Goal: Contribute content: Contribute content

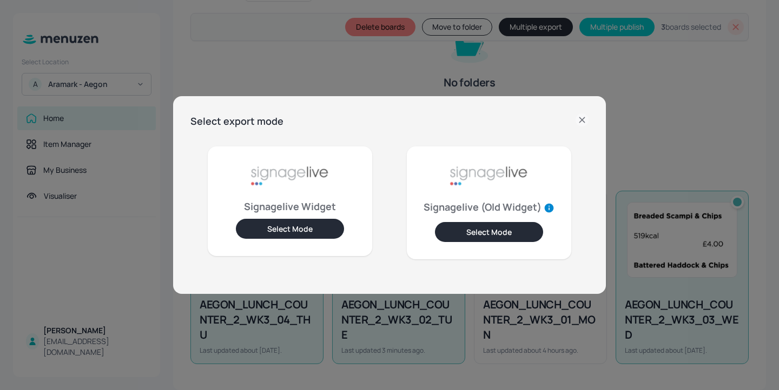
click at [317, 49] on div "Select export mode Signagelive Widget Select Mode Signagelive (Old Widget) Sele…" at bounding box center [389, 195] width 779 height 390
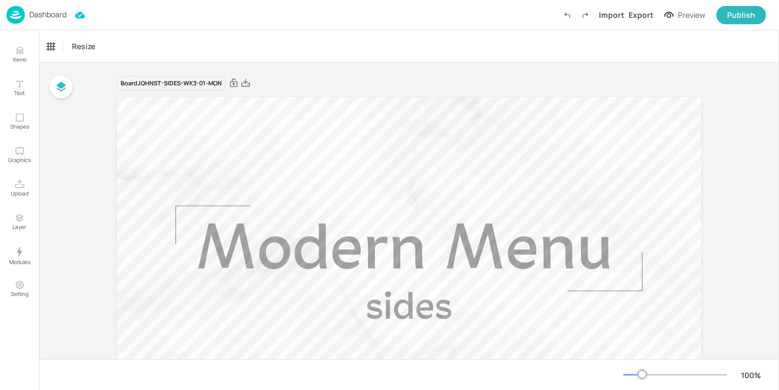
scroll to position [671, 0]
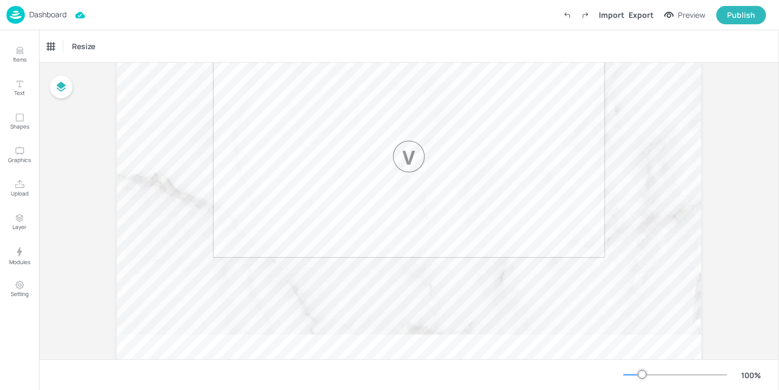
click at [44, 22] on div "Dashboard" at bounding box center [36, 15] width 60 height 18
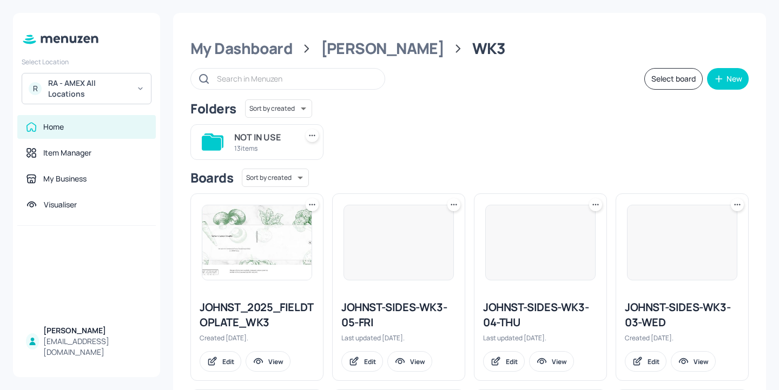
scroll to position [5, 0]
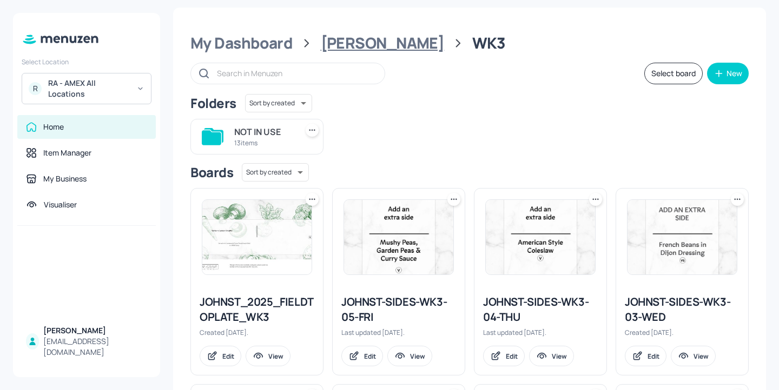
click at [349, 36] on div "[PERSON_NAME]" at bounding box center [383, 43] width 124 height 19
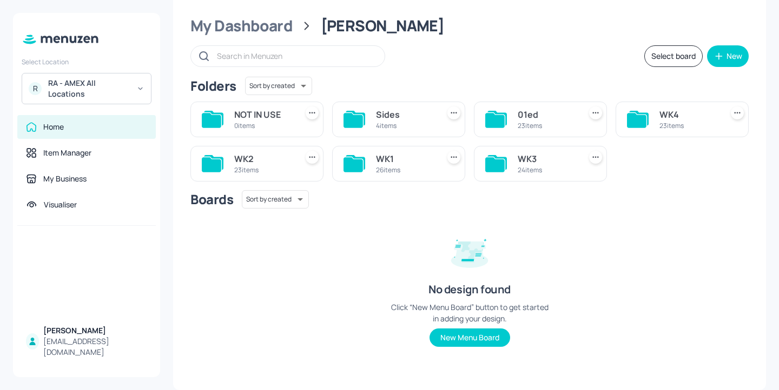
scroll to position [22, 0]
click at [532, 163] on div "WK3" at bounding box center [547, 159] width 58 height 13
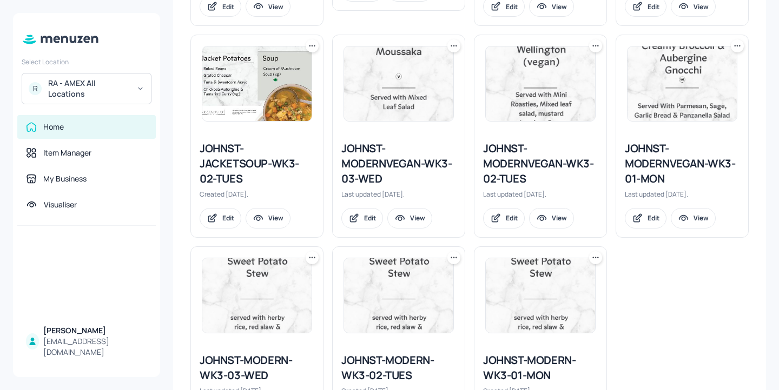
scroll to position [1045, 0]
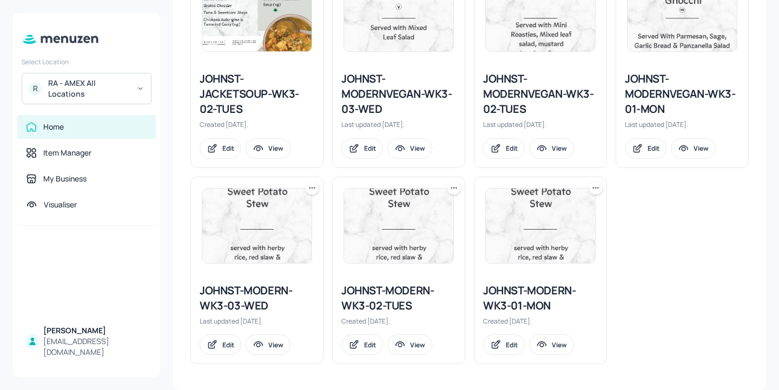
click at [388, 303] on div "JOHNST-MODERN-WK3-02-TUES" at bounding box center [398, 298] width 115 height 30
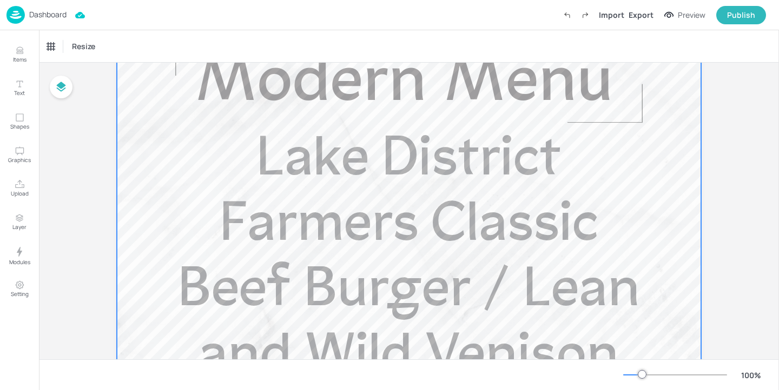
scroll to position [340, 0]
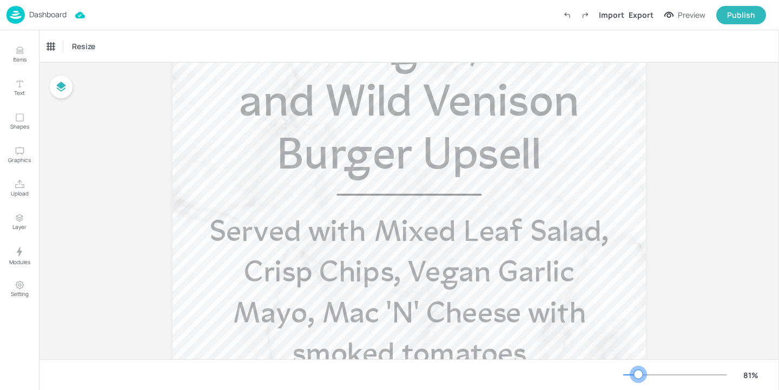
drag, startPoint x: 638, startPoint y: 376, endPoint x: 631, endPoint y: 376, distance: 7.1
click at [634, 376] on div at bounding box center [638, 374] width 9 height 9
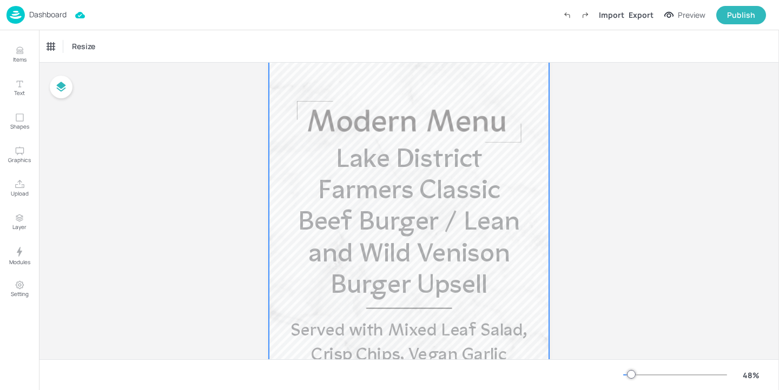
scroll to position [49, 0]
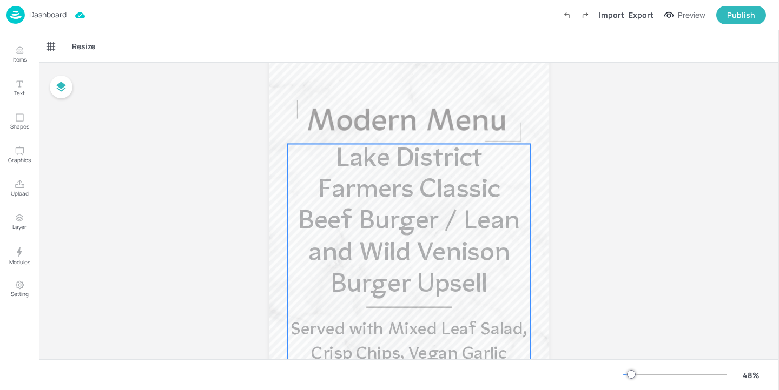
click at [493, 267] on span "Lake District Farmers Classic Beef Burger / Lean and Wild Venison Burger Upsell" at bounding box center [409, 223] width 222 height 153
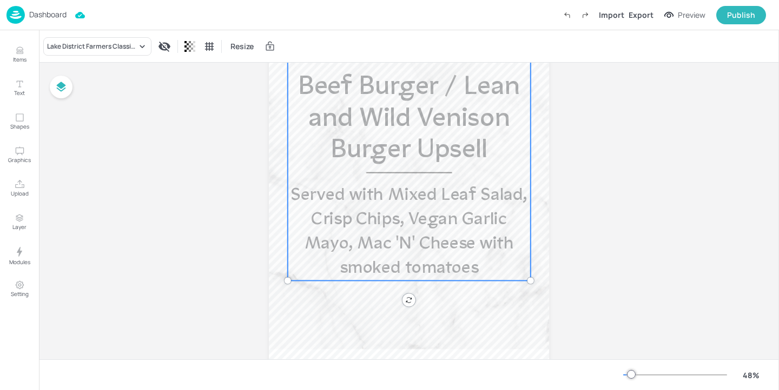
scroll to position [200, 0]
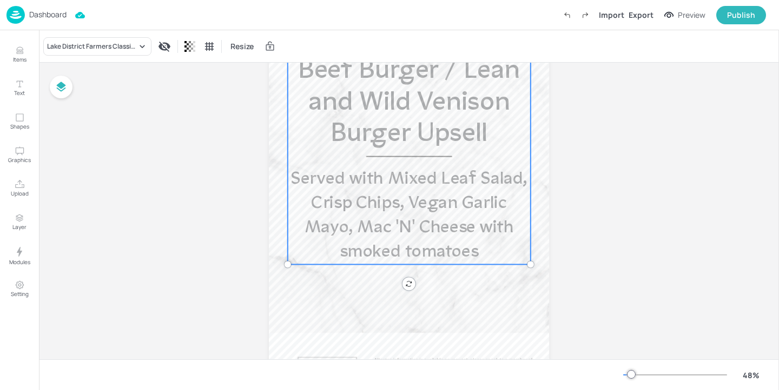
click at [68, 16] on div "Dashboard Import Export Preview Publish" at bounding box center [385, 15] width 759 height 30
click at [55, 14] on p "Dashboard" at bounding box center [47, 15] width 37 height 8
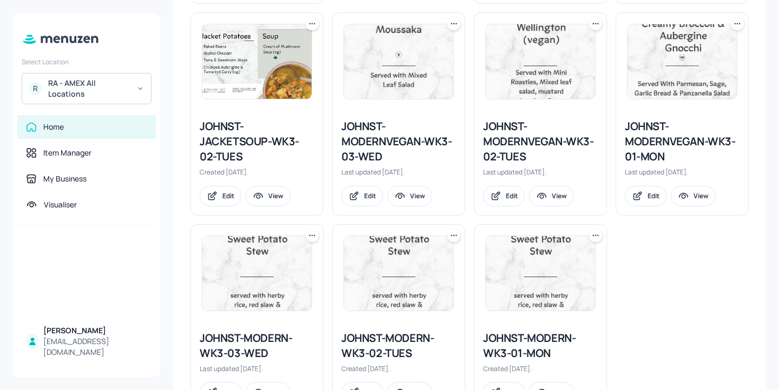
scroll to position [999, 0]
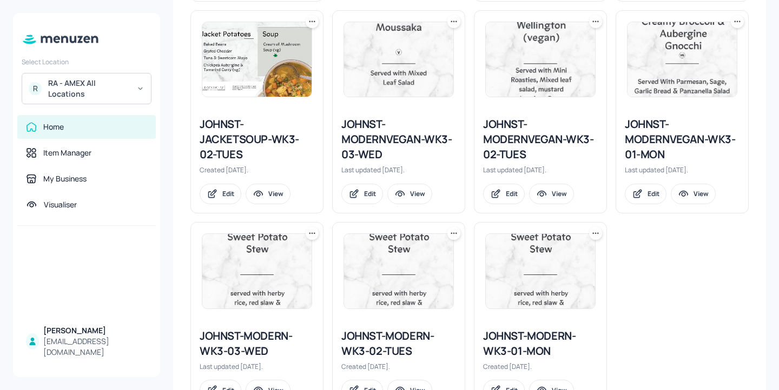
click at [534, 131] on div "JOHNST-MODERNVEGAN-WK3-02-TUES" at bounding box center [540, 139] width 115 height 45
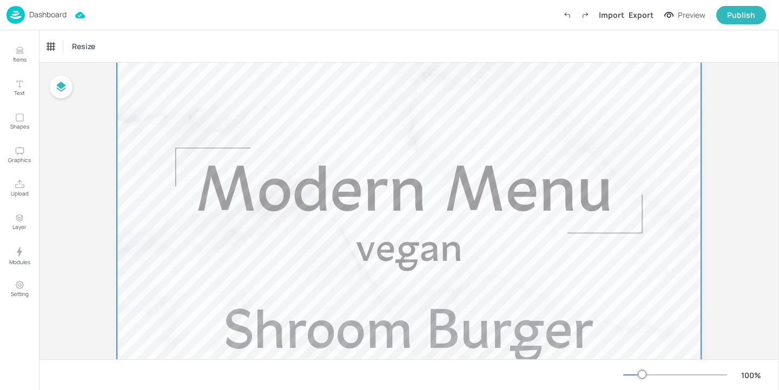
scroll to position [145, 0]
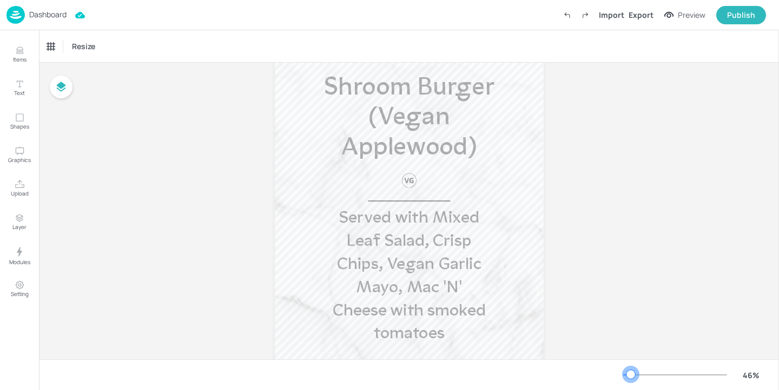
drag, startPoint x: 644, startPoint y: 379, endPoint x: 631, endPoint y: 375, distance: 13.4
click at [631, 375] on div at bounding box center [630, 374] width 9 height 9
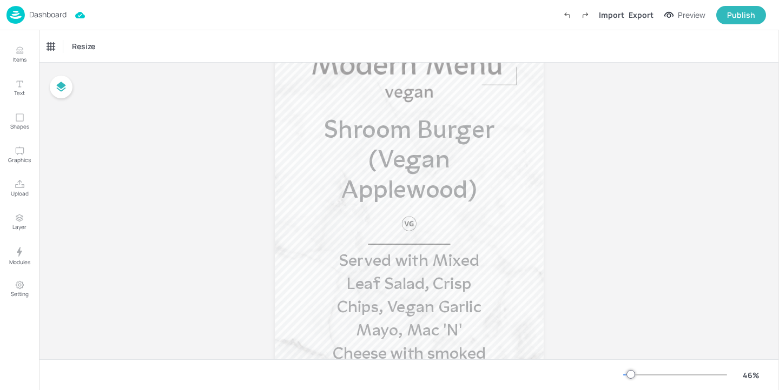
scroll to position [166, 0]
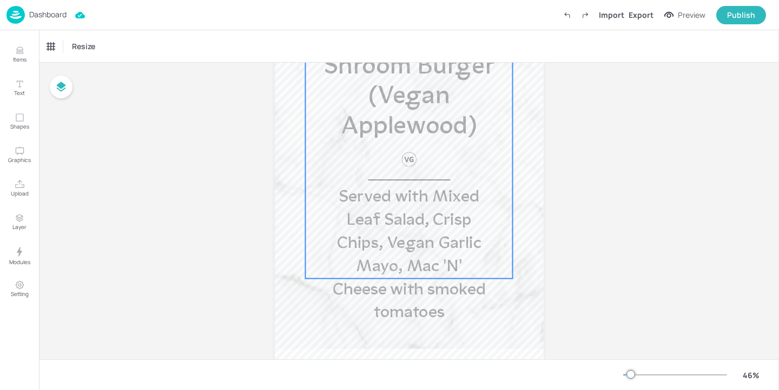
click at [437, 249] on span "Served with Mixed Leaf Salad, Crisp Chips, Vegan Garlic Mayo, Mac 'N' Cheese wi…" at bounding box center [409, 255] width 153 height 132
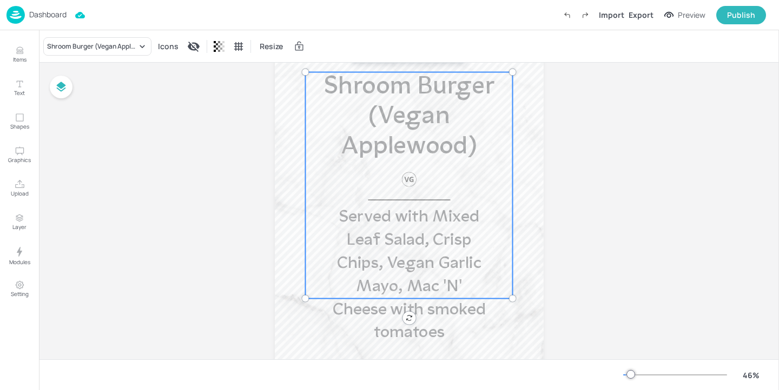
scroll to position [116, 0]
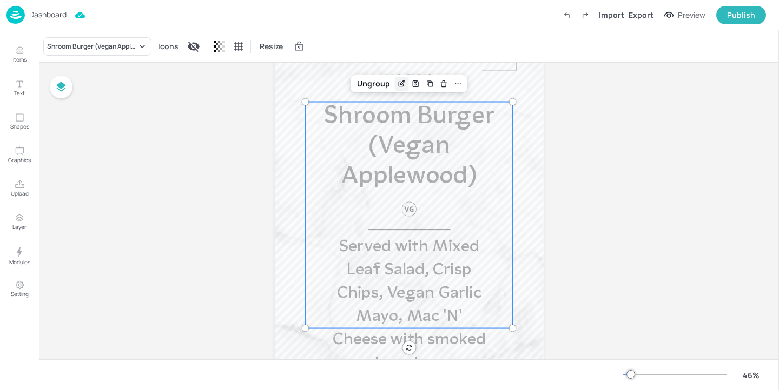
click at [401, 83] on icon "Edit Item" at bounding box center [401, 83] width 9 height 9
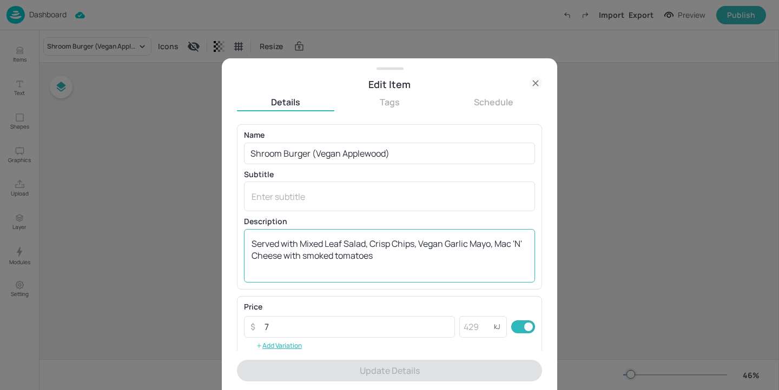
click at [317, 256] on textarea "Served with Mixed Leaf Salad, Crisp Chips, Vegan Garlic Mayo, Mac 'N' Cheese wi…" at bounding box center [389, 256] width 276 height 36
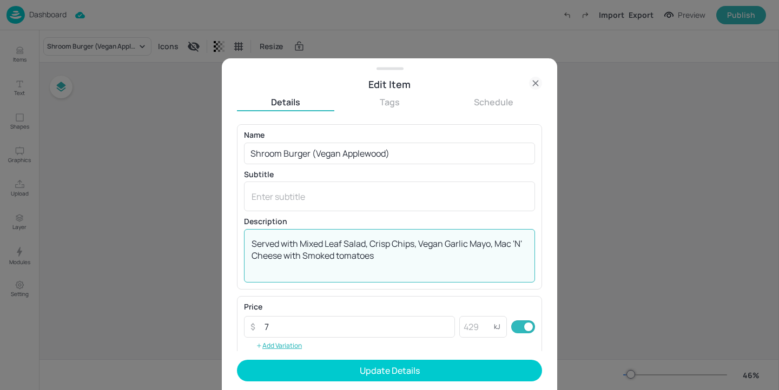
click at [352, 256] on textarea "Served with Mixed Leaf Salad, Crisp Chips, Vegan Garlic Mayo, Mac 'N' Cheese wi…" at bounding box center [389, 256] width 276 height 36
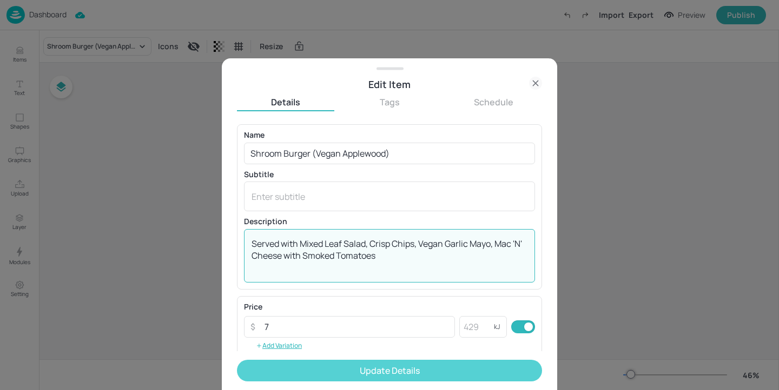
type textarea "Served with Mixed Leaf Salad, Crisp Chips, Vegan Garlic Mayo, Mac 'N' Cheese wi…"
click at [456, 369] on button "Update Details" at bounding box center [389, 371] width 305 height 22
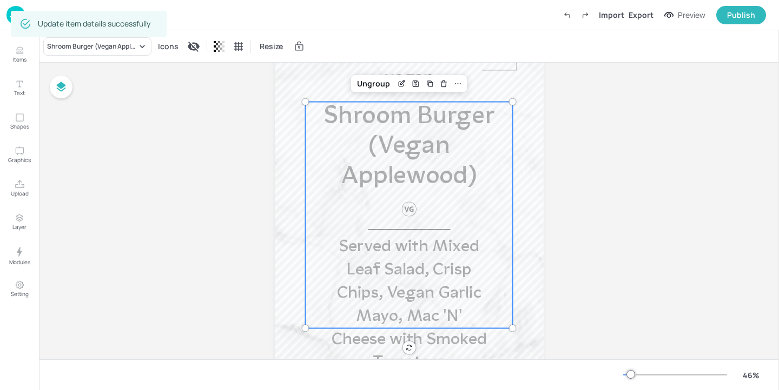
click at [124, 141] on div "Board JOHNST-MODERNVEGAN-WK3-02-TUES Shroom Burger (Vegan Applewood) Served wit…" at bounding box center [409, 215] width 740 height 539
click at [9, 11] on img at bounding box center [15, 15] width 18 height 18
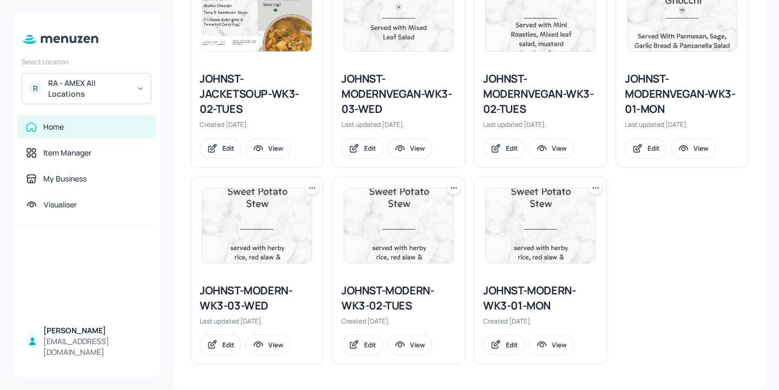
scroll to position [1044, 0]
click at [370, 103] on div "JOHNST-MODERNVEGAN-WK3-03-WED" at bounding box center [398, 94] width 115 height 45
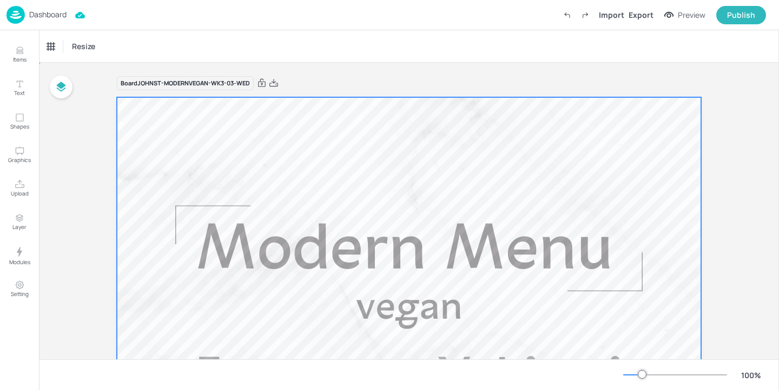
drag, startPoint x: 552, startPoint y: 189, endPoint x: 456, endPoint y: 276, distance: 129.0
click at [645, 374] on div at bounding box center [642, 374] width 9 height 9
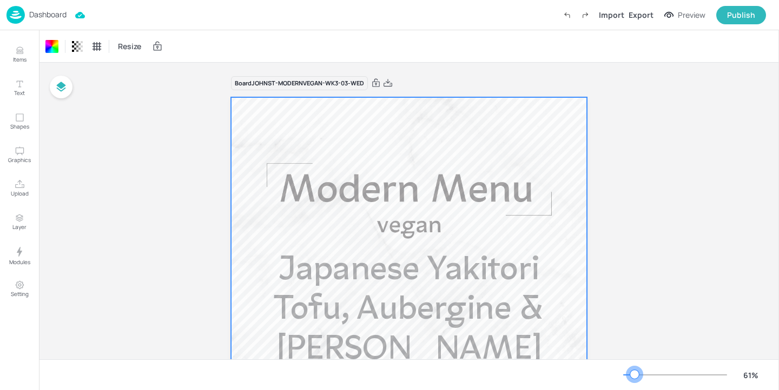
drag, startPoint x: 642, startPoint y: 374, endPoint x: 628, endPoint y: 374, distance: 14.6
click at [630, 374] on div at bounding box center [634, 374] width 9 height 9
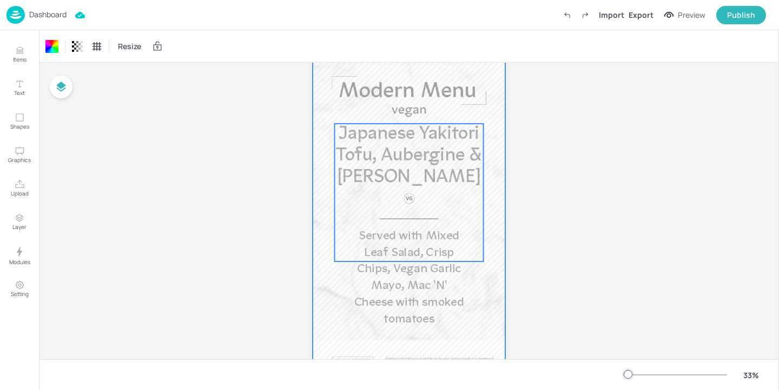
scroll to position [107, 0]
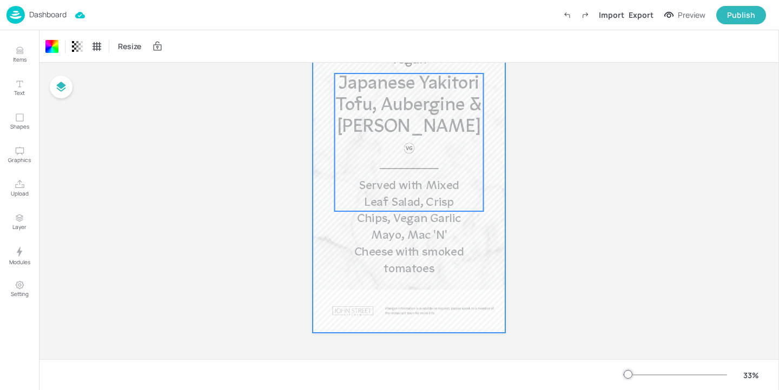
click at [440, 177] on div "Japanese Yakitori Tofu, Aubergine & Shitaake Served with Mixed Leaf Salad, Cris…" at bounding box center [408, 143] width 149 height 138
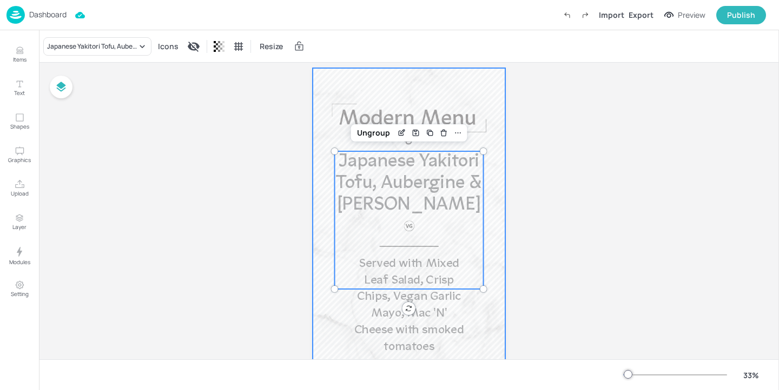
scroll to position [0, 0]
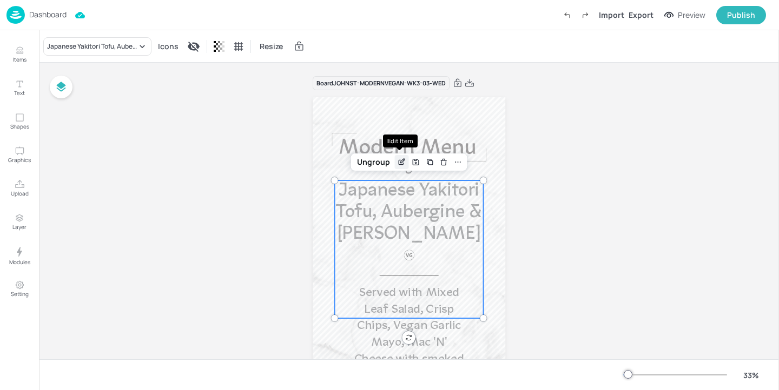
click at [403, 160] on icon "Edit Item" at bounding box center [403, 160] width 1 height 1
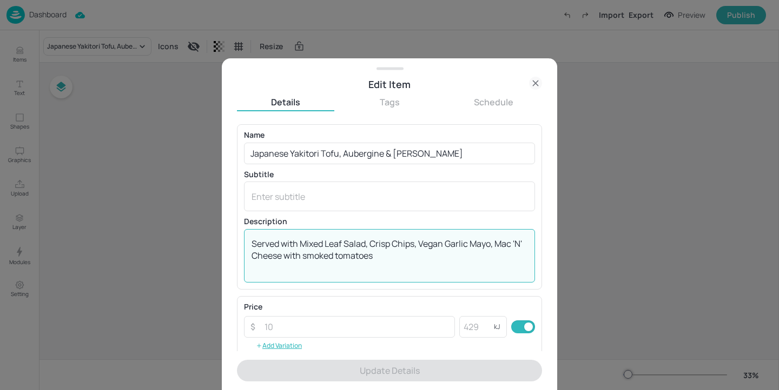
drag, startPoint x: 390, startPoint y: 264, endPoint x: 302, endPoint y: 239, distance: 92.1
click at [302, 240] on textarea "Served with Mixed Leaf Salad, Crisp Chips, Vegan Garlic Mayo, Mac 'N' Cheese wi…" at bounding box center [389, 256] width 276 height 36
paste textarea "Steamed Rice"
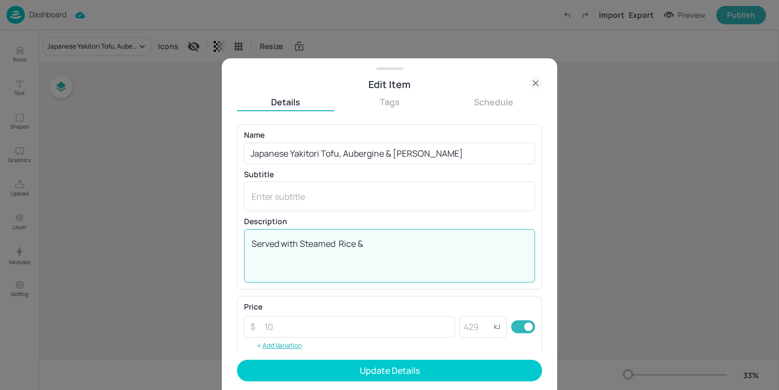
paste textarea "Yakitori Salad with Ponzu dressing"
click at [470, 243] on textarea "Served with Steamed Rice & Yakitori Salad with Ponzu dressing" at bounding box center [389, 256] width 276 height 36
click at [340, 242] on textarea "Served with Steamed Rice & Yakitori Salad with Ponzu Dressing" at bounding box center [389, 256] width 276 height 36
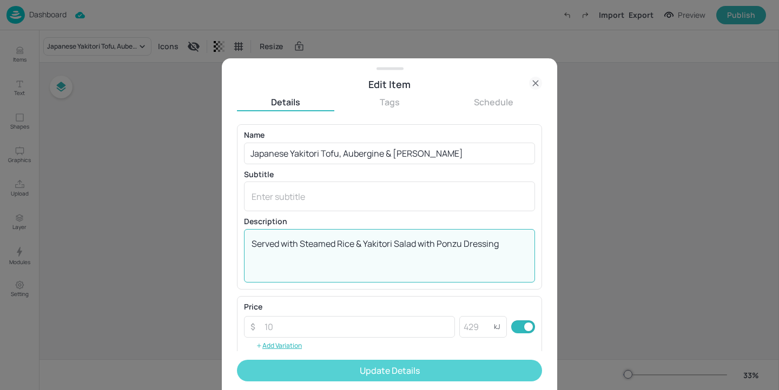
type textarea "Served with Steamed Rice & Yakitori Salad with Ponzu Dressing"
click at [362, 365] on button "Update Details" at bounding box center [389, 371] width 305 height 22
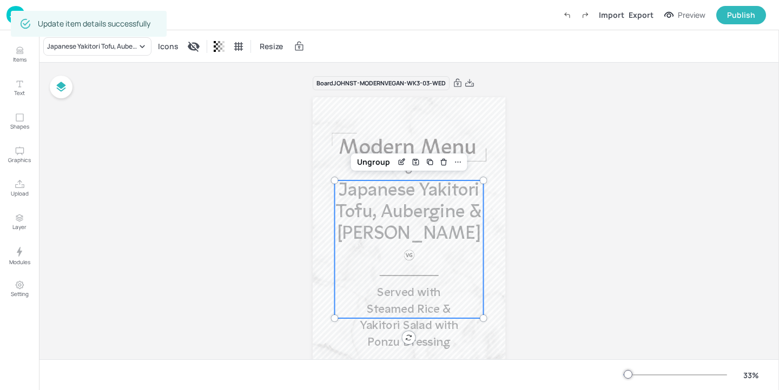
click at [17, 5] on div "Dashboard Import Export Preview Publish" at bounding box center [385, 15] width 759 height 30
click at [14, 5] on div "Dashboard Import Export Preview Publish" at bounding box center [385, 15] width 759 height 30
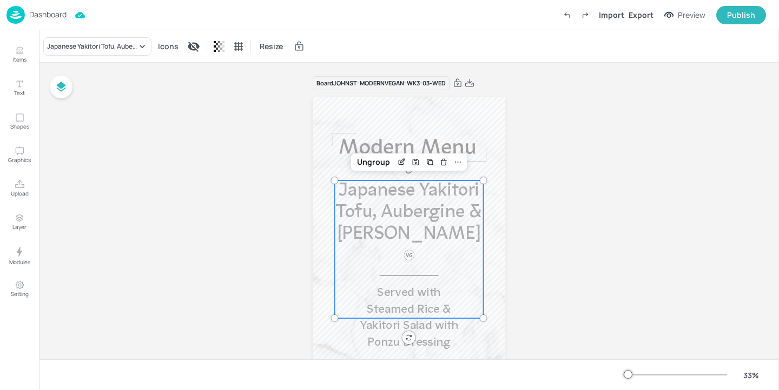
click at [17, 5] on div "Dashboard Import Export Preview Publish" at bounding box center [385, 15] width 759 height 30
click at [14, 17] on img at bounding box center [15, 15] width 18 height 18
click at [62, 11] on p "Dashboard" at bounding box center [47, 15] width 37 height 8
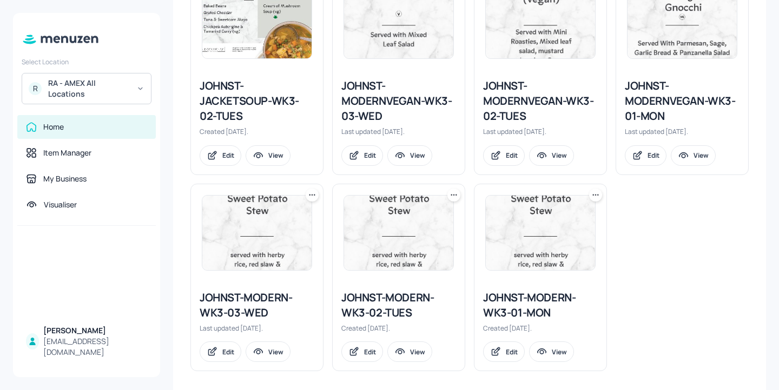
scroll to position [1045, 0]
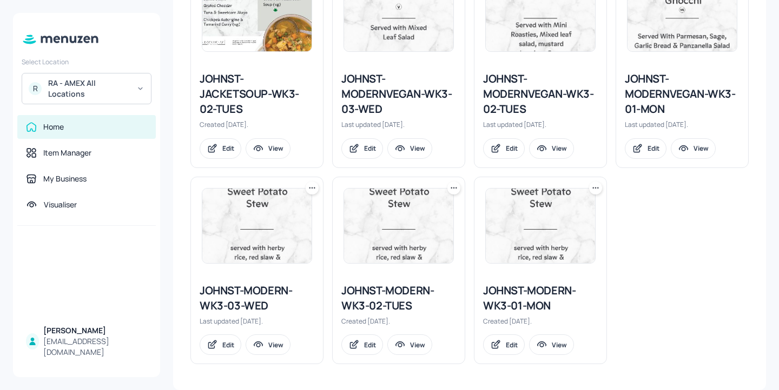
click at [247, 297] on div "JOHNST-MODERN-WK3-03-WED" at bounding box center [257, 298] width 115 height 30
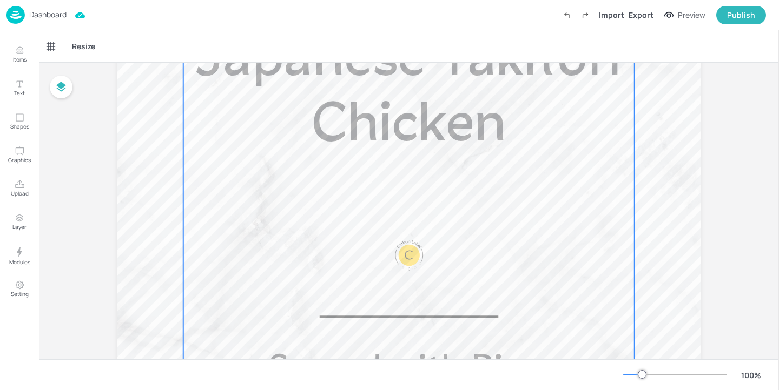
scroll to position [646, 0]
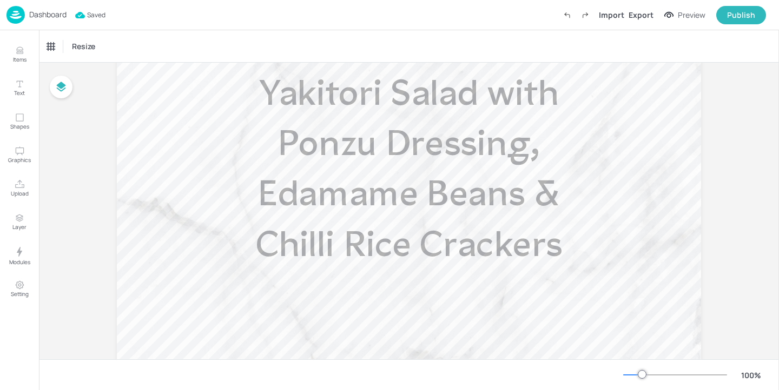
click at [402, 229] on span "Served with Rice, Yakitori Salad with Ponzu Dressing, Edamame Beans & Chilli Ri…" at bounding box center [408, 146] width 307 height 238
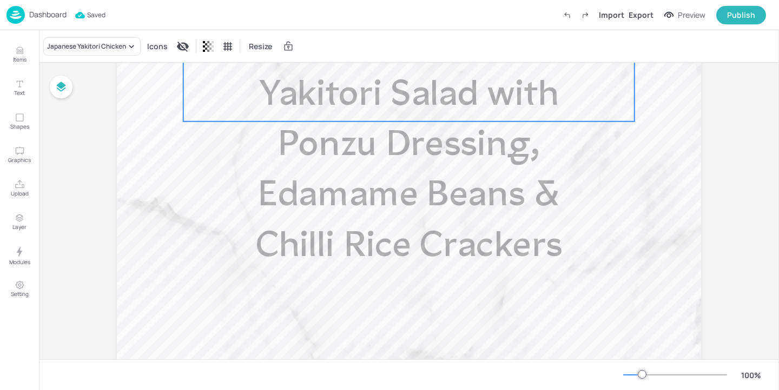
click at [402, 229] on span "Served with Rice, Yakitori Salad with Ponzu Dressing, Edamame Beans & Chilli Ri…" at bounding box center [408, 146] width 307 height 238
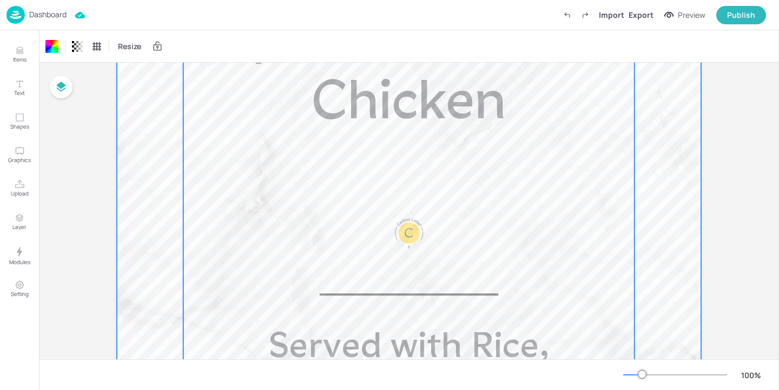
scroll to position [131, 0]
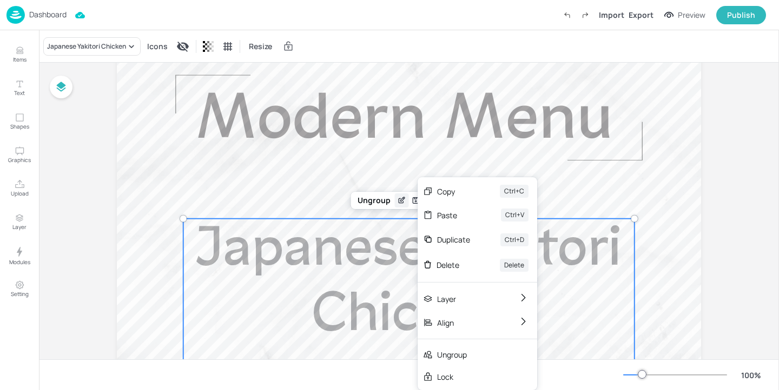
click at [397, 201] on icon "Edit Item" at bounding box center [401, 200] width 9 height 9
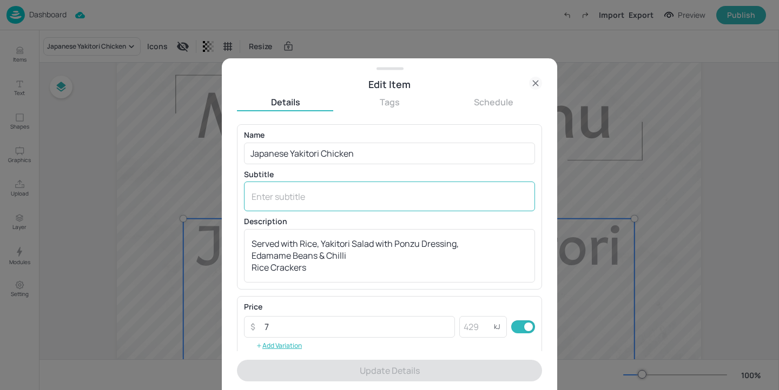
scroll to position [55, 0]
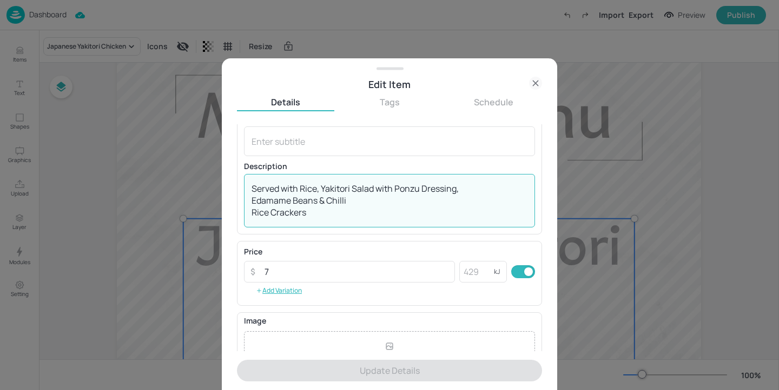
drag, startPoint x: 354, startPoint y: 218, endPoint x: 235, endPoint y: 195, distance: 121.3
click at [235, 195] on div "Edit Item Details Tags Schedule Name Japanese Yakitori Chicken ​ Subtitle x ​ D…" at bounding box center [389, 224] width 335 height 332
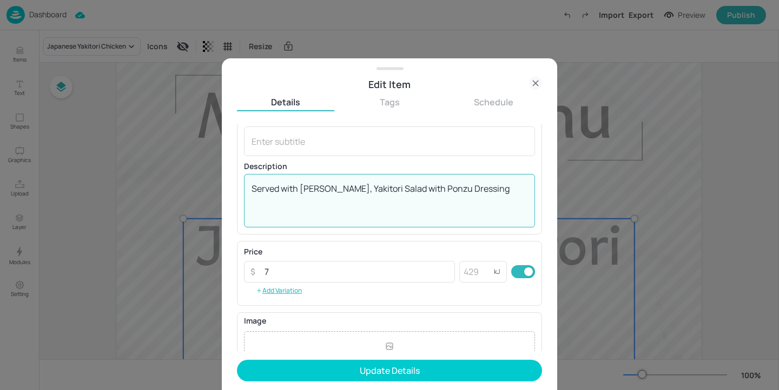
click at [317, 191] on textarea "Served with [PERSON_NAME], Yakitori Salad with Ponzu Dressing" at bounding box center [389, 201] width 276 height 36
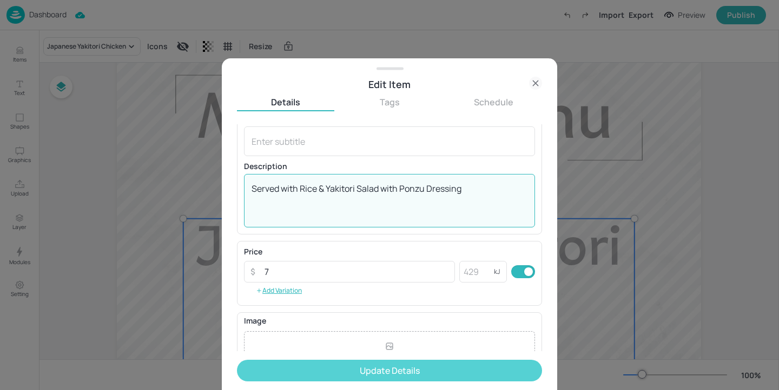
type textarea "Served with Rice & Yakitori Salad with Ponzu Dressing"
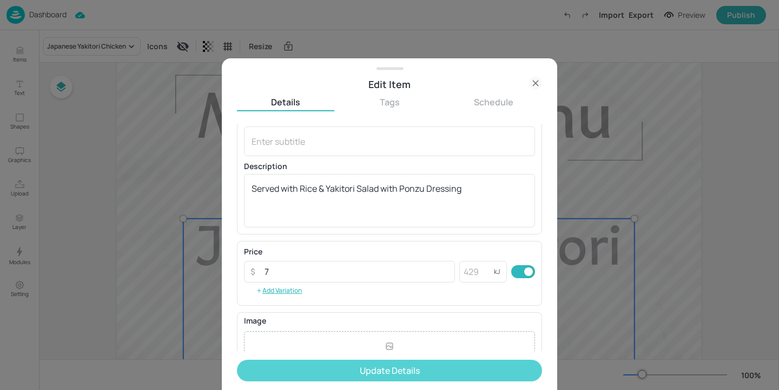
click at [373, 372] on button "Update Details" at bounding box center [389, 371] width 305 height 22
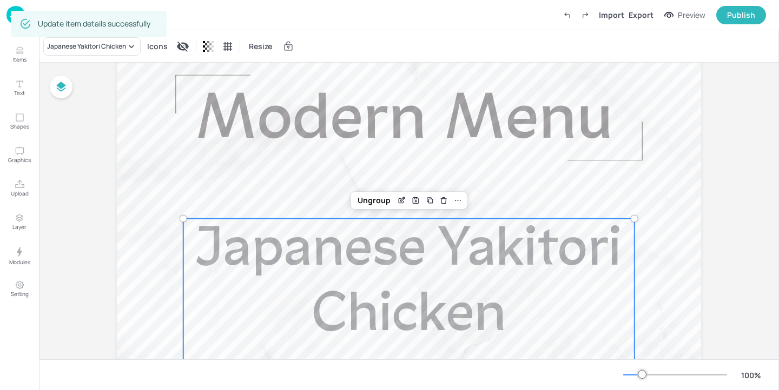
click at [16, 6] on img at bounding box center [15, 15] width 18 height 18
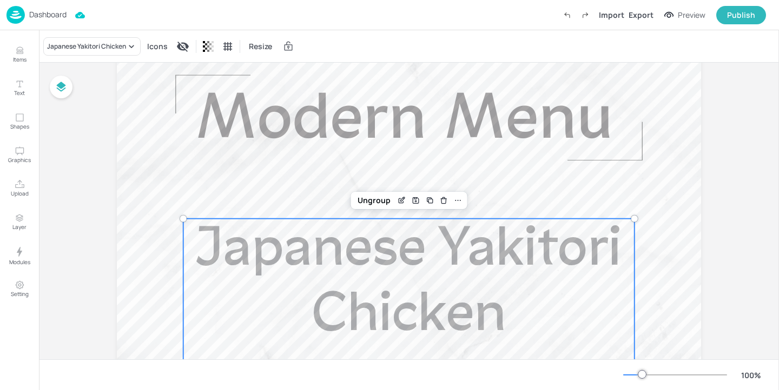
click at [9, 11] on img at bounding box center [15, 15] width 18 height 18
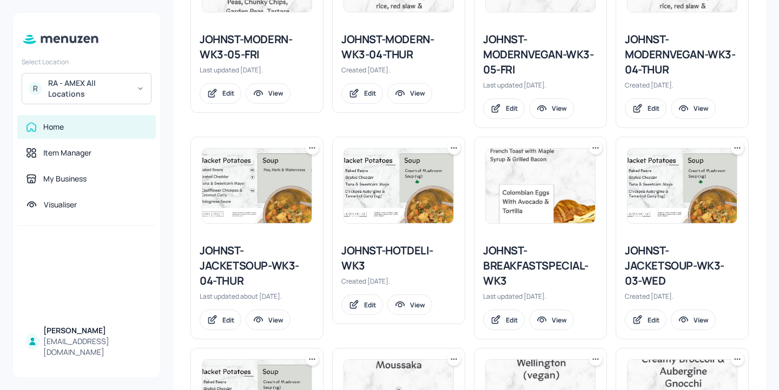
scroll to position [635, 0]
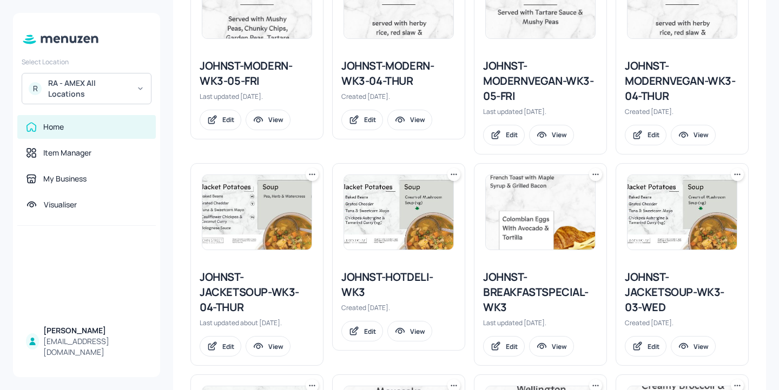
click at [675, 291] on div "JOHNST-JACKETSOUP-WK3-03-WED" at bounding box center [682, 292] width 115 height 45
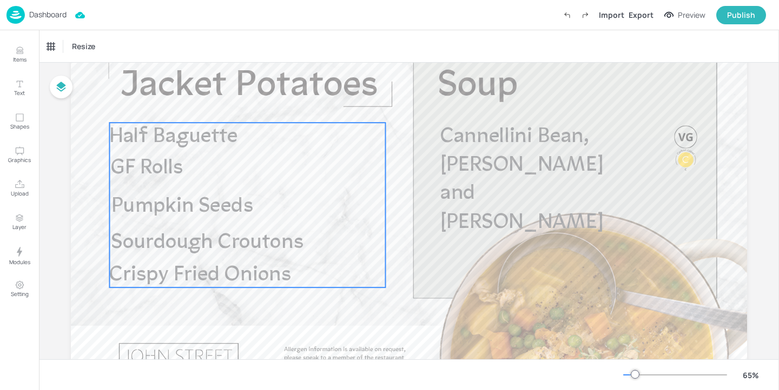
scroll to position [76, 0]
click at [344, 269] on p "Crispy Fried Onions" at bounding box center [245, 274] width 273 height 23
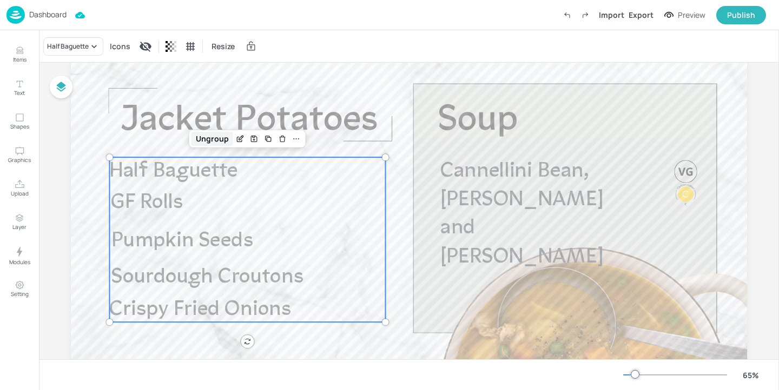
click at [213, 145] on div "Ungroup" at bounding box center [212, 139] width 42 height 14
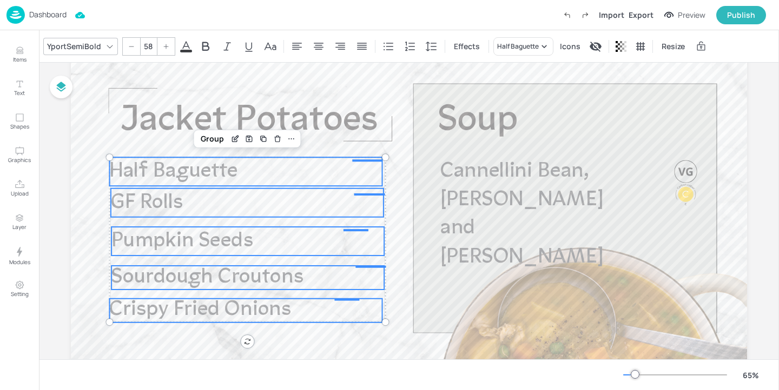
click at [221, 165] on span "Half Baguette" at bounding box center [173, 171] width 128 height 21
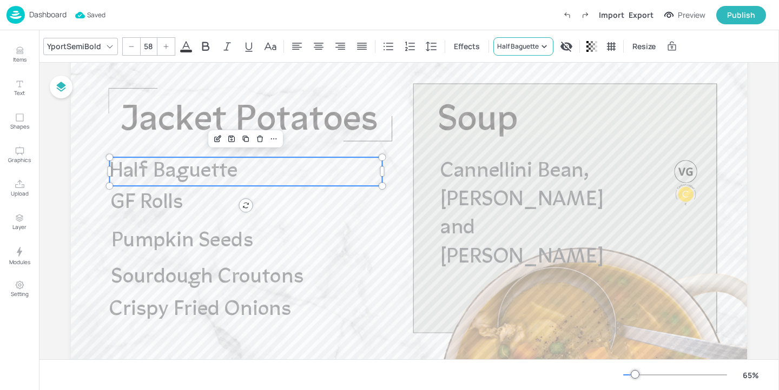
click at [497, 50] on div "Half Baguette" at bounding box center [518, 47] width 42 height 10
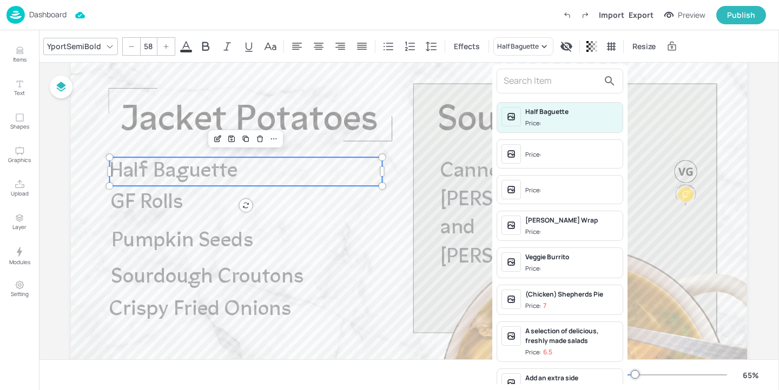
click at [516, 84] on input "text" at bounding box center [550, 80] width 95 height 17
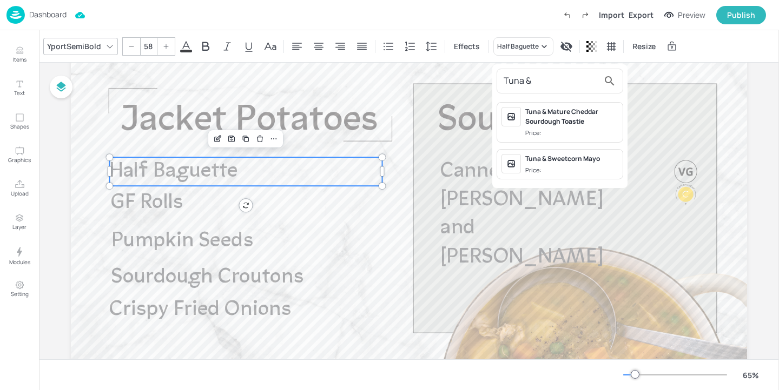
type input "Tuna &"
click at [549, 166] on span "Price:" at bounding box center [571, 170] width 93 height 9
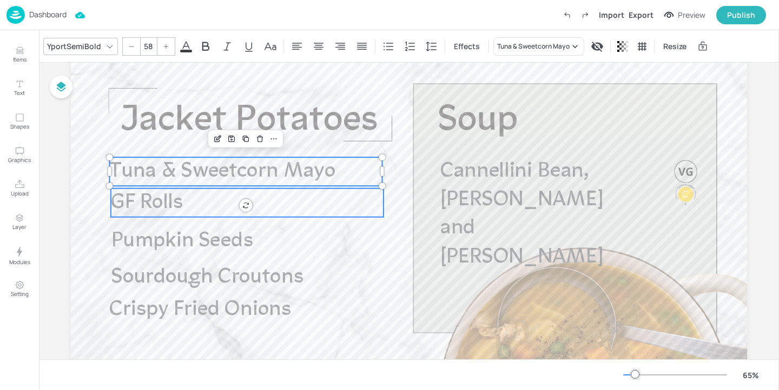
click at [192, 200] on p "GF Rolls" at bounding box center [247, 203] width 273 height 29
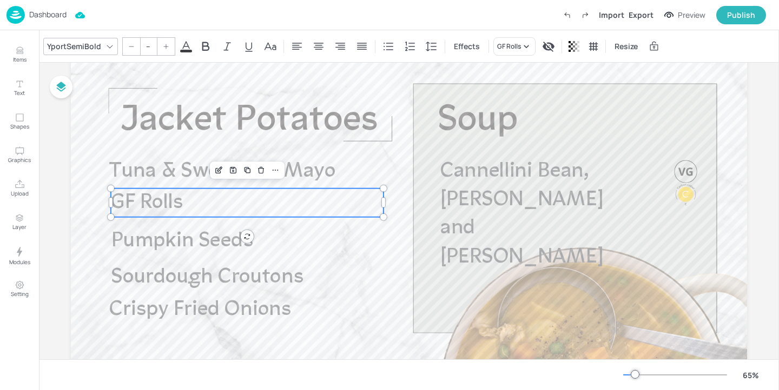
type input "58"
click at [510, 42] on div "GF Rolls" at bounding box center [509, 47] width 24 height 10
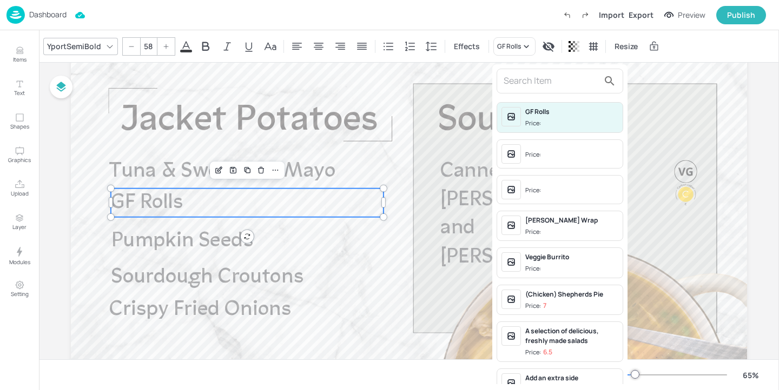
click at [519, 81] on input "text" at bounding box center [550, 80] width 95 height 17
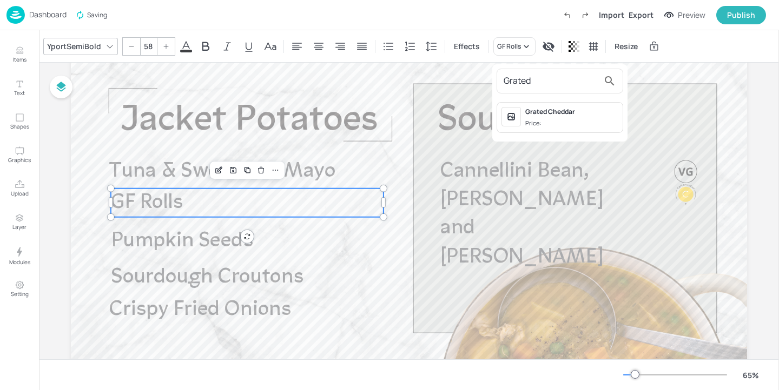
type input "Grated"
click at [568, 110] on div "Grated Cheddar" at bounding box center [571, 112] width 93 height 10
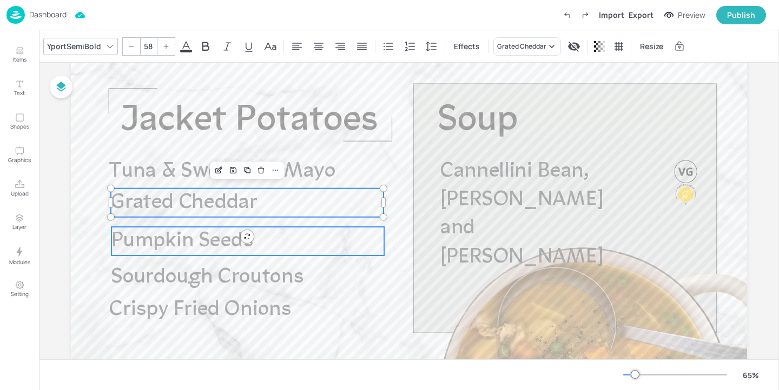
click at [262, 233] on p "Pumpkin Seeds" at bounding box center [247, 241] width 273 height 29
type input "58"
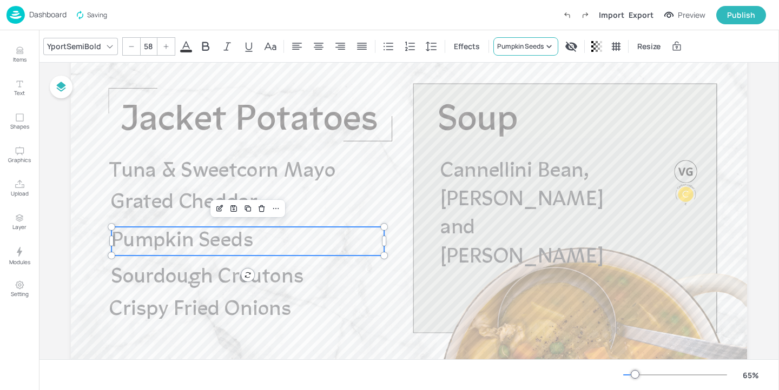
click at [548, 44] on icon at bounding box center [549, 46] width 11 height 11
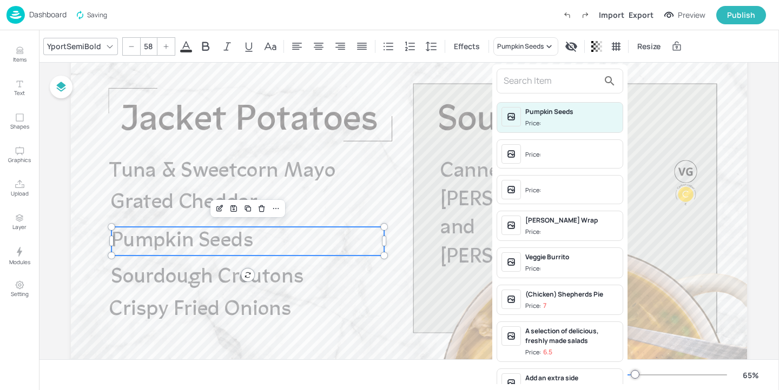
click at [528, 81] on input "text" at bounding box center [550, 80] width 95 height 17
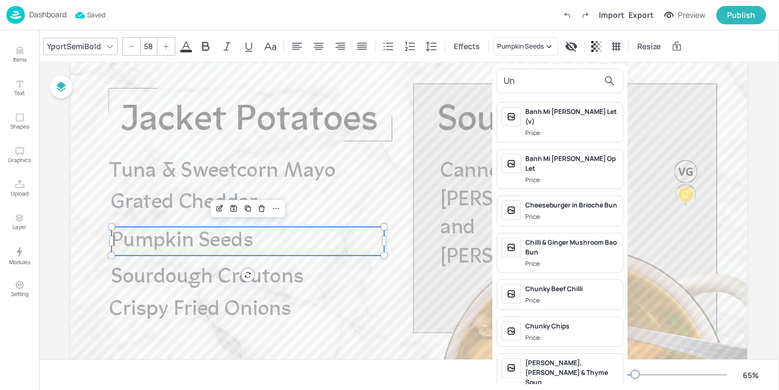
type input "U"
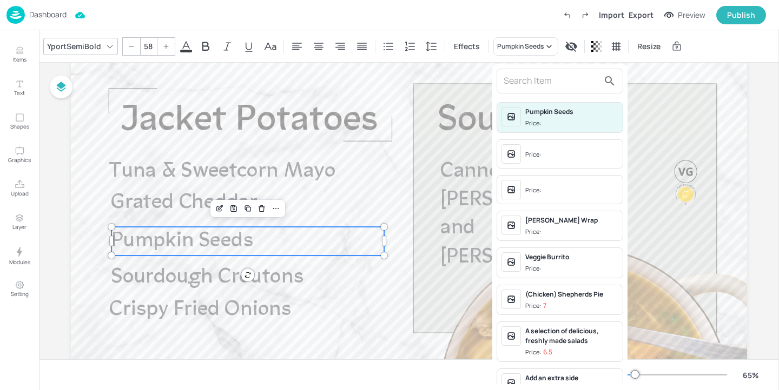
click at [388, 207] on div at bounding box center [389, 195] width 779 height 390
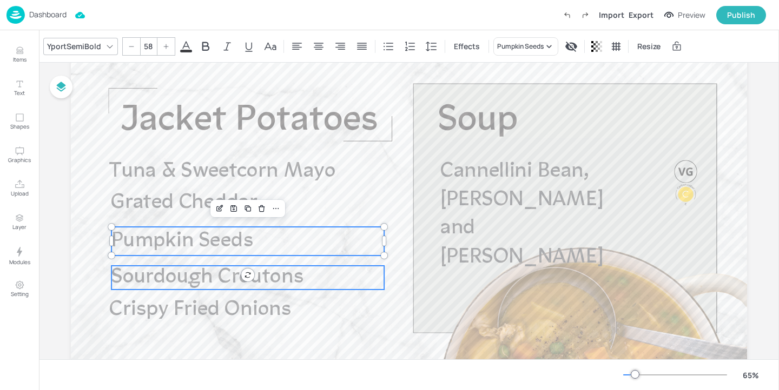
click at [301, 275] on p "Sourdough Croutons" at bounding box center [247, 277] width 273 height 23
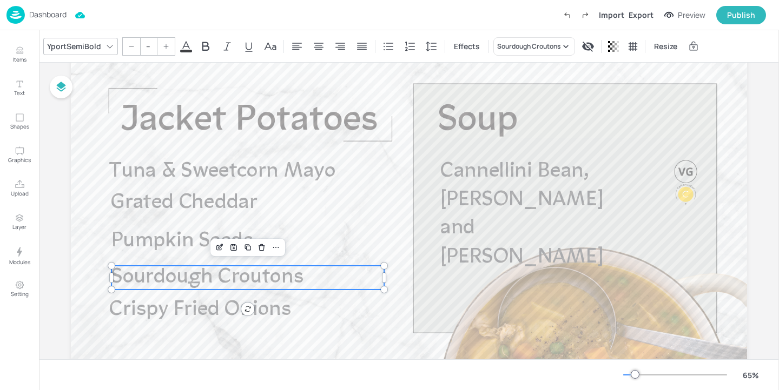
type input "58"
click at [531, 46] on div "Sourdough Croutons" at bounding box center [528, 47] width 63 height 10
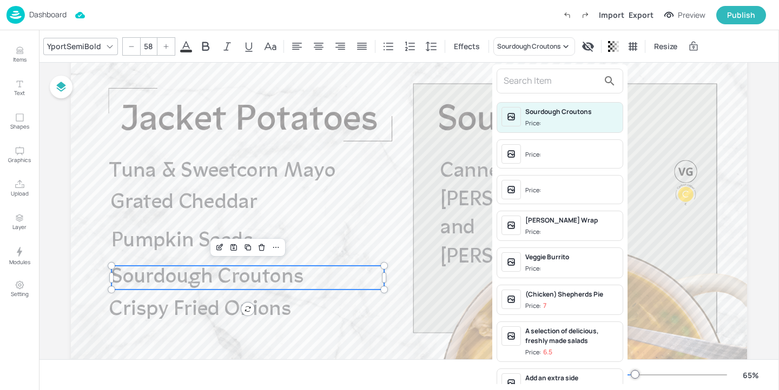
click at [525, 71] on div at bounding box center [559, 81] width 127 height 25
click at [525, 77] on input "text" at bounding box center [550, 80] width 95 height 17
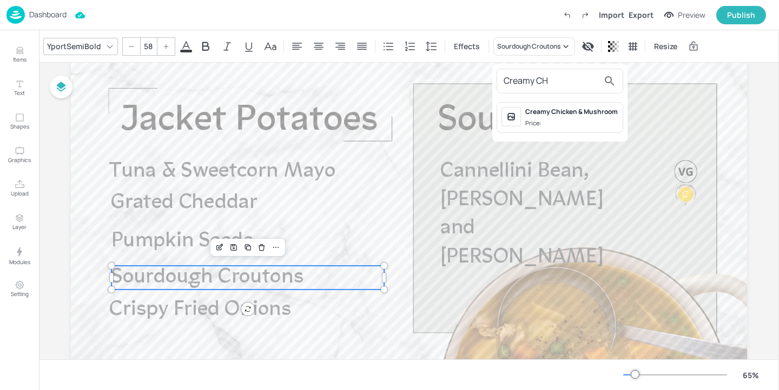
type input "Creamy CH"
click at [553, 119] on span "Price:" at bounding box center [571, 123] width 93 height 9
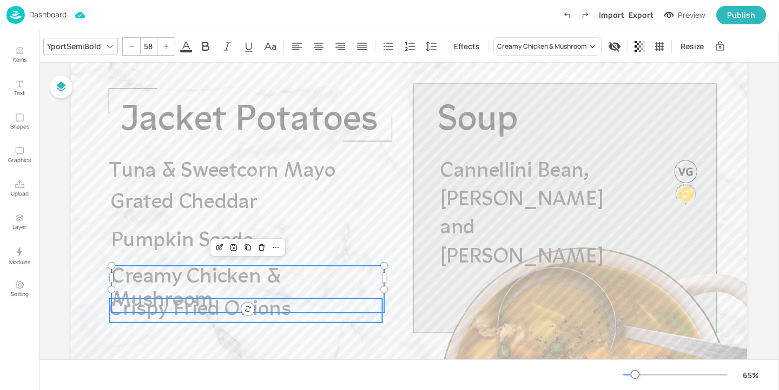
click at [204, 320] on span "Crispy Fried Onions" at bounding box center [200, 310] width 182 height 21
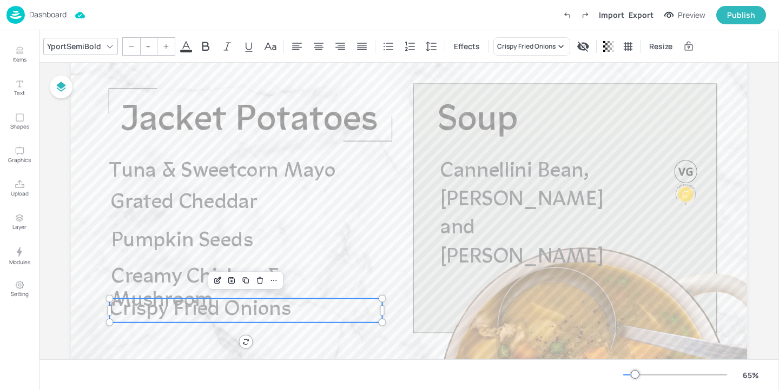
type input "58"
click at [504, 49] on div "Crispy Fried Onions" at bounding box center [526, 47] width 58 height 10
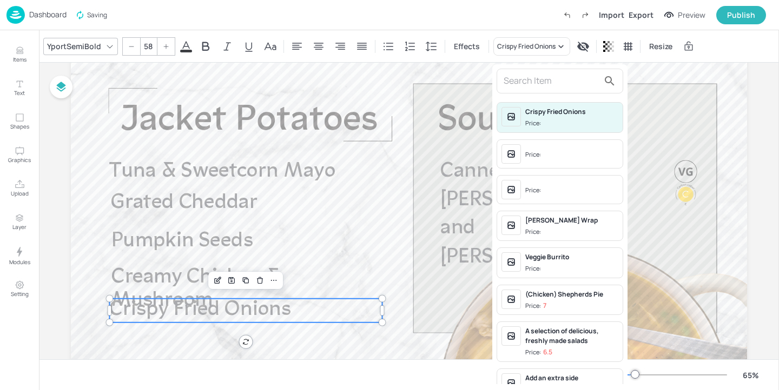
click at [530, 69] on div at bounding box center [559, 81] width 127 height 25
click at [530, 74] on input "text" at bounding box center [550, 80] width 95 height 17
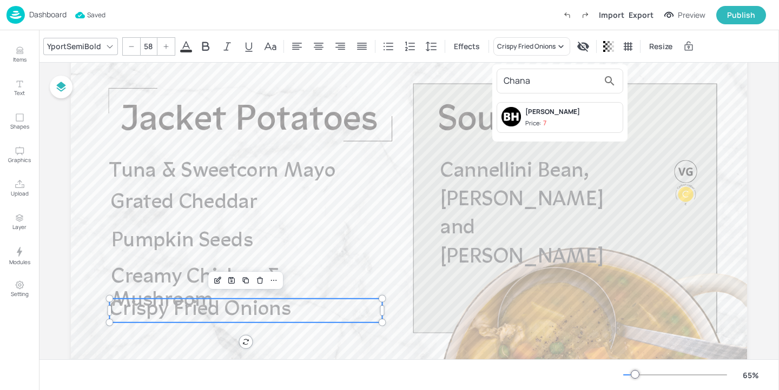
type input "Chana"
click at [579, 115] on div "[PERSON_NAME]" at bounding box center [571, 112] width 93 height 10
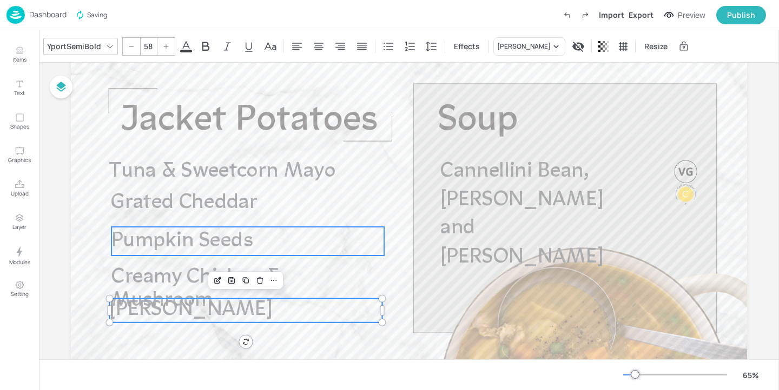
click at [236, 253] on p "Pumpkin Seeds" at bounding box center [247, 241] width 273 height 29
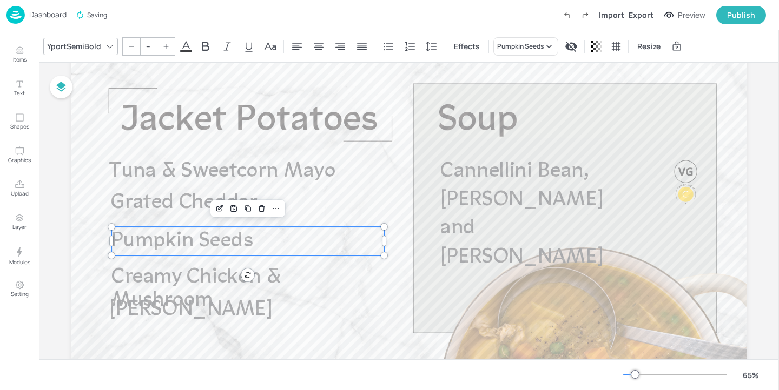
type input "58"
click at [535, 42] on div "Pumpkin Seeds" at bounding box center [520, 47] width 47 height 10
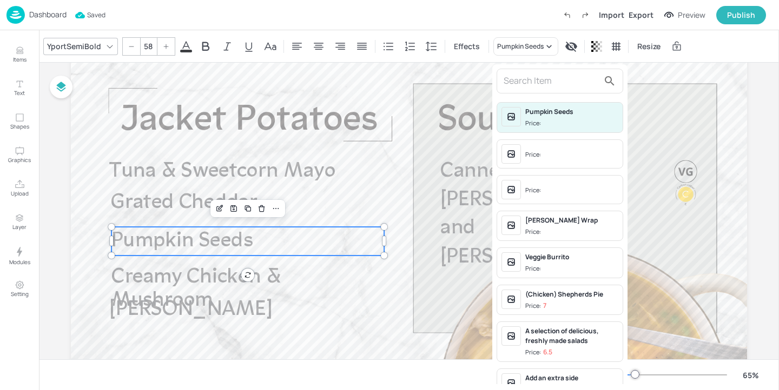
click at [526, 76] on input "text" at bounding box center [550, 80] width 95 height 17
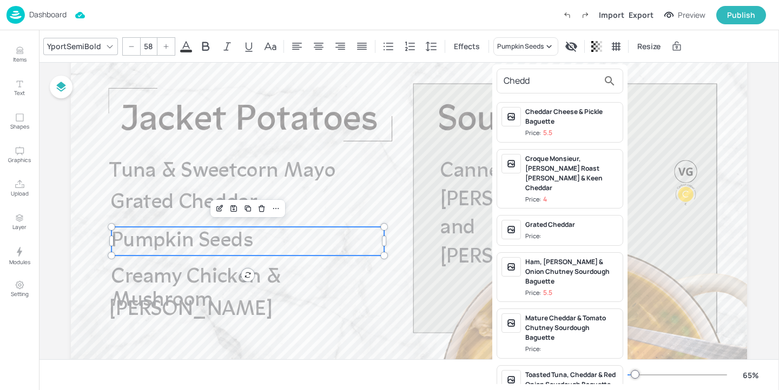
type input "Chedd"
click at [561, 220] on div "Grated Cheddar" at bounding box center [571, 225] width 93 height 10
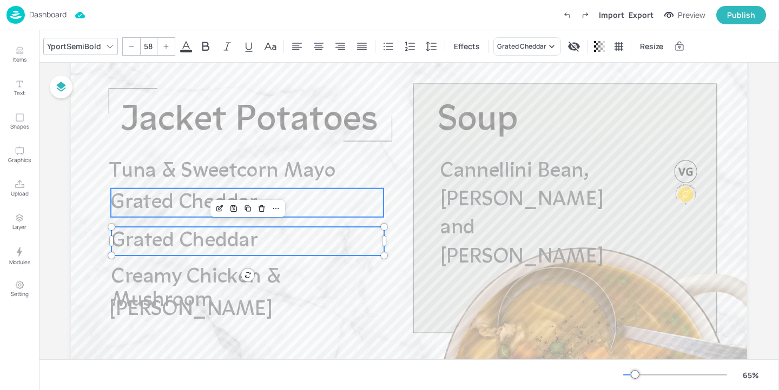
click at [151, 201] on span "Grated Cheddar" at bounding box center [184, 203] width 147 height 21
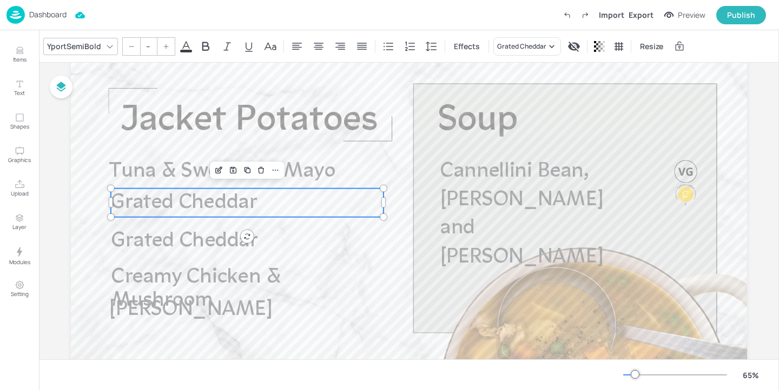
type input "58"
click at [527, 50] on div "Grated Cheddar" at bounding box center [521, 47] width 49 height 10
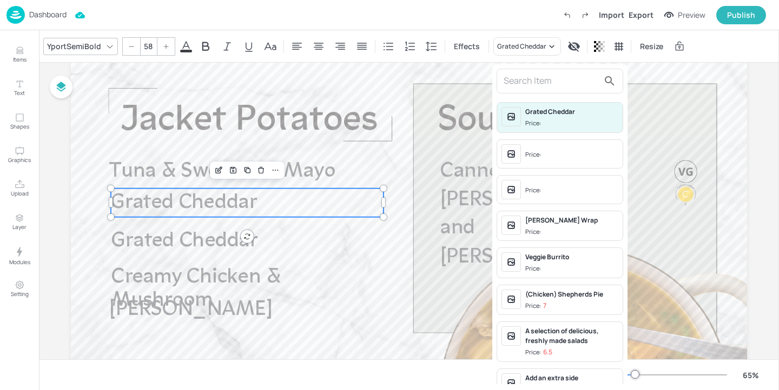
click at [523, 81] on input "text" at bounding box center [550, 80] width 95 height 17
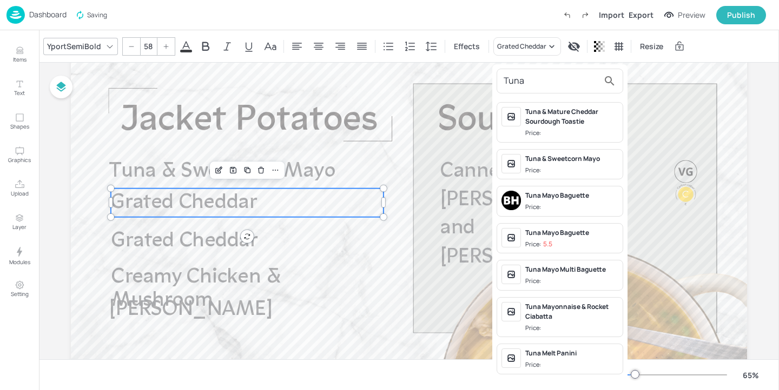
type input "Tuna"
click at [569, 168] on span "Price:" at bounding box center [571, 170] width 93 height 9
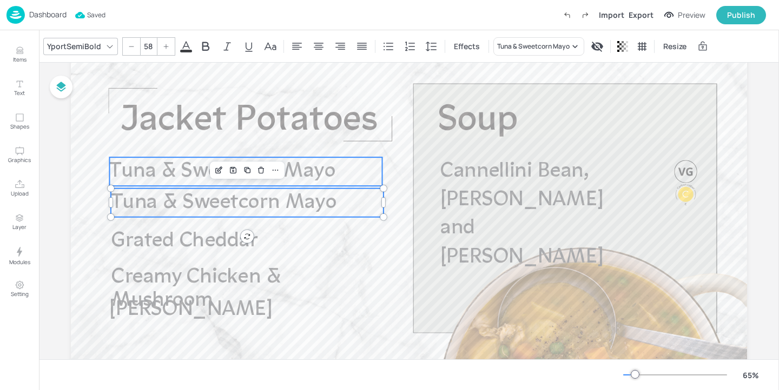
click at [323, 174] on span "Tuna & Sweetcorn Mayo" at bounding box center [222, 171] width 226 height 21
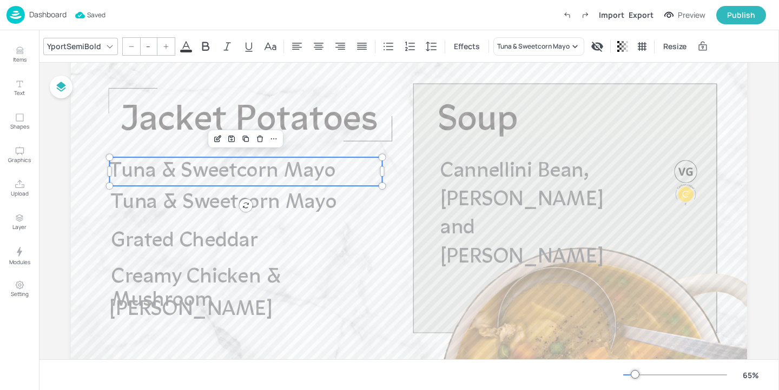
type input "58"
click at [553, 50] on div "Tuna & Sweetcorn Mayo" at bounding box center [533, 47] width 72 height 10
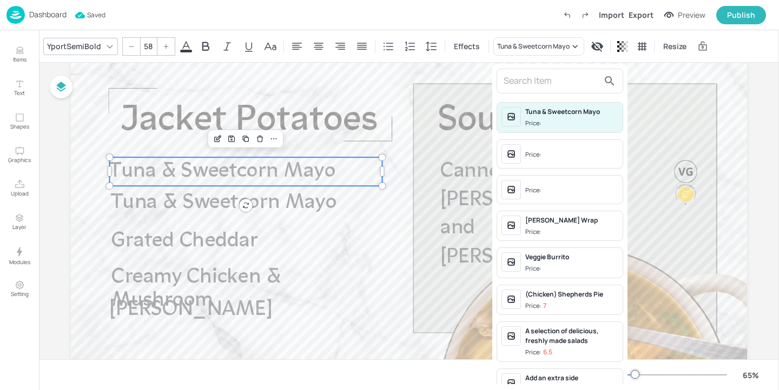
click at [545, 84] on input "text" at bounding box center [550, 80] width 95 height 17
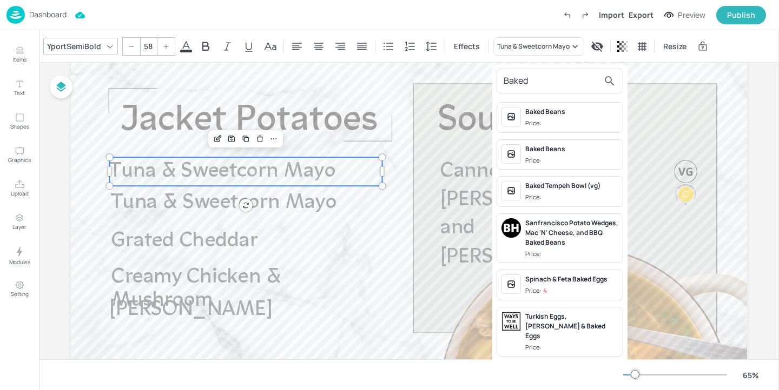
type input "Baked"
click at [571, 127] on span "Price:" at bounding box center [571, 123] width 93 height 9
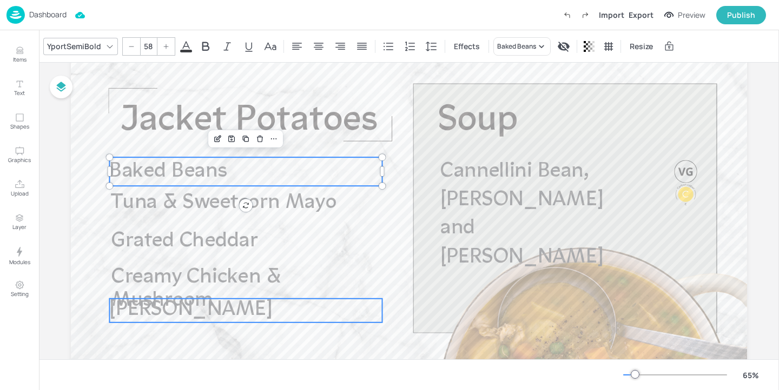
click at [200, 316] on span "[PERSON_NAME]" at bounding box center [190, 310] width 163 height 21
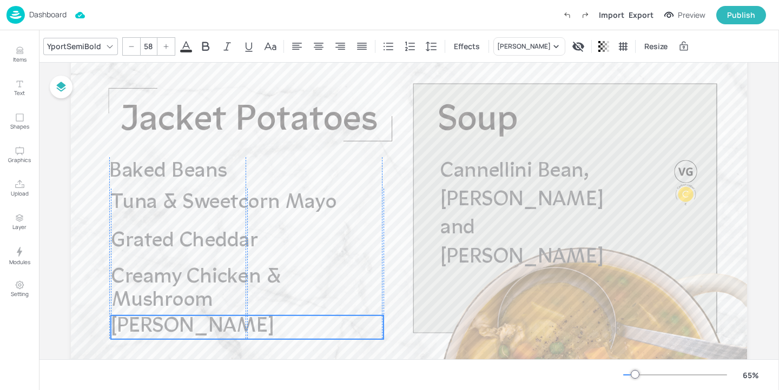
drag, startPoint x: 200, startPoint y: 316, endPoint x: 200, endPoint y: 333, distance: 16.8
click at [200, 333] on span "[PERSON_NAME]" at bounding box center [192, 327] width 163 height 21
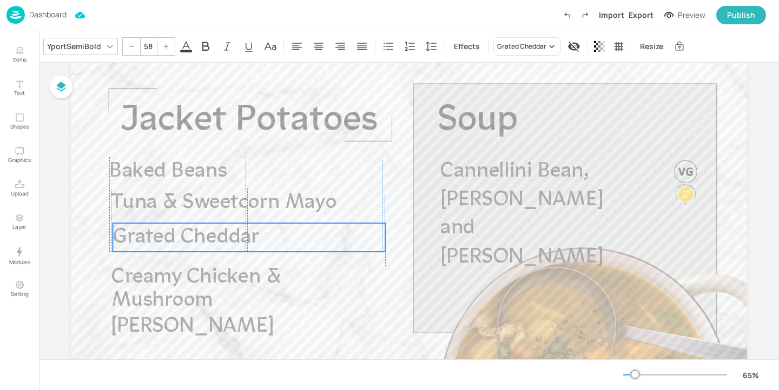
click at [160, 242] on span "Grated Cheddar" at bounding box center [186, 237] width 147 height 21
click at [167, 242] on span "Grated Cheddar" at bounding box center [184, 237] width 147 height 21
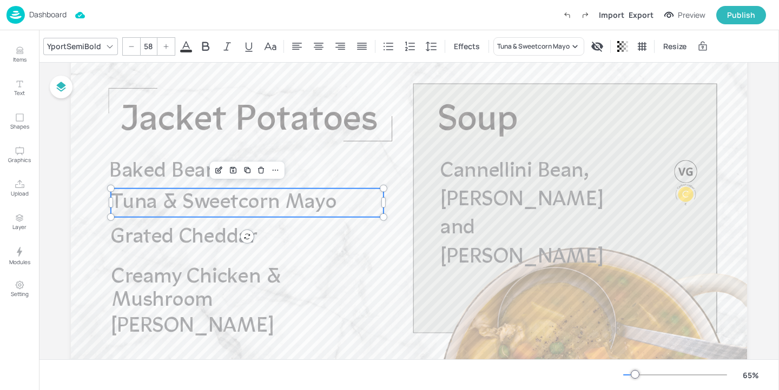
click at [149, 197] on span "Tuna & Sweetcorn Mayo" at bounding box center [224, 203] width 226 height 21
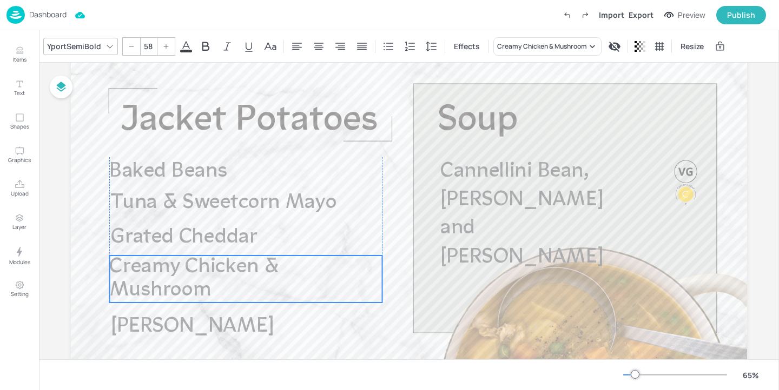
drag, startPoint x: 143, startPoint y: 273, endPoint x: 139, endPoint y: 263, distance: 11.0
click at [139, 263] on span "Creamy Chicken & Mushroom" at bounding box center [194, 279] width 170 height 44
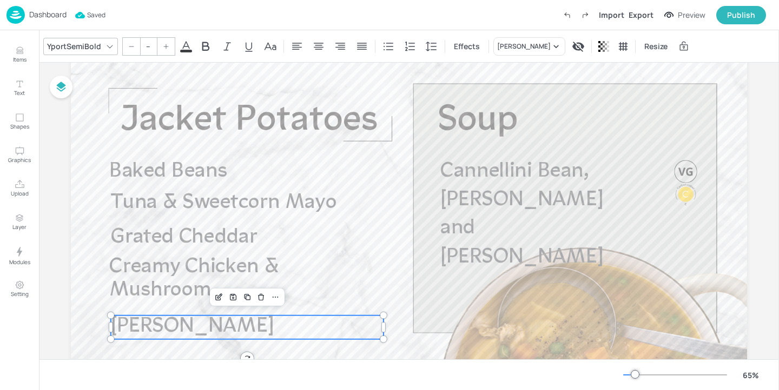
type input "58"
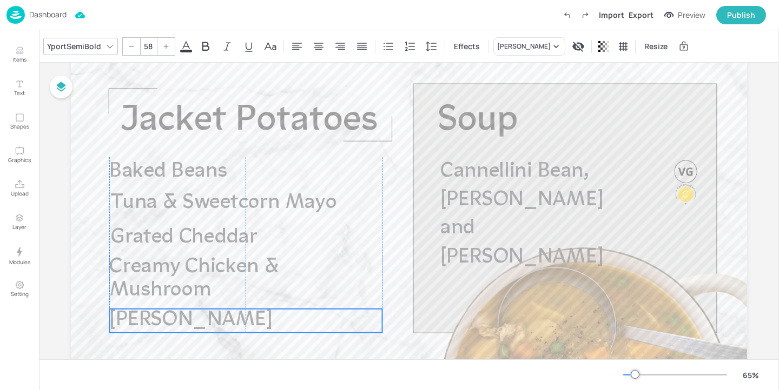
drag, startPoint x: 120, startPoint y: 331, endPoint x: 117, endPoint y: 324, distance: 7.3
click at [117, 324] on span "[PERSON_NAME]" at bounding box center [190, 320] width 163 height 21
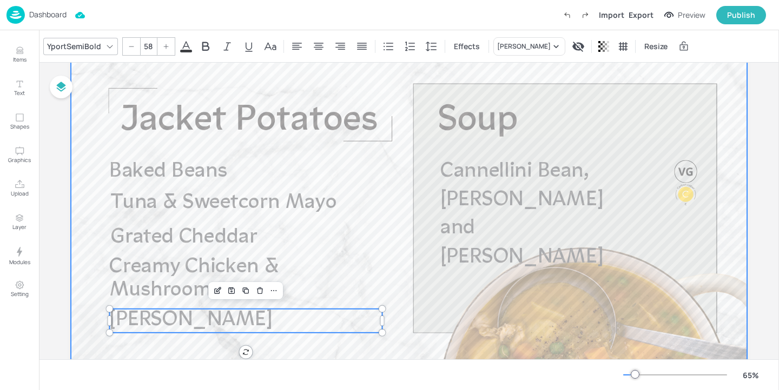
click at [306, 352] on div at bounding box center [409, 247] width 676 height 380
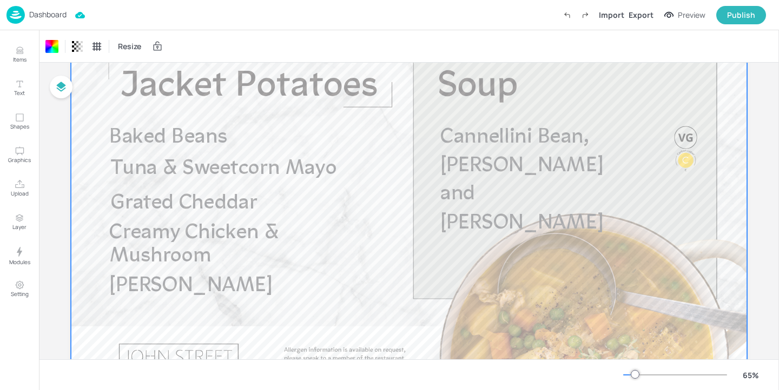
scroll to position [76, 0]
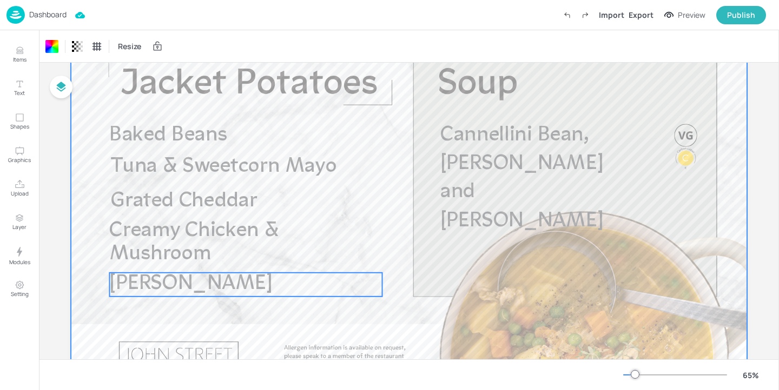
click at [151, 290] on span "[PERSON_NAME]" at bounding box center [190, 284] width 163 height 21
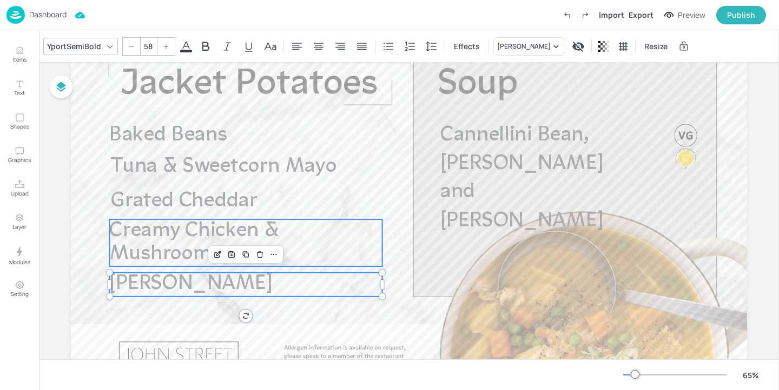
click at [155, 240] on span "Creamy Chicken & Mushroom" at bounding box center [194, 243] width 170 height 44
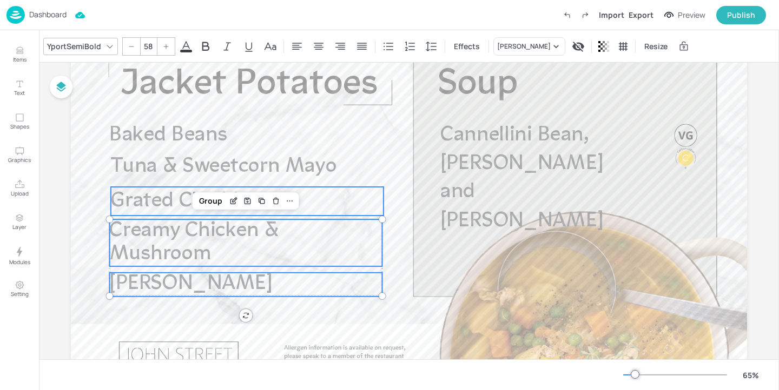
click at [151, 205] on span "Grated Cheddar" at bounding box center [184, 201] width 147 height 21
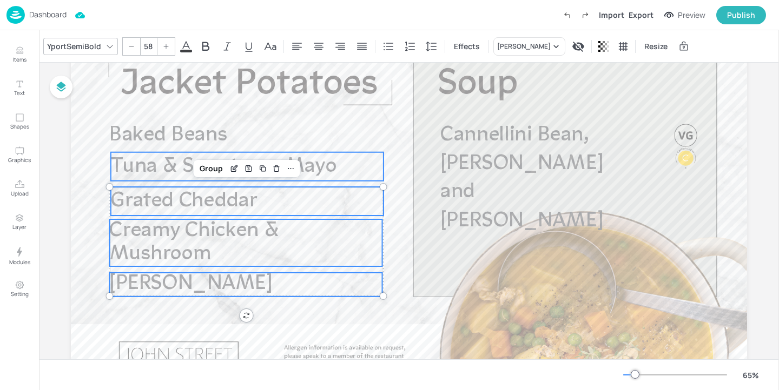
click at [143, 164] on span "Tuna & Sweetcorn Mayo" at bounding box center [224, 166] width 226 height 21
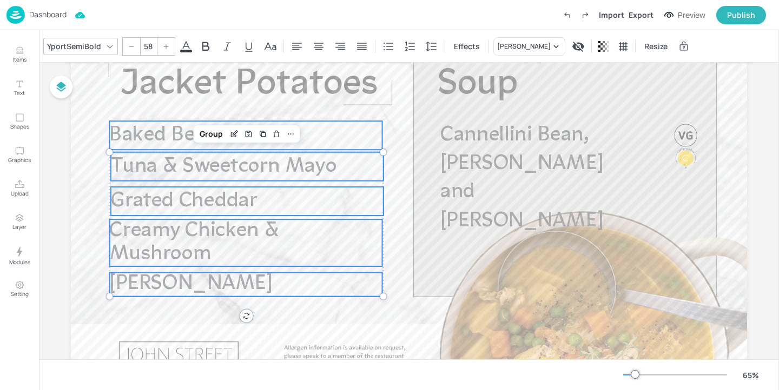
click at [136, 141] on span "Baked Beans" at bounding box center [168, 135] width 118 height 21
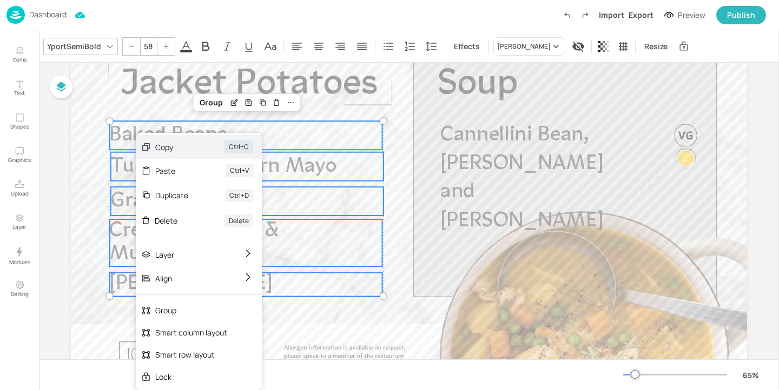
click at [169, 154] on div "Copy Ctrl+C" at bounding box center [199, 147] width 126 height 24
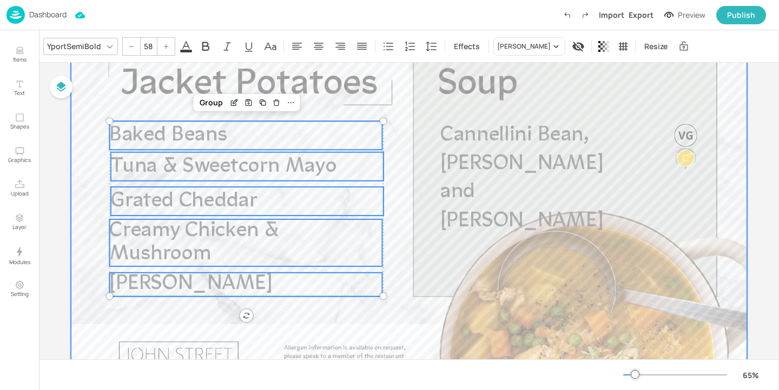
click at [92, 193] on div at bounding box center [409, 211] width 676 height 380
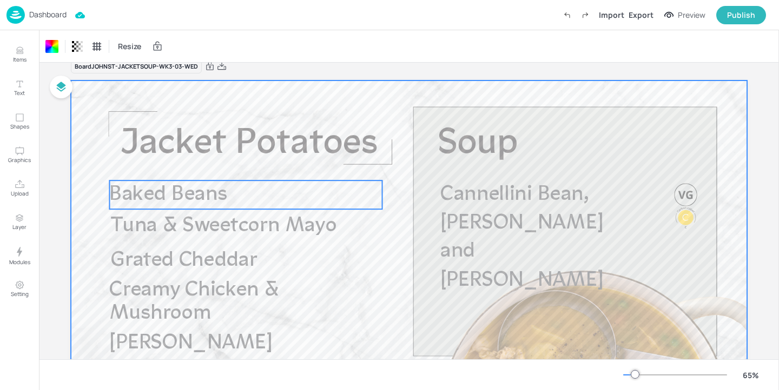
scroll to position [21, 0]
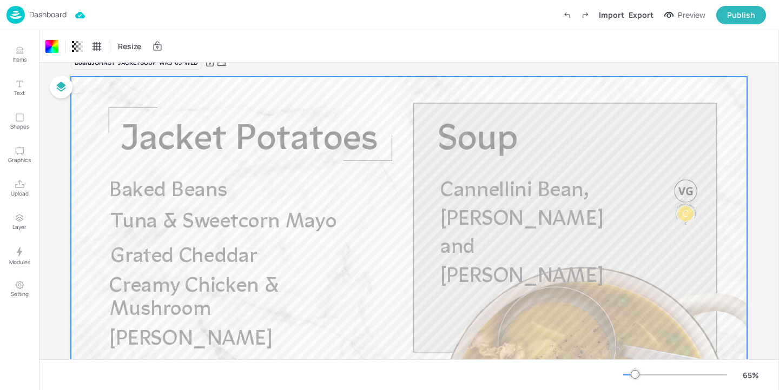
click at [60, 13] on p "Dashboard" at bounding box center [47, 15] width 37 height 8
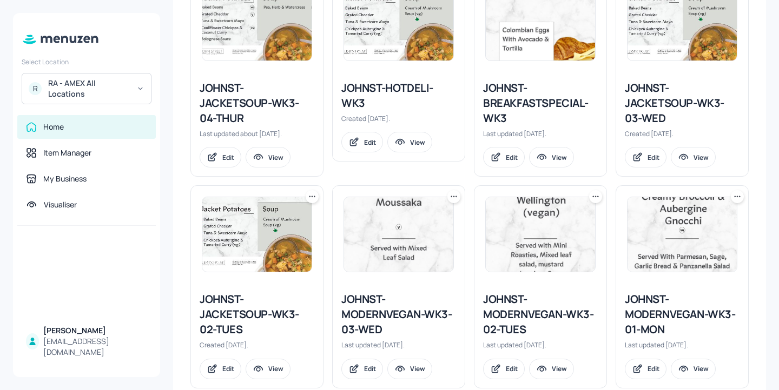
scroll to position [1045, 0]
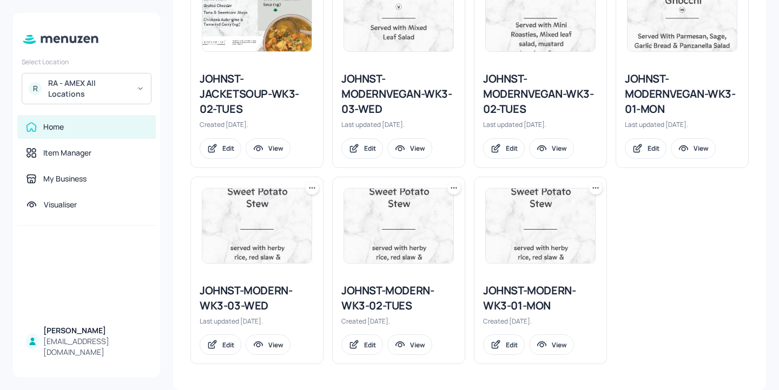
click at [246, 87] on div "JOHNST-JACKETSOUP-WK3-02-TUES" at bounding box center [257, 93] width 115 height 45
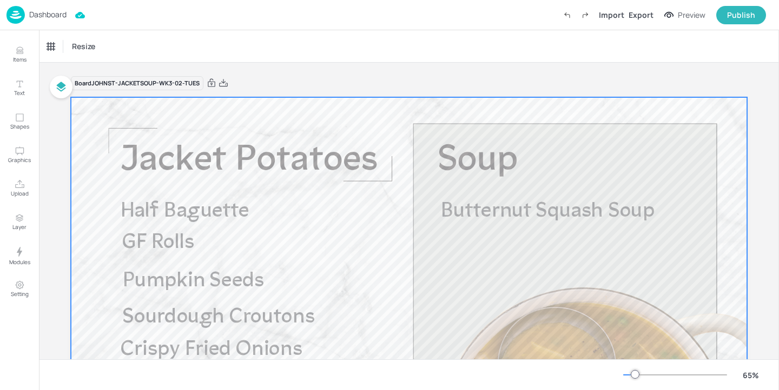
scroll to position [69, 0]
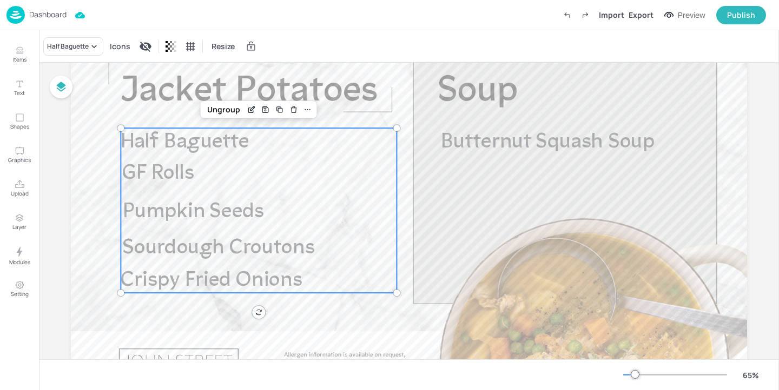
click at [339, 255] on p "Sourdough Croutons" at bounding box center [259, 248] width 273 height 23
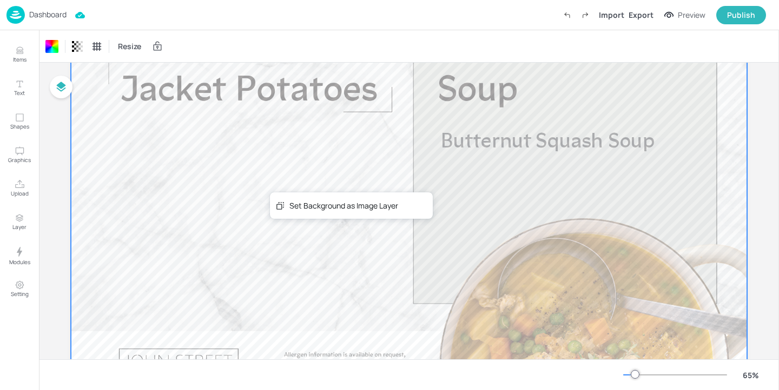
click at [124, 14] on div "Dashboard Import Export Preview Publish" at bounding box center [385, 15] width 759 height 30
click at [574, 9] on label "Undo (Ctrl + Z)" at bounding box center [567, 15] width 18 height 18
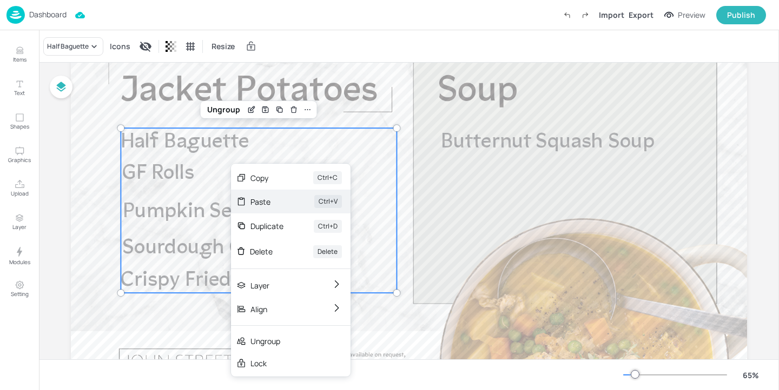
click at [280, 204] on div "Paste" at bounding box center [267, 201] width 34 height 11
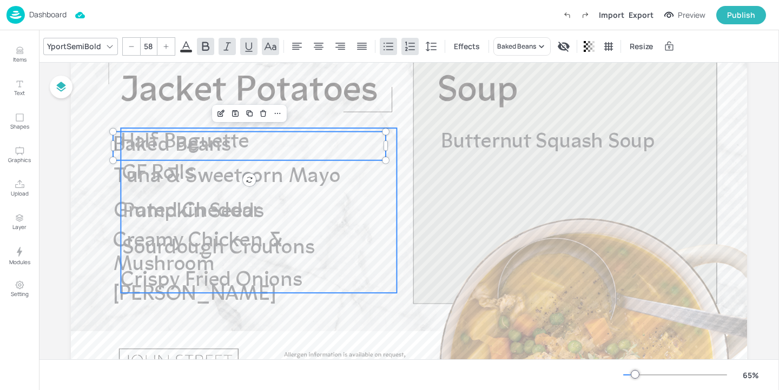
click at [391, 200] on p "Pumpkin Seeds" at bounding box center [259, 212] width 273 height 29
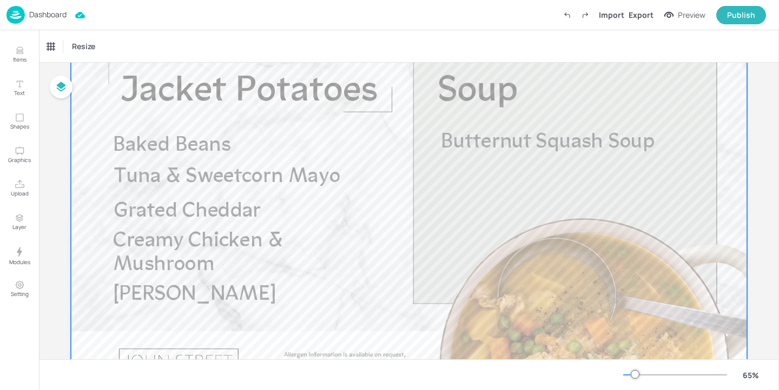
scroll to position [0, 0]
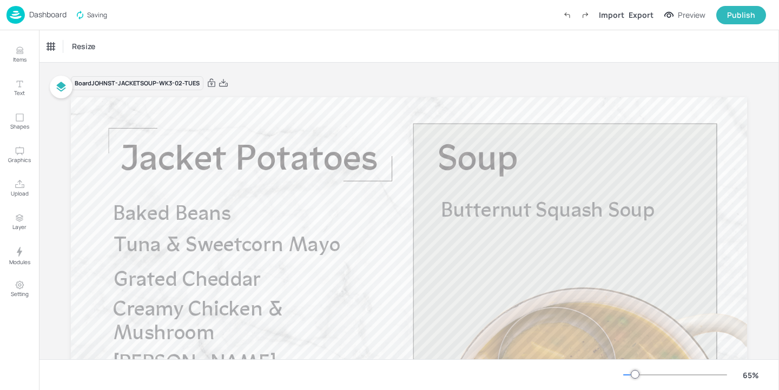
click at [58, 15] on p "Dashboard" at bounding box center [47, 15] width 37 height 8
click at [50, 20] on div "Dashboard" at bounding box center [36, 15] width 60 height 18
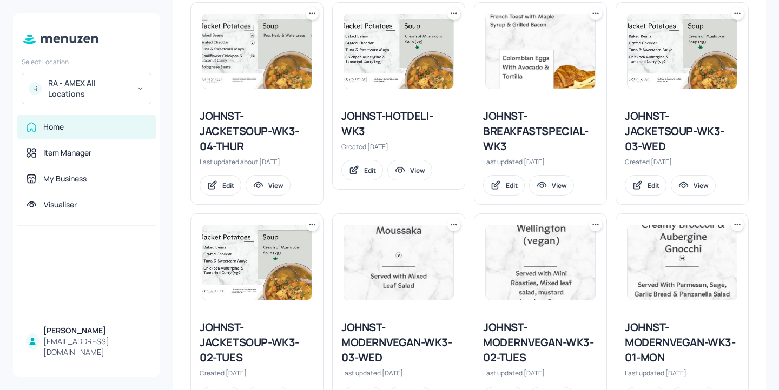
scroll to position [773, 0]
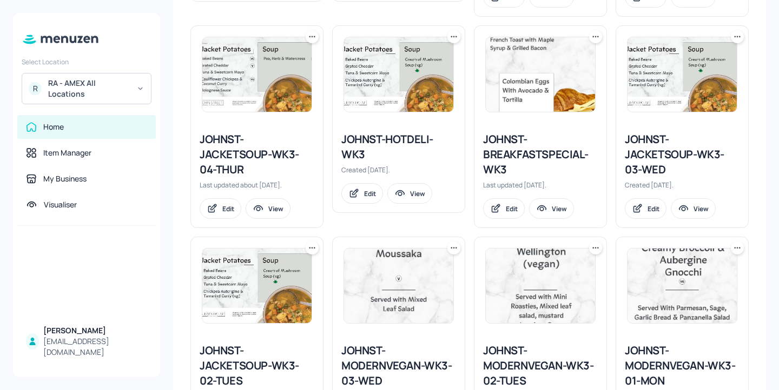
click at [227, 165] on div "JOHNST-JACKETSOUP-WK3-04-THUR" at bounding box center [257, 154] width 115 height 45
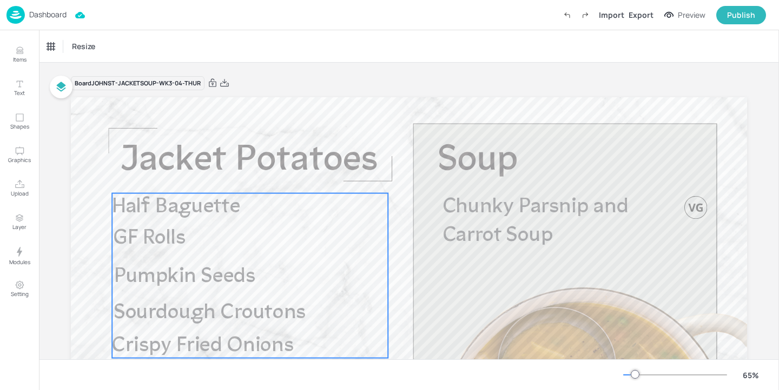
scroll to position [145, 0]
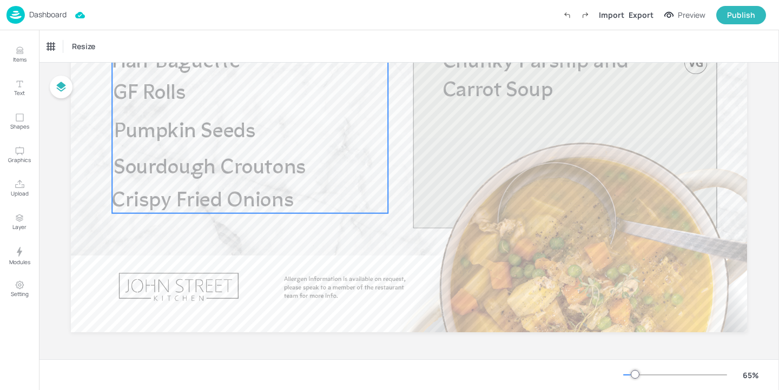
click at [253, 147] on div "Half Baguette GF Rolls Pumpkin Seeds Sourdough Croutons Crispy Fried Onions" at bounding box center [250, 131] width 276 height 165
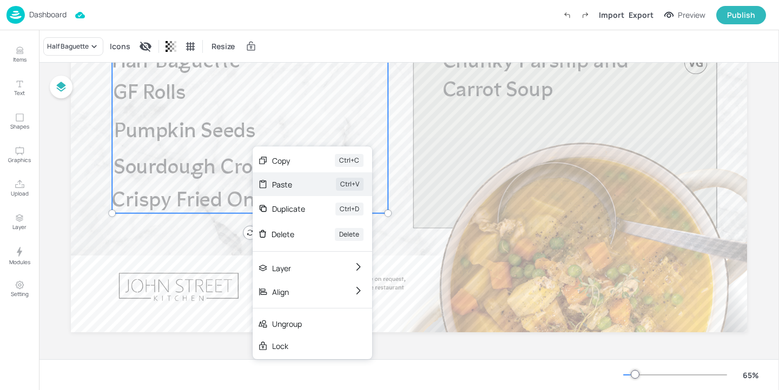
click at [313, 186] on div "Paste Ctrl+V" at bounding box center [313, 185] width 120 height 24
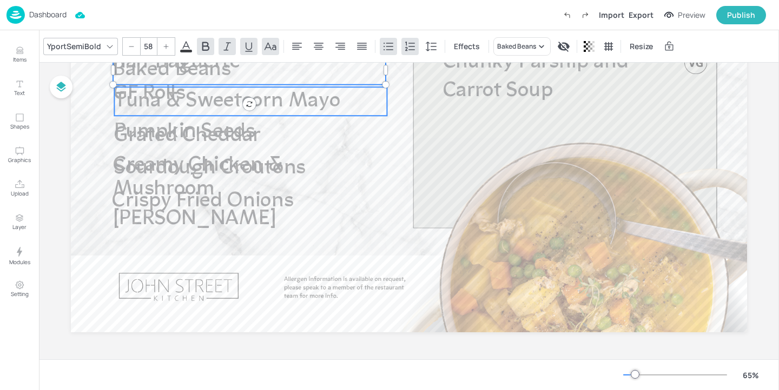
click at [381, 115] on div "Chunky Parsnip and Carrot Soup Half Baguette GF Rolls Pumpkin Seeds Sourdough C…" at bounding box center [409, 142] width 676 height 380
type input "58"
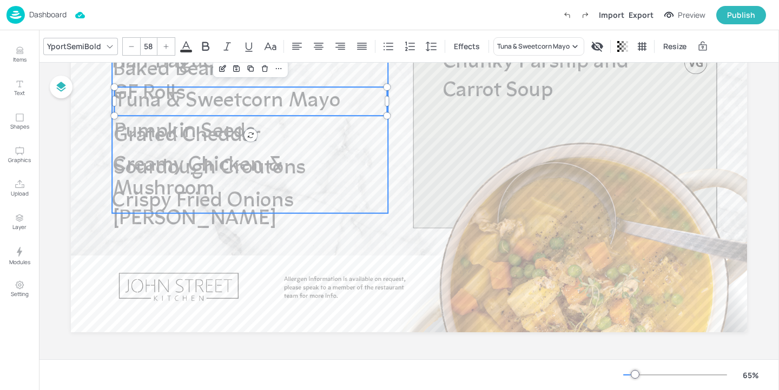
click at [385, 164] on div "Half Baguette GF Rolls Pumpkin Seeds Sourdough Croutons Crispy Fried Onions" at bounding box center [250, 131] width 276 height 165
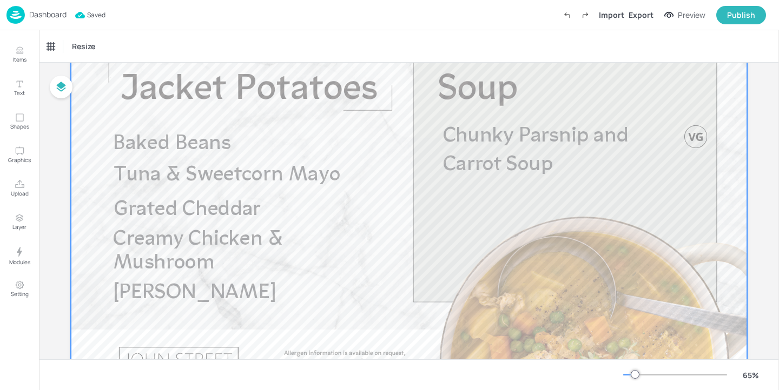
scroll to position [55, 0]
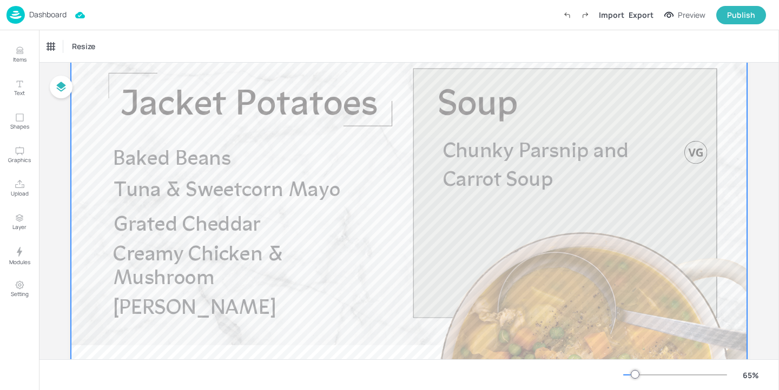
click at [587, 220] on div at bounding box center [409, 232] width 676 height 380
click at [538, 206] on div at bounding box center [409, 232] width 676 height 380
click at [483, 207] on div at bounding box center [409, 232] width 676 height 380
click at [281, 335] on div at bounding box center [409, 232] width 676 height 380
click at [64, 17] on p "Dashboard" at bounding box center [47, 15] width 37 height 8
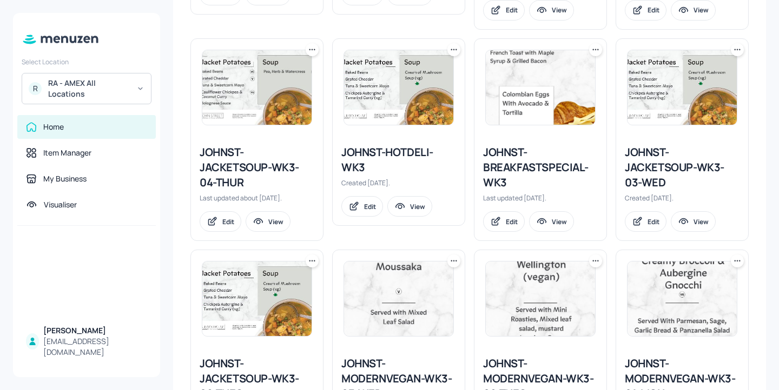
scroll to position [763, 0]
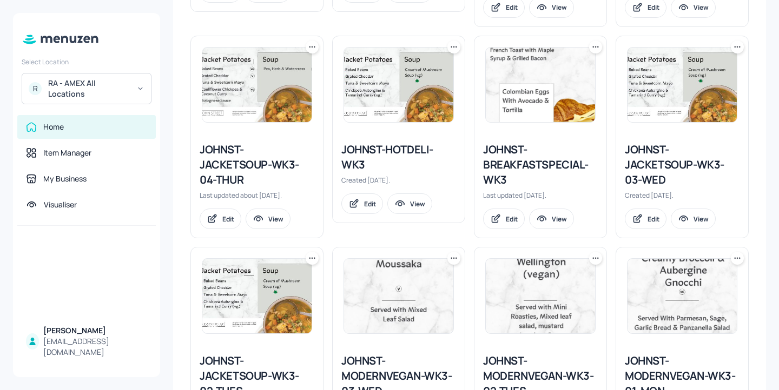
click at [268, 168] on div "JOHNST-JACKETSOUP-WK3-04-THUR" at bounding box center [257, 164] width 115 height 45
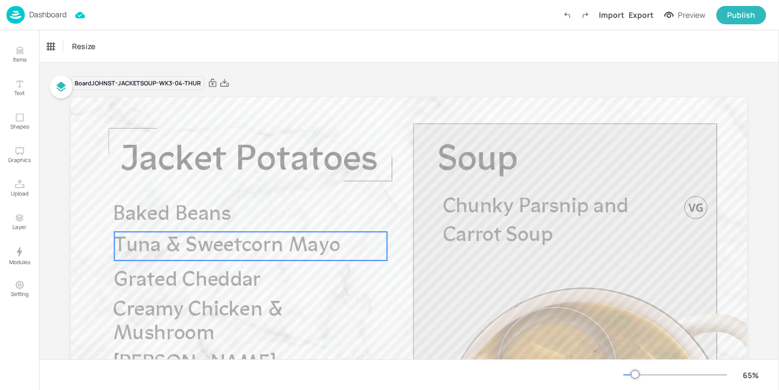
scroll to position [90, 0]
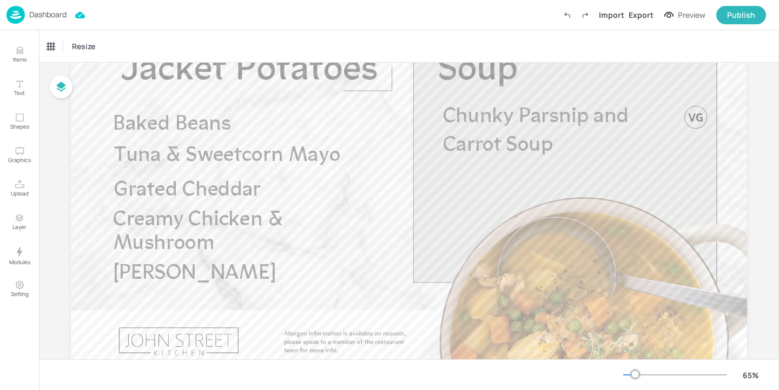
click at [45, 11] on p "Dashboard" at bounding box center [47, 15] width 37 height 8
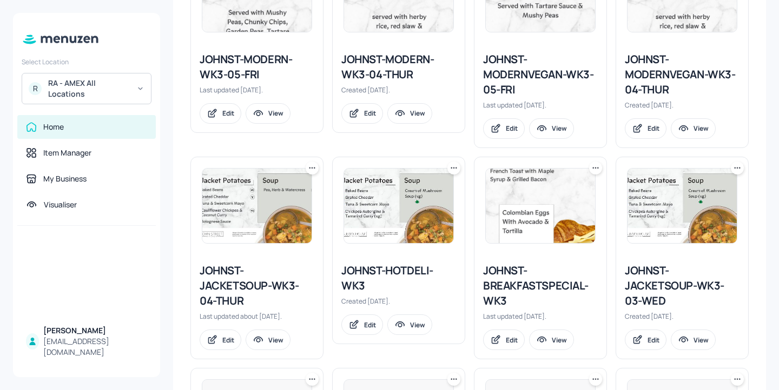
scroll to position [652, 0]
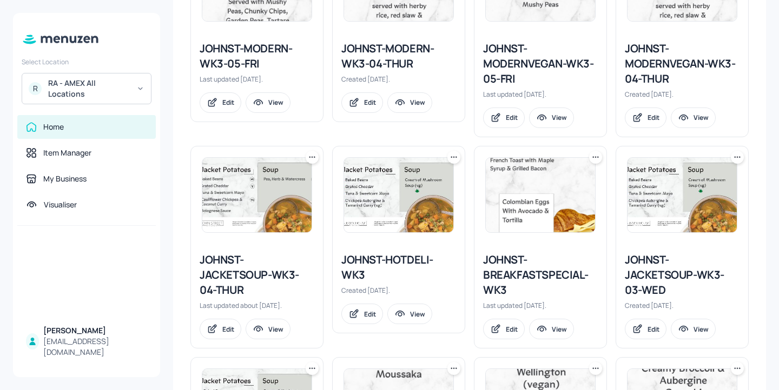
click at [637, 292] on div "JOHNST-JACKETSOUP-WK3-03-WED" at bounding box center [682, 275] width 115 height 45
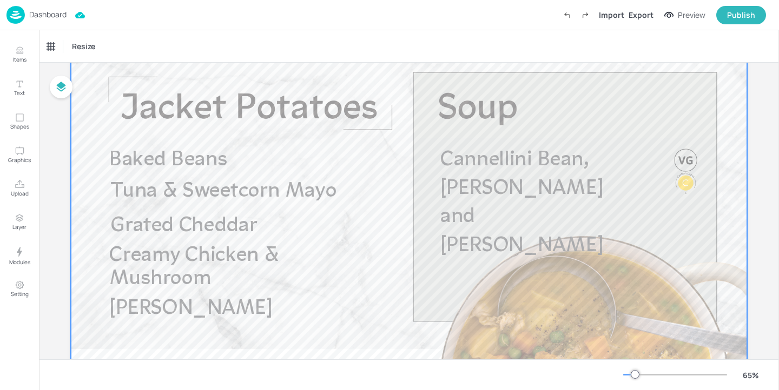
scroll to position [51, 0]
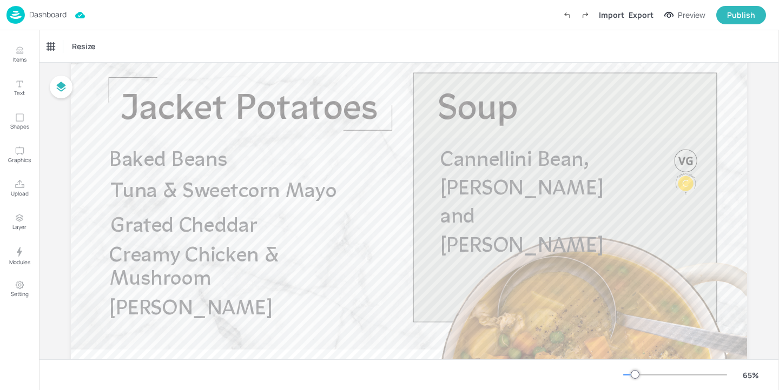
click at [51, 15] on p "Dashboard" at bounding box center [47, 15] width 37 height 8
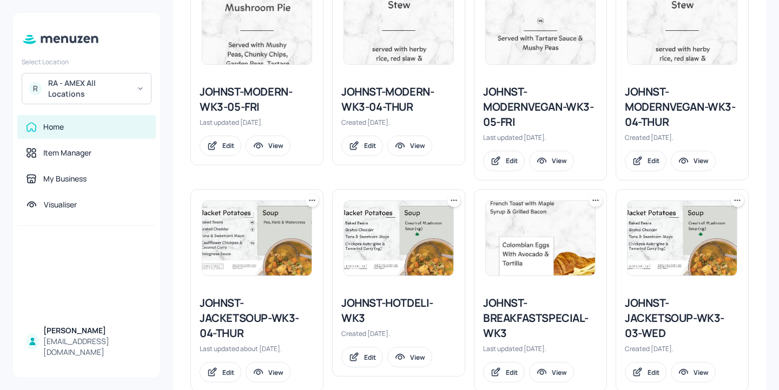
scroll to position [615, 0]
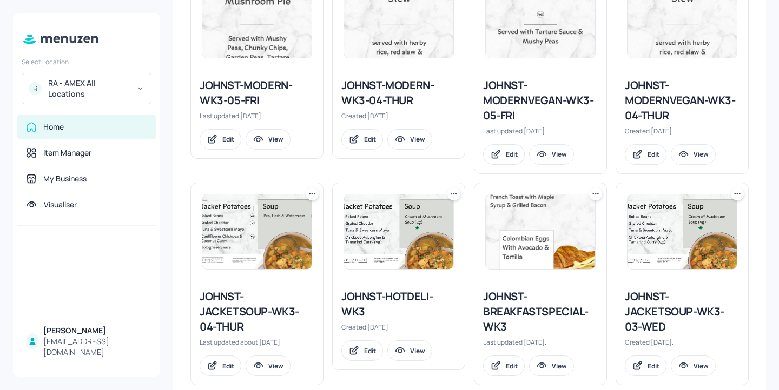
click at [397, 293] on div "JOHNST-HOTDELI-WK3" at bounding box center [398, 304] width 115 height 30
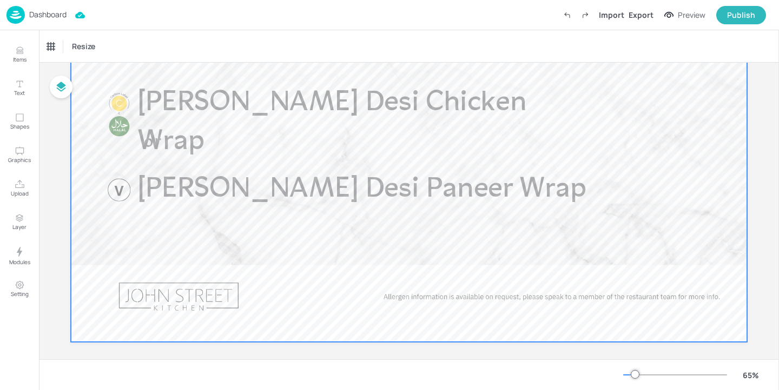
scroll to position [134, 0]
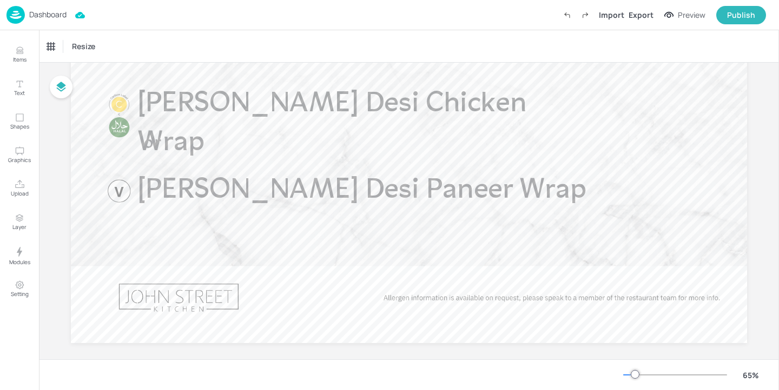
click at [41, 14] on p "Dashboard" at bounding box center [47, 15] width 37 height 8
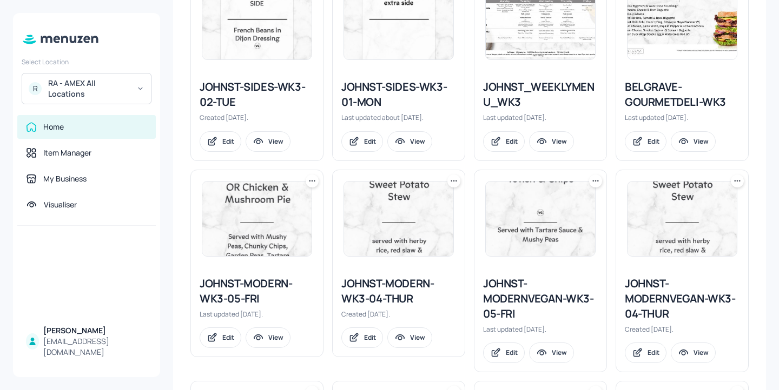
scroll to position [420, 0]
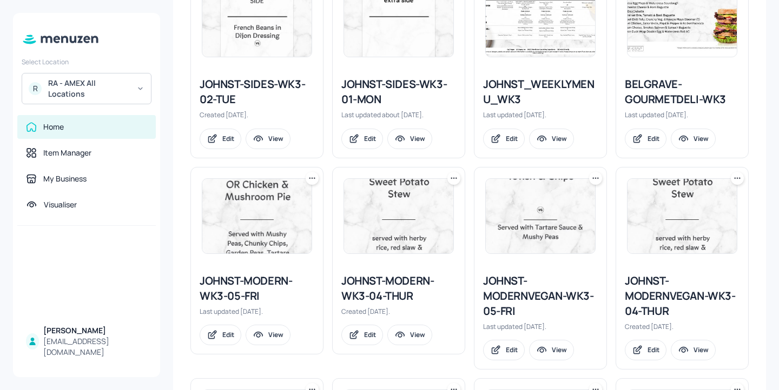
click at [568, 89] on div "JOHNST_WEEKLYMENU_WK3" at bounding box center [540, 92] width 115 height 30
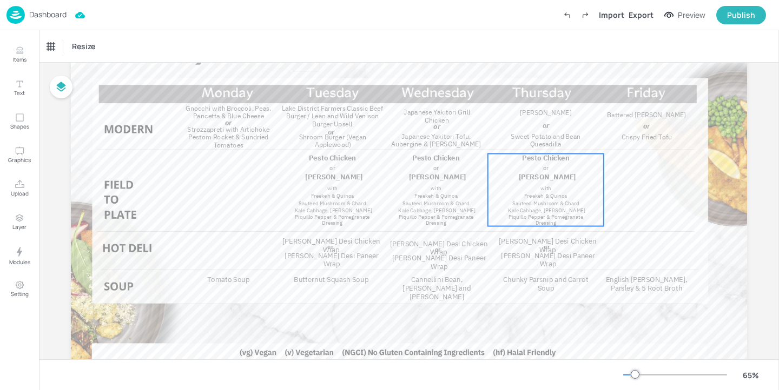
scroll to position [105, 0]
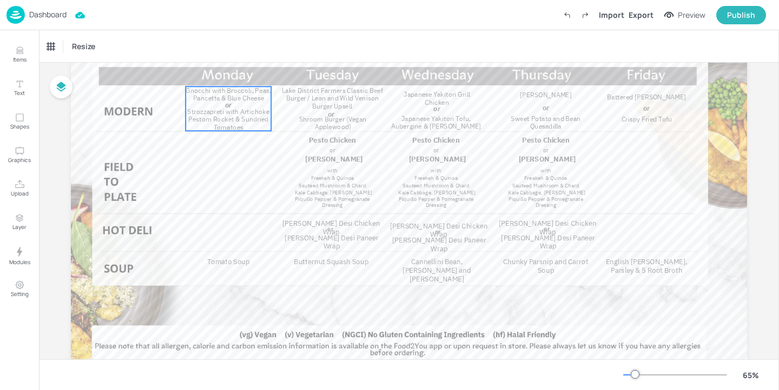
click at [265, 120] on span "Strozzapreti with Artichoke Pestom Rocket & Sundried Tomatoes" at bounding box center [228, 119] width 82 height 24
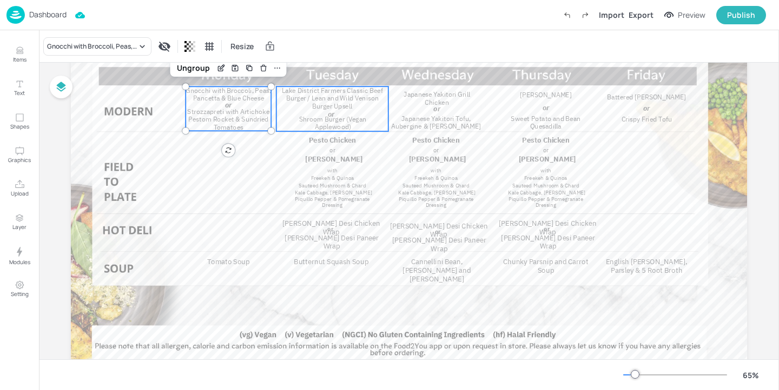
click at [353, 102] on span "Lake District Farmers Classic Beef Burger / Lean and Wild Venison Burger Upsell" at bounding box center [332, 98] width 101 height 24
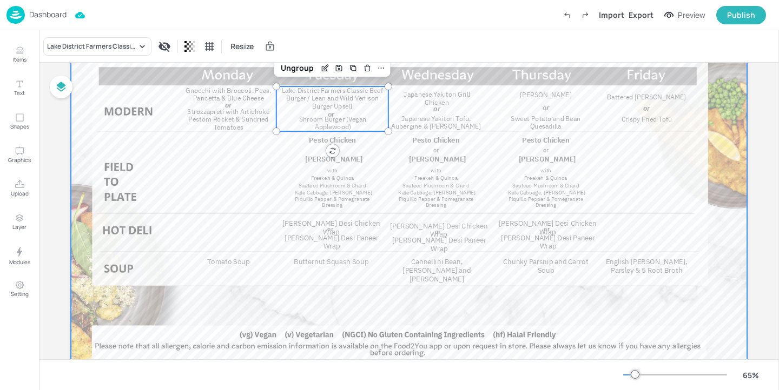
scroll to position [18, 0]
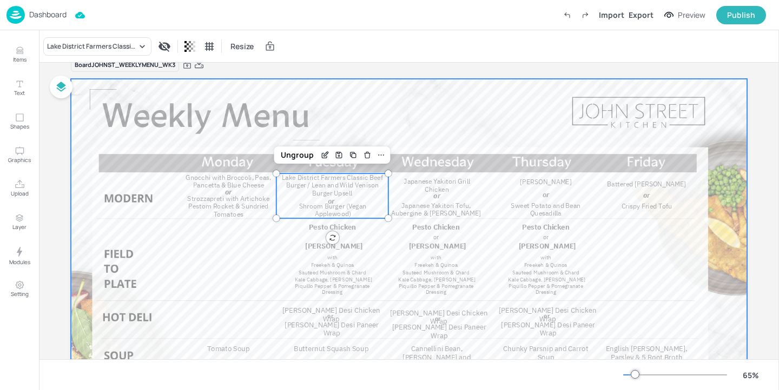
click at [539, 125] on div at bounding box center [409, 269] width 676 height 380
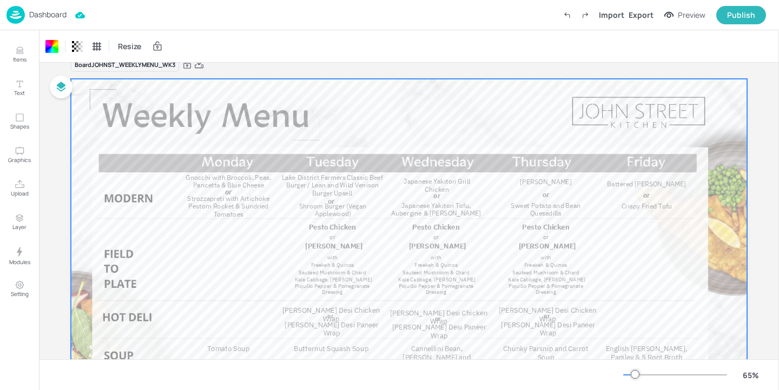
click at [57, 12] on p "Dashboard" at bounding box center [47, 15] width 37 height 8
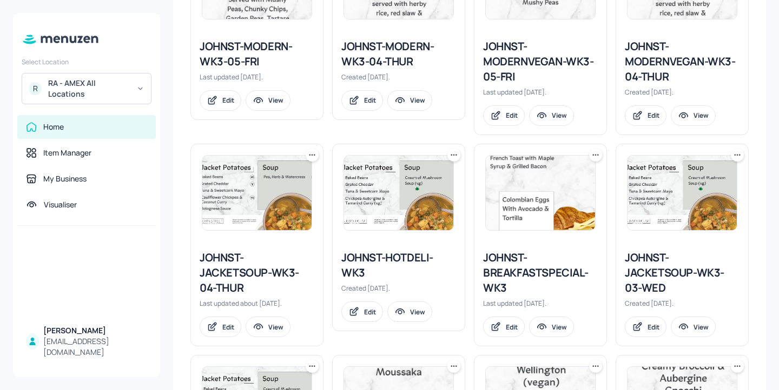
scroll to position [586, 0]
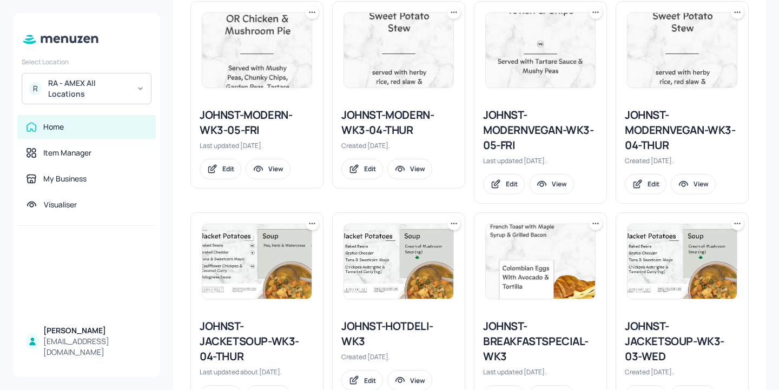
click at [665, 129] on div "JOHNST-MODERNVEGAN-WK3-04-THUR" at bounding box center [682, 130] width 115 height 45
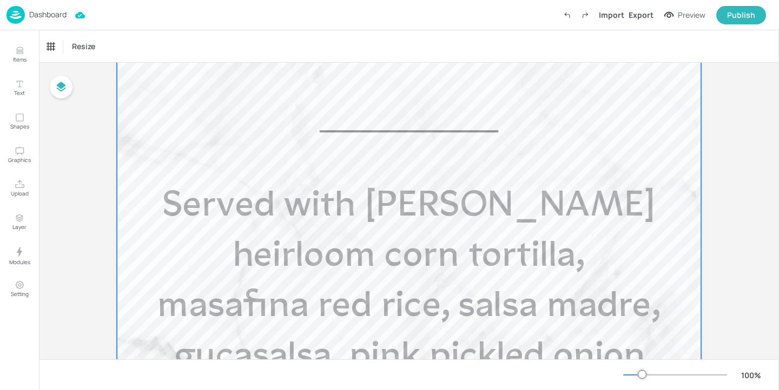
scroll to position [537, 0]
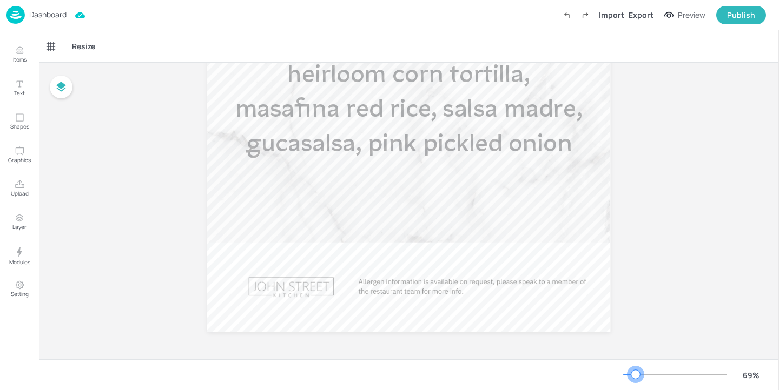
drag, startPoint x: 635, startPoint y: 373, endPoint x: 629, endPoint y: 374, distance: 6.5
click at [629, 373] on div at bounding box center [675, 375] width 104 height 9
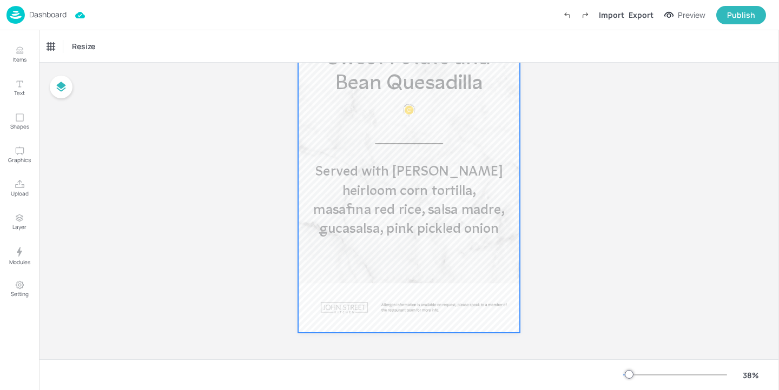
scroll to position [87, 0]
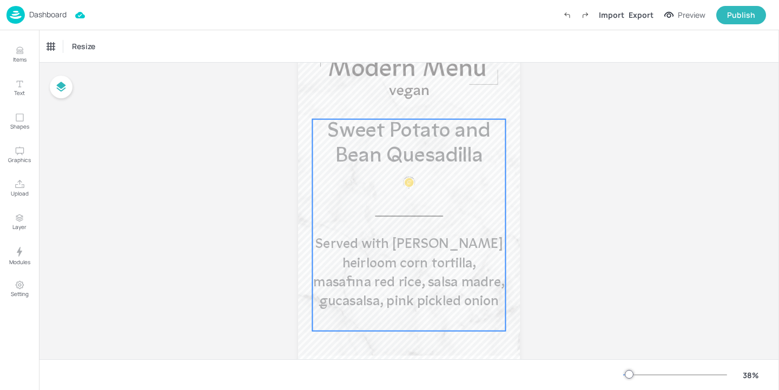
click at [401, 169] on div "Sweet Potato and Bean Quesadilla Served with masafina heirloom corn tortilla, m…" at bounding box center [409, 226] width 194 height 212
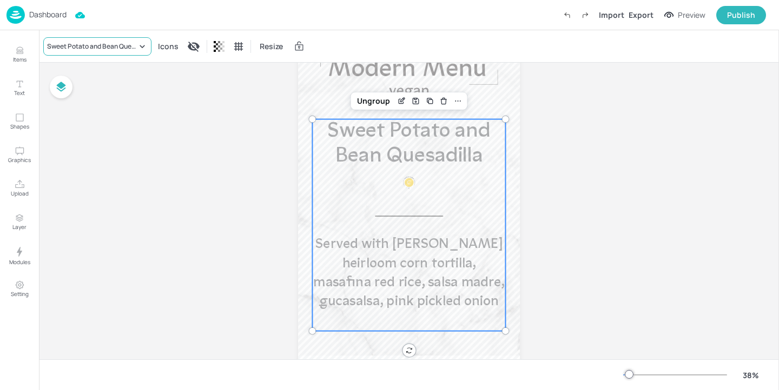
click at [79, 45] on div "Sweet Potato and Bean Quesadilla" at bounding box center [92, 47] width 90 height 10
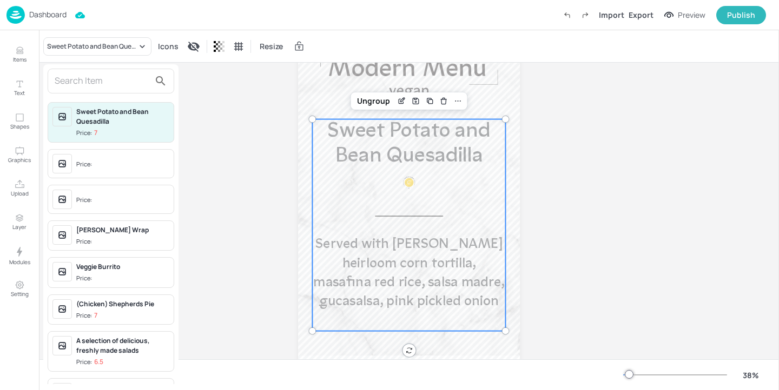
click at [92, 76] on input "text" at bounding box center [102, 80] width 95 height 17
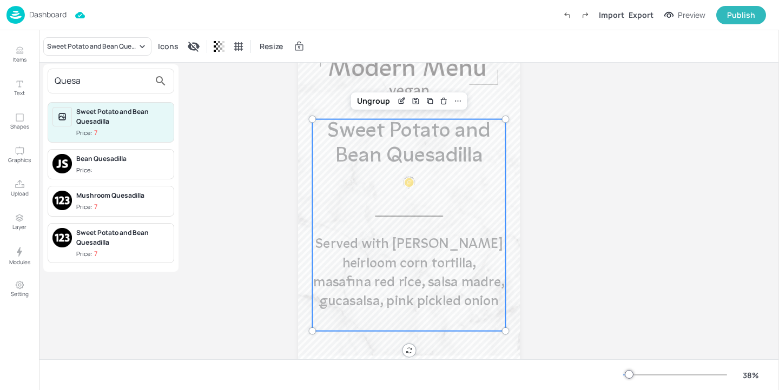
type input "Quesa"
click at [136, 242] on div "Sweet Potato and Bean Quesadilla" at bounding box center [122, 237] width 93 height 19
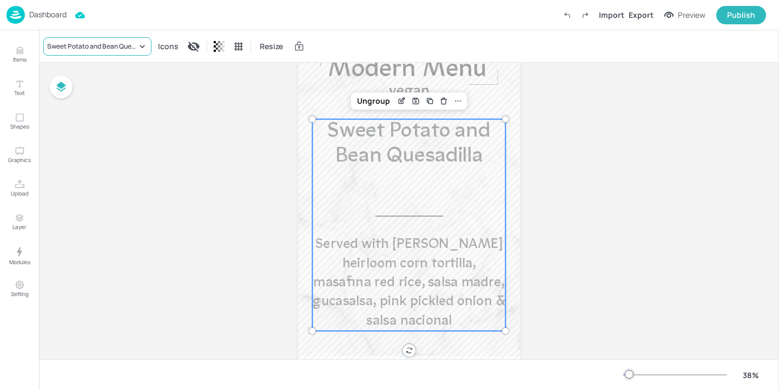
click at [88, 42] on div "Sweet Potato and Bean Quesadilla" at bounding box center [92, 47] width 90 height 10
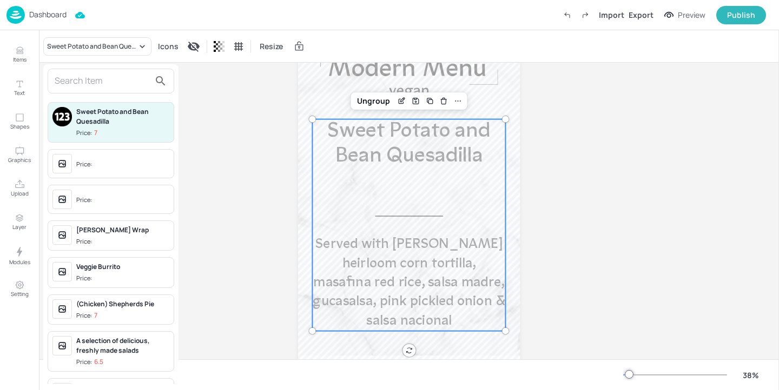
click at [78, 82] on input "text" at bounding box center [102, 80] width 95 height 17
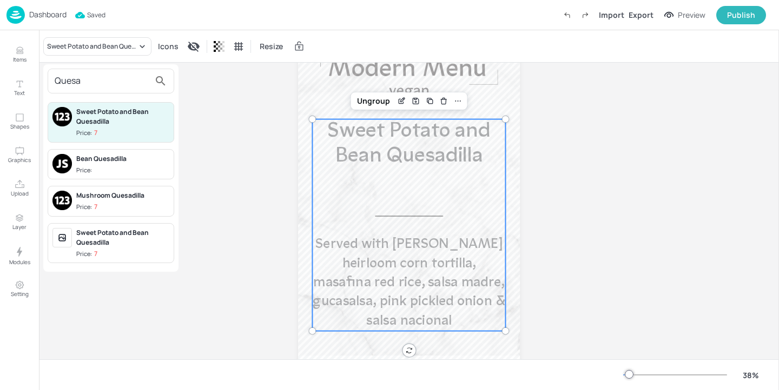
type input "Quesa"
click at [125, 242] on div "Sweet Potato and Bean Quesadilla" at bounding box center [122, 237] width 93 height 19
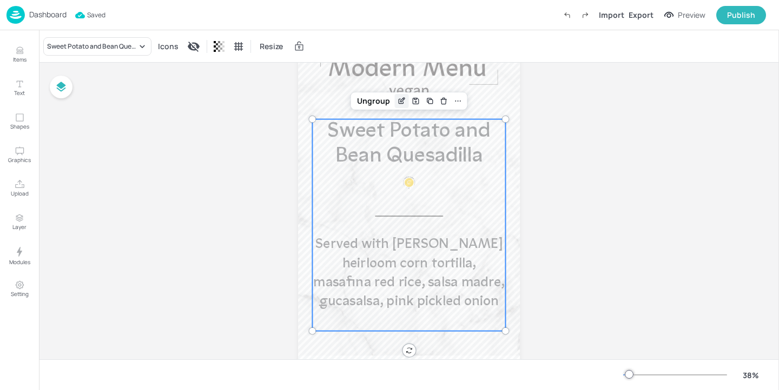
click at [394, 101] on div "Edit Item" at bounding box center [401, 101] width 14 height 14
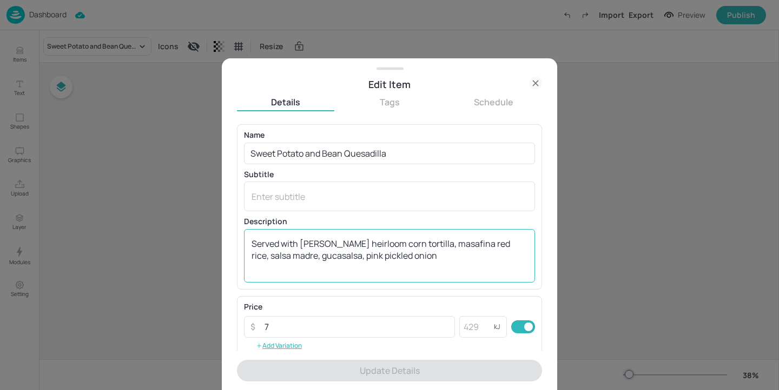
click at [306, 243] on textarea "Served with [PERSON_NAME] heirloom corn tortilla, masafina red rice, salsa madr…" at bounding box center [389, 256] width 276 height 36
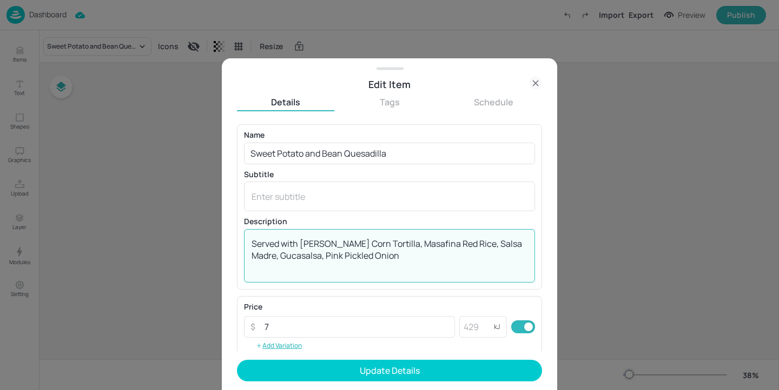
click at [347, 255] on textarea "Served with [PERSON_NAME] Corn Tortilla, Masafina Red Rice, Salsa Madre, Gucasa…" at bounding box center [389, 256] width 276 height 36
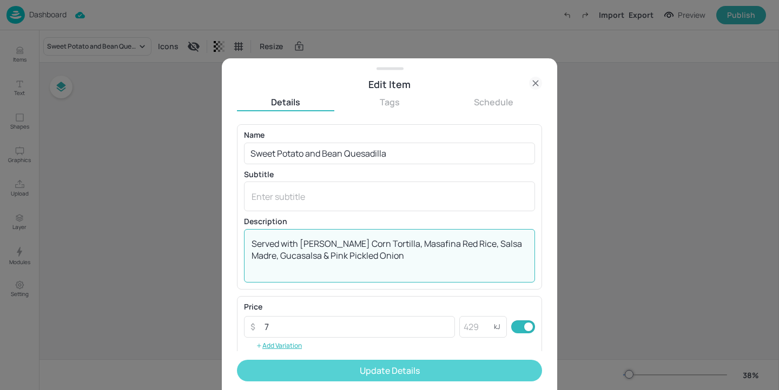
type textarea "Served with [PERSON_NAME] Corn Tortilla, Masafina Red Rice, Salsa Madre, Gucasa…"
click at [400, 375] on button "Update Details" at bounding box center [389, 371] width 305 height 22
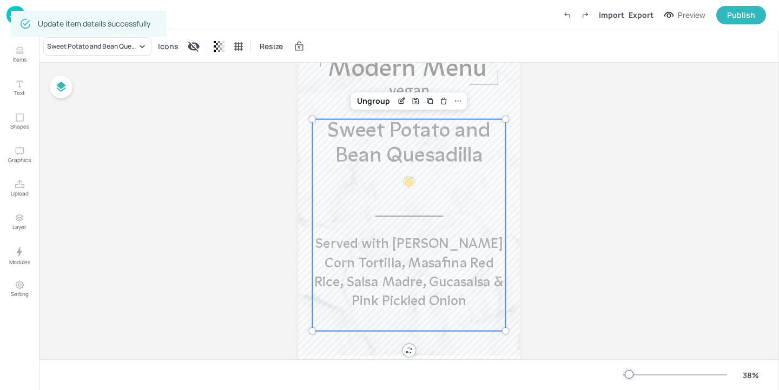
scroll to position [125, 0]
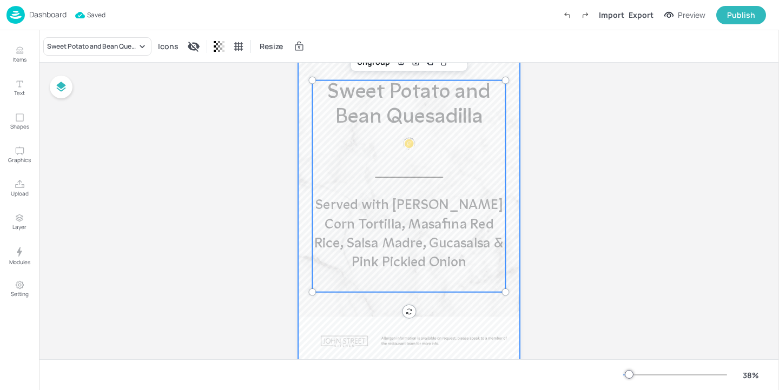
click at [513, 254] on div at bounding box center [409, 169] width 222 height 395
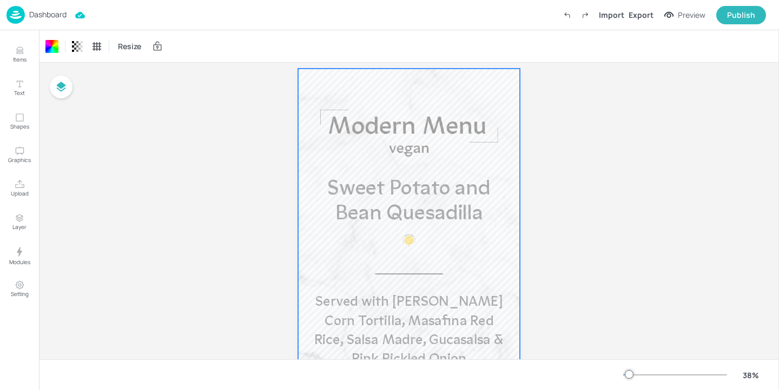
scroll to position [19, 0]
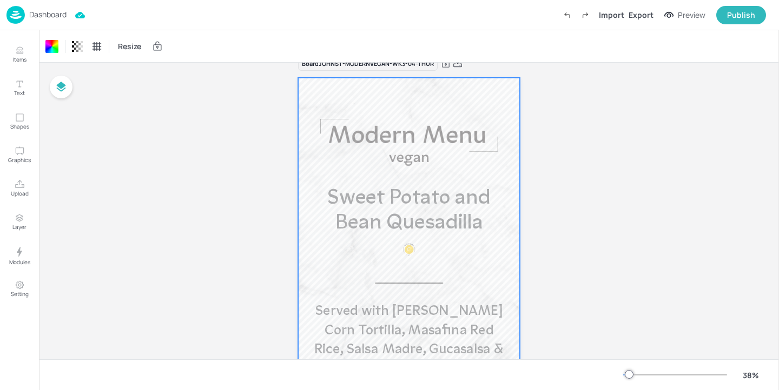
click at [33, 12] on p "Dashboard" at bounding box center [47, 15] width 37 height 8
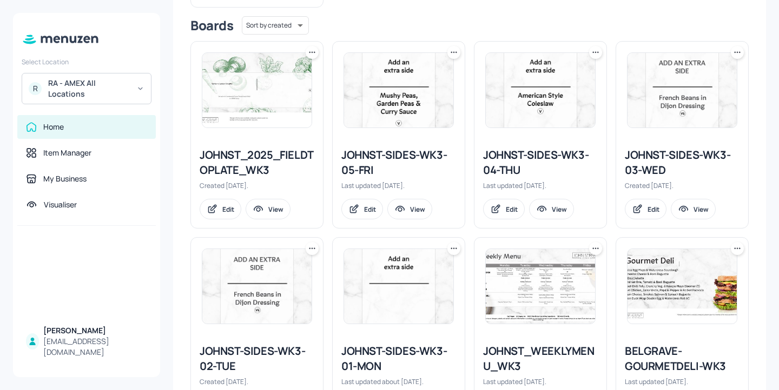
scroll to position [147, 0]
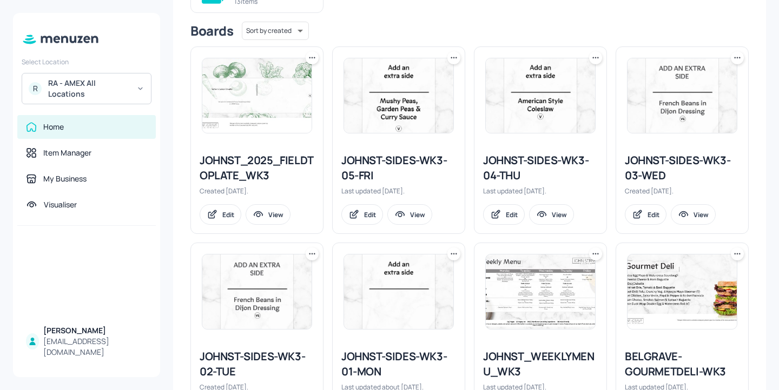
click at [522, 166] on div "JOHNST-SIDES-WK3-04-THU" at bounding box center [540, 168] width 115 height 30
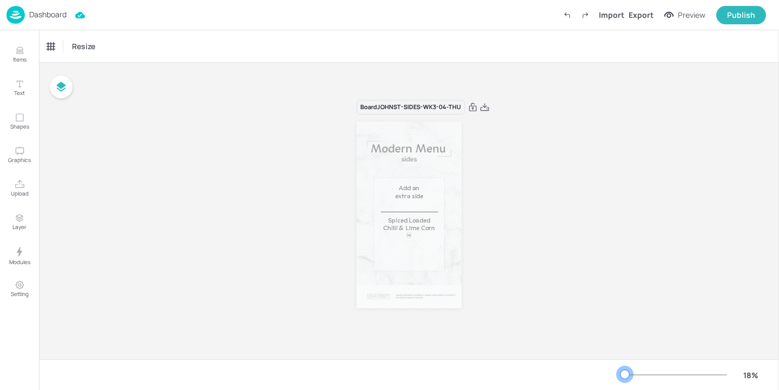
drag, startPoint x: 642, startPoint y: 374, endPoint x: 625, endPoint y: 374, distance: 16.8
click at [625, 374] on div at bounding box center [624, 374] width 9 height 9
click at [35, 22] on div "Dashboard" at bounding box center [36, 15] width 60 height 18
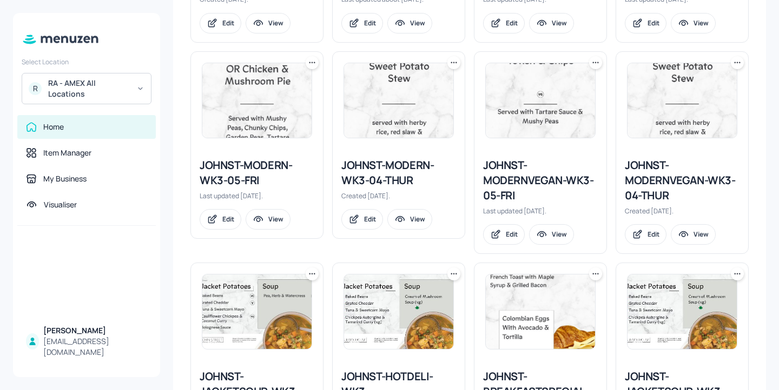
scroll to position [538, 0]
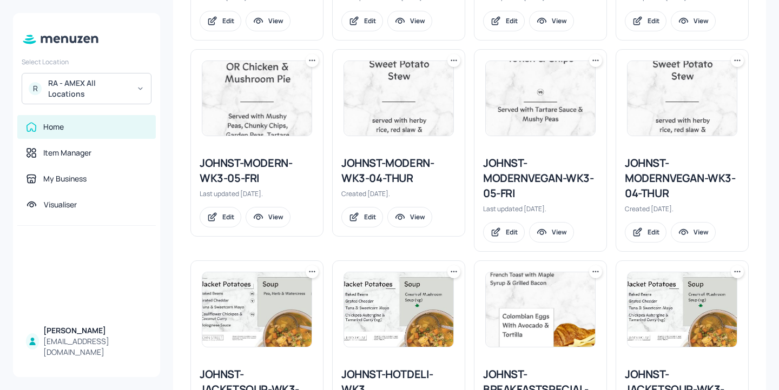
click at [409, 164] on div "JOHNST-MODERN-WK3-04-THUR" at bounding box center [398, 171] width 115 height 30
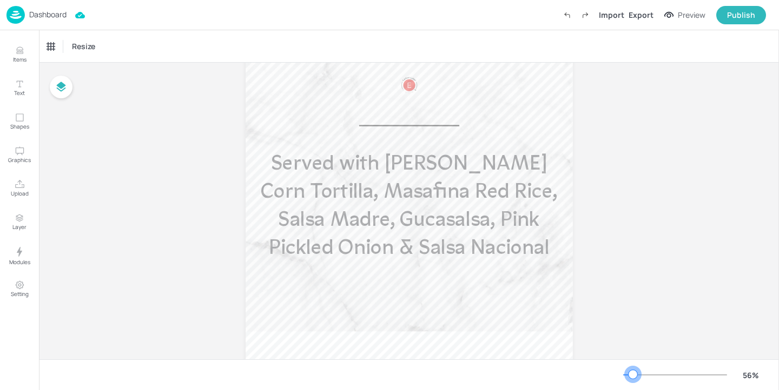
scroll to position [138, 0]
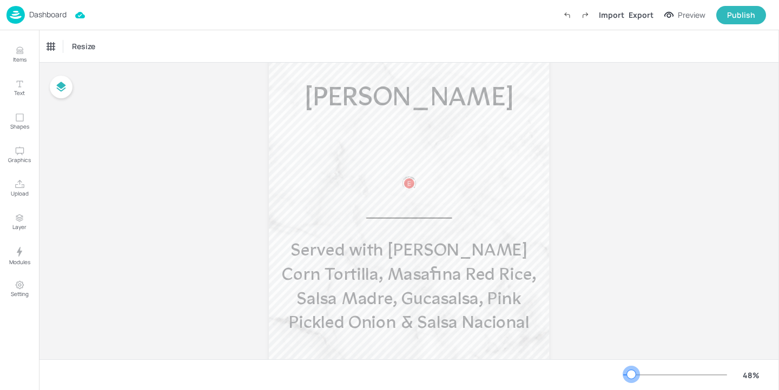
drag, startPoint x: 642, startPoint y: 374, endPoint x: 631, endPoint y: 375, distance: 10.9
click at [631, 375] on div at bounding box center [631, 374] width 9 height 9
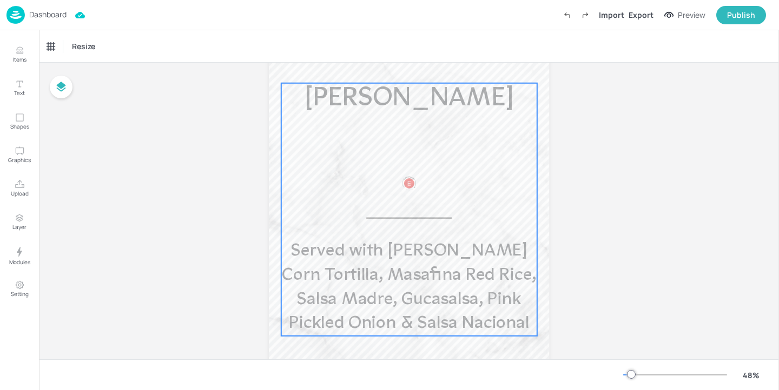
scroll to position [176, 0]
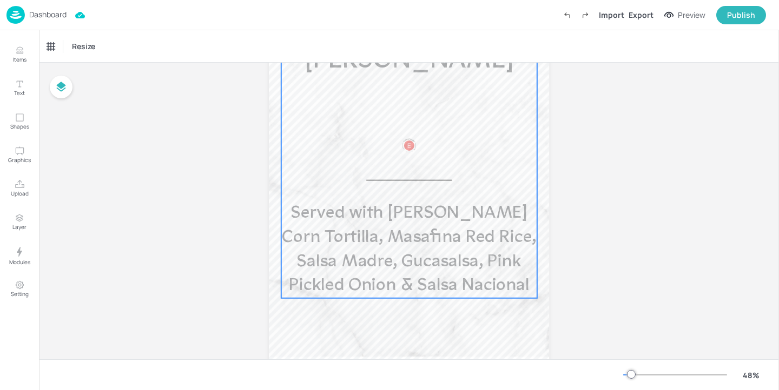
click at [490, 268] on span "Served with [PERSON_NAME] Corn Tortilla, Masafina Red Rice, Salsa Madre, Gucasa…" at bounding box center [409, 250] width 255 height 90
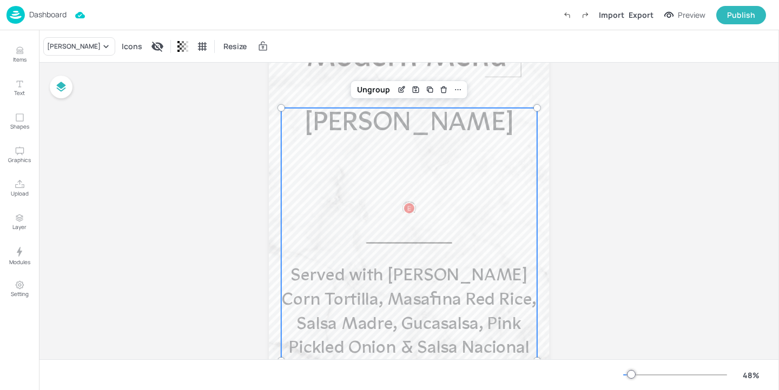
scroll to position [113, 0]
click at [404, 92] on div "Edit Item" at bounding box center [401, 90] width 14 height 14
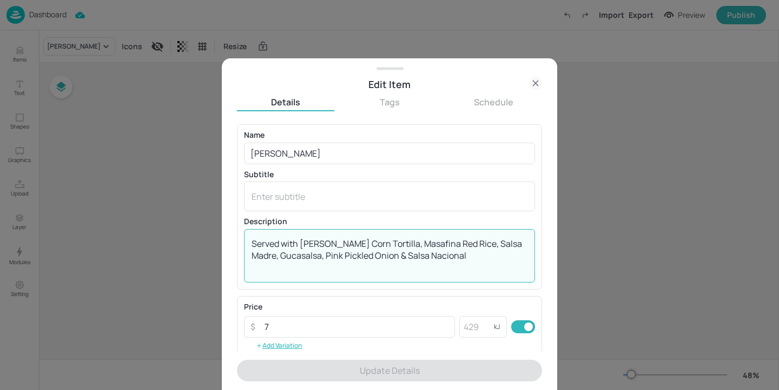
drag, startPoint x: 498, startPoint y: 263, endPoint x: 424, endPoint y: 260, distance: 73.6
click at [423, 259] on textarea "Served with [PERSON_NAME] Corn Tortilla, Masafina Red Rice, Salsa Madre, Gucasa…" at bounding box center [389, 256] width 276 height 36
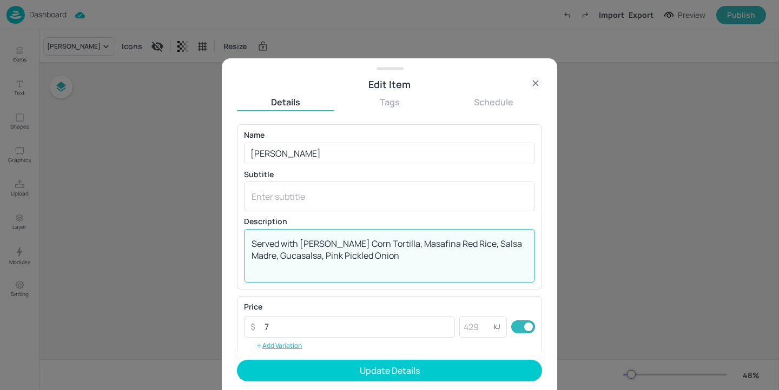
click at [347, 258] on textarea "Served with [PERSON_NAME] Corn Tortilla, Masafina Red Rice, Salsa Madre, Gucasa…" at bounding box center [389, 256] width 276 height 36
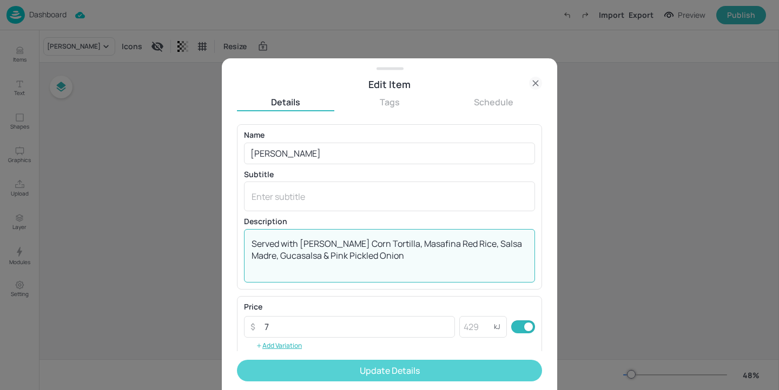
type textarea "Served with [PERSON_NAME] Corn Tortilla, Masafina Red Rice, Salsa Madre, Gucasa…"
click at [423, 371] on button "Update Details" at bounding box center [389, 371] width 305 height 22
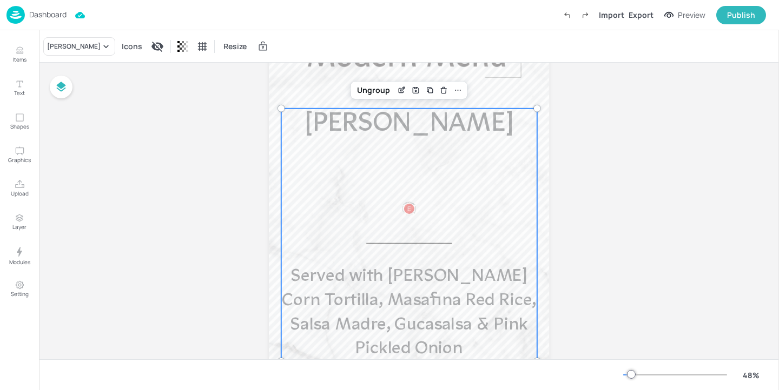
drag, startPoint x: 182, startPoint y: 66, endPoint x: 127, endPoint y: 66, distance: 55.2
click at [173, 66] on div "Board JOHNST-MODERN-WK3-04-THUR [PERSON_NAME] Served with [PERSON_NAME] Corn To…" at bounding box center [409, 230] width 740 height 560
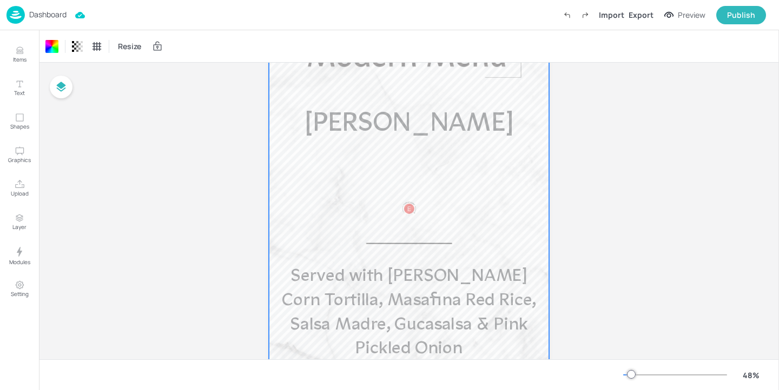
click at [50, 8] on div "Dashboard" at bounding box center [36, 15] width 60 height 18
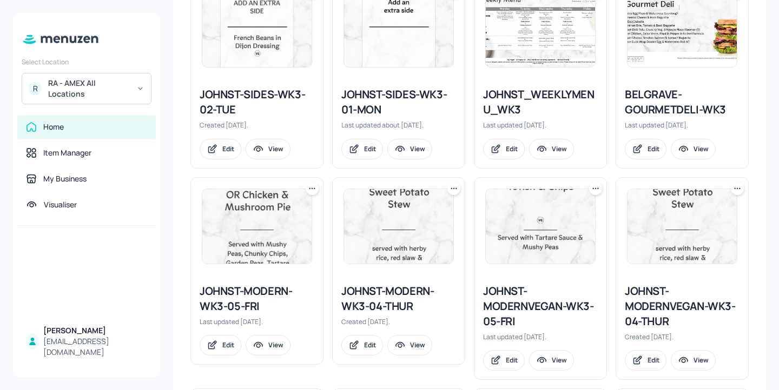
scroll to position [446, 0]
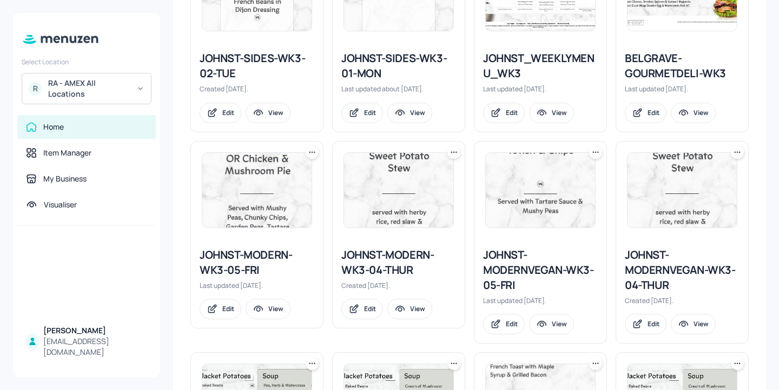
click at [261, 264] on div "JOHNST-MODERN-WK3-05-FRI" at bounding box center [257, 263] width 115 height 30
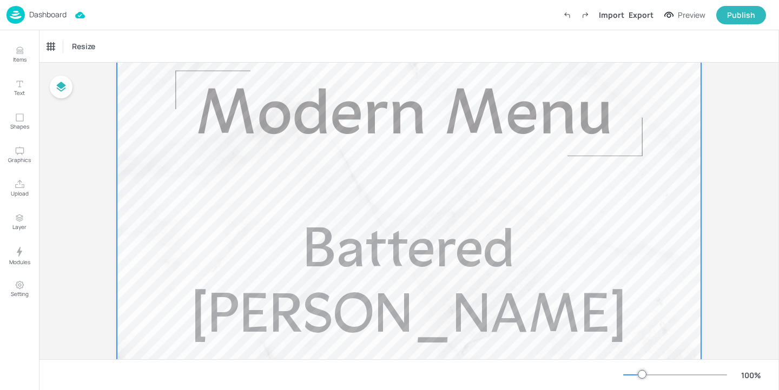
scroll to position [202, 0]
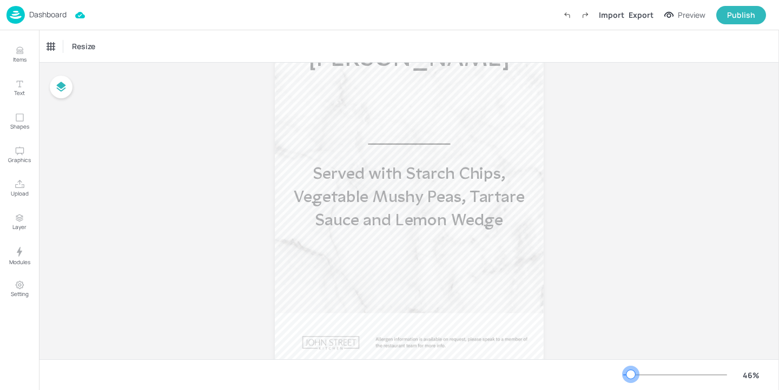
drag, startPoint x: 637, startPoint y: 375, endPoint x: 631, endPoint y: 375, distance: 6.5
click at [631, 375] on div at bounding box center [630, 374] width 9 height 9
click at [701, 257] on div "Board JOHNST-MODERN-WK3-05-FRI Battered [PERSON_NAME] Served with Starch Chips,…" at bounding box center [409, 130] width 740 height 539
click at [50, 13] on p "Dashboard" at bounding box center [47, 15] width 37 height 8
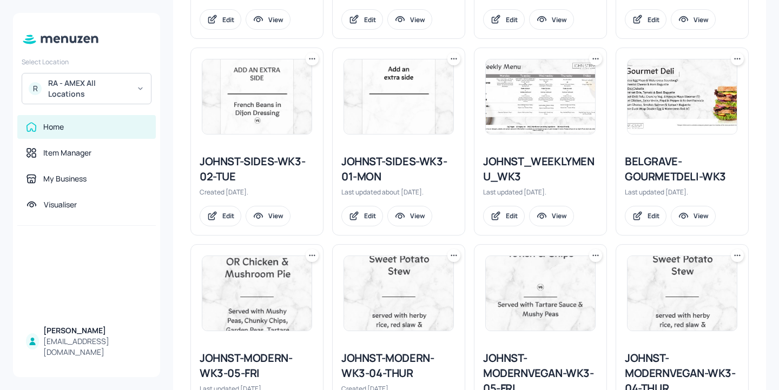
scroll to position [362, 0]
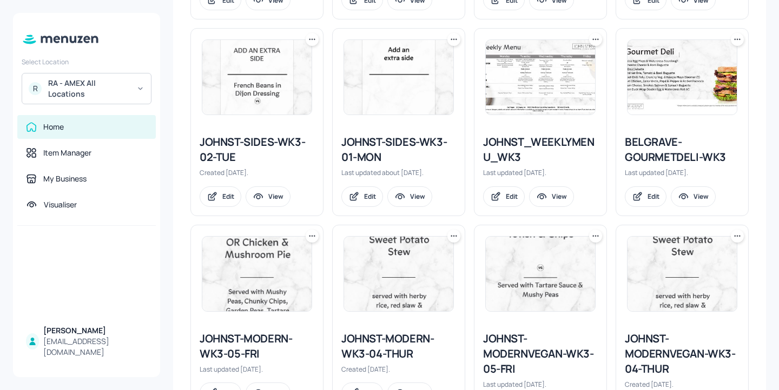
click at [666, 156] on div "BELGRAVE-GOURMETDELI-WK3" at bounding box center [682, 150] width 115 height 30
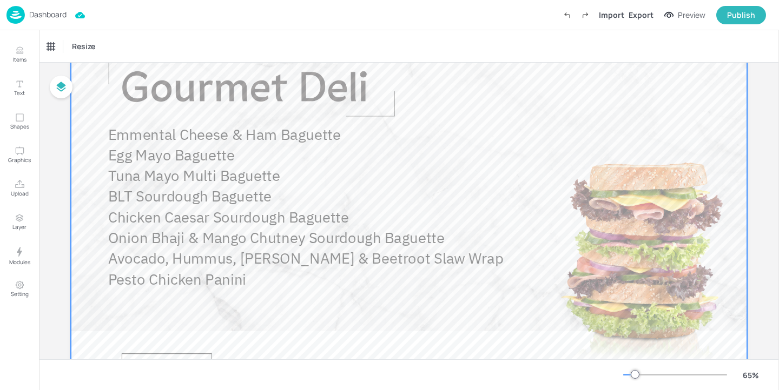
scroll to position [70, 0]
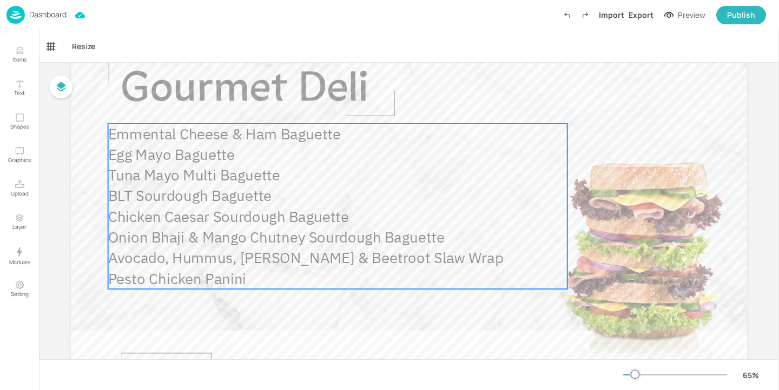
click at [231, 174] on p "Tuna Mayo Multi Baguette" at bounding box center [337, 175] width 459 height 21
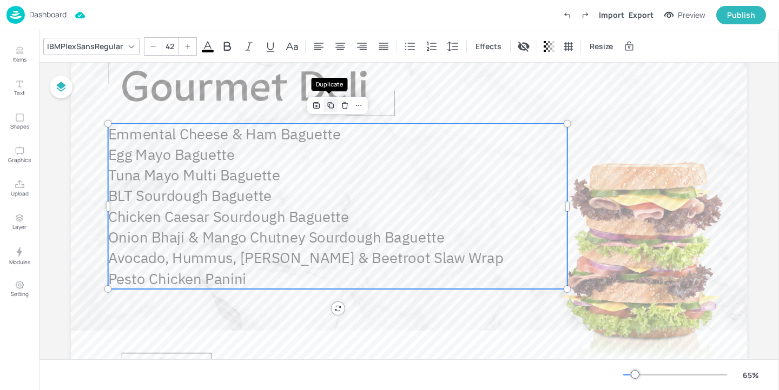
click at [328, 105] on icon "Duplicate" at bounding box center [330, 105] width 9 height 9
type input "--"
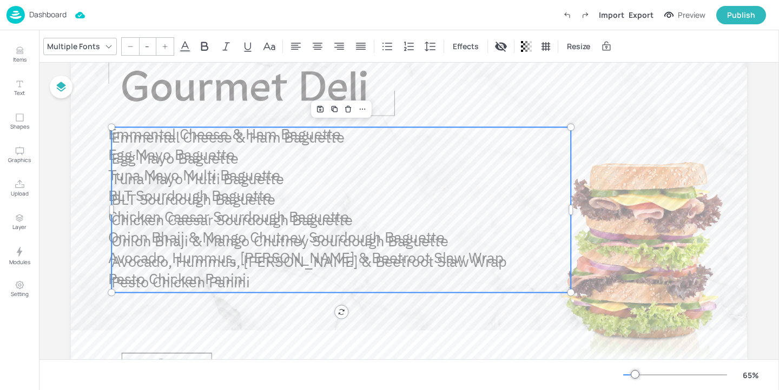
click at [374, 153] on p "Egg Mayo Baguette" at bounding box center [340, 158] width 459 height 21
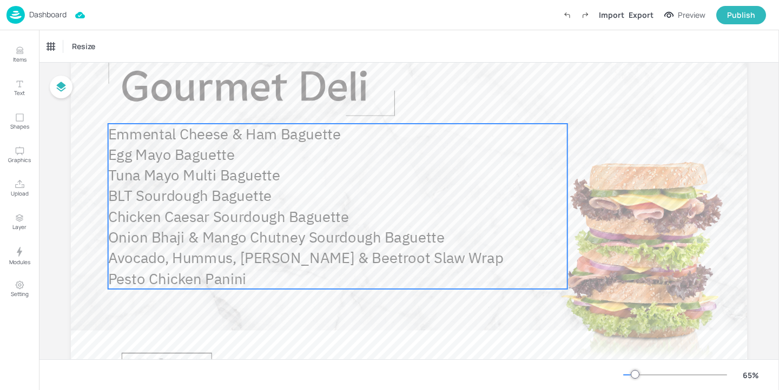
click at [346, 162] on p "Egg Mayo Baguette" at bounding box center [337, 154] width 459 height 21
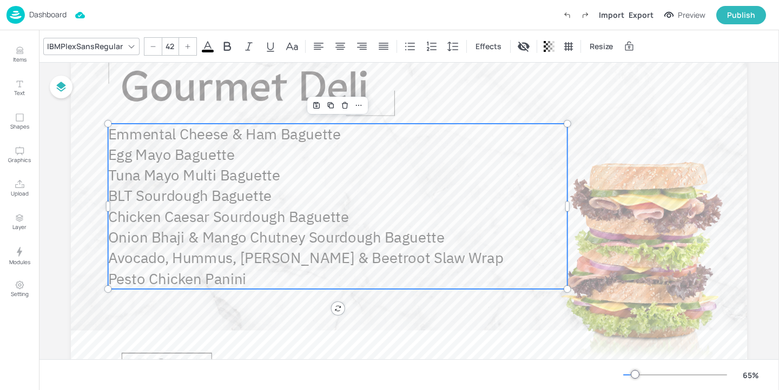
scroll to position [39, 0]
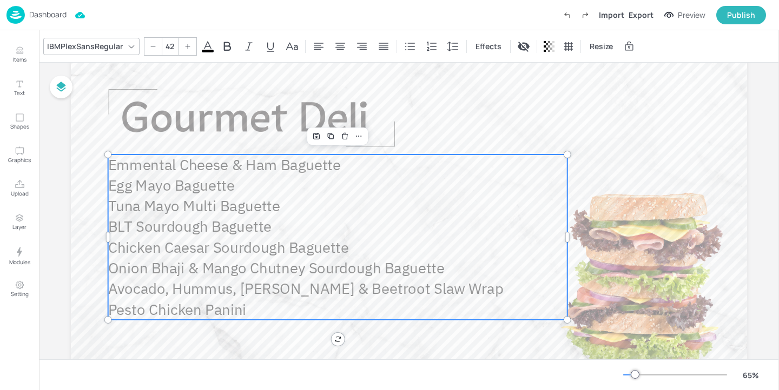
click at [495, 227] on p "BLT Sourdough Baguette" at bounding box center [337, 227] width 459 height 21
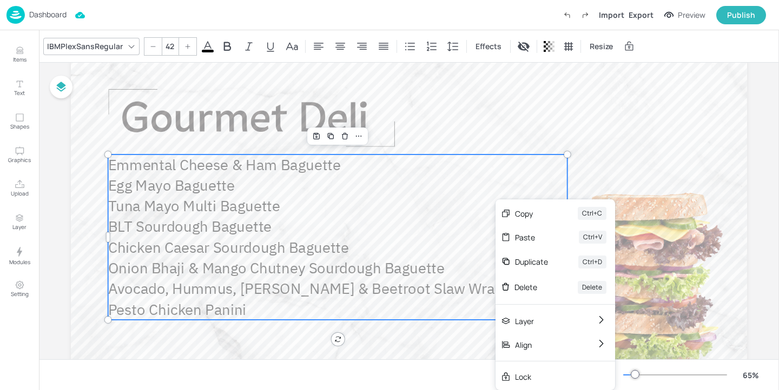
drag, startPoint x: 495, startPoint y: 227, endPoint x: 470, endPoint y: 244, distance: 30.4
click at [435, 245] on p "Chicken Caesar Sourdough Baguette" at bounding box center [337, 247] width 459 height 21
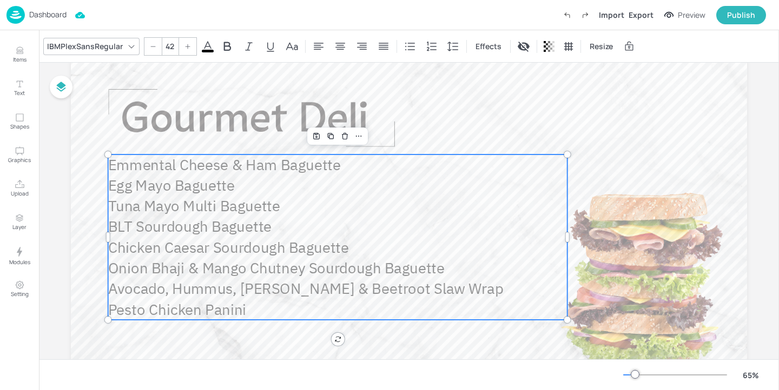
click at [435, 245] on p "Chicken Caesar Sourdough Baguette" at bounding box center [337, 247] width 459 height 21
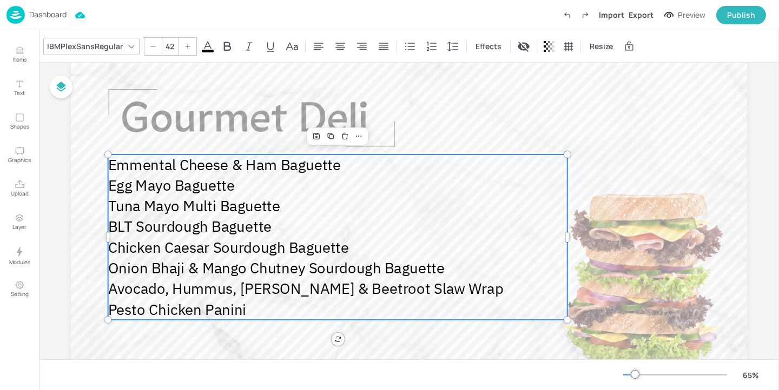
click at [275, 223] on p "BLT Sourdough Baguette" at bounding box center [337, 227] width 459 height 21
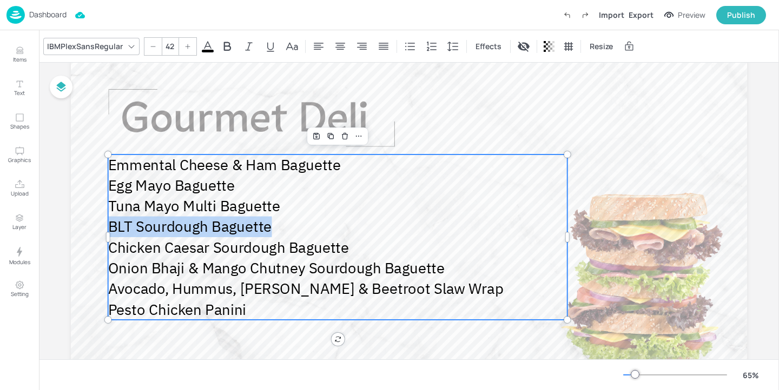
drag, startPoint x: 275, startPoint y: 224, endPoint x: 111, endPoint y: 225, distance: 164.4
click at [111, 226] on p "BLT Sourdough Baguette" at bounding box center [337, 227] width 459 height 21
paste div
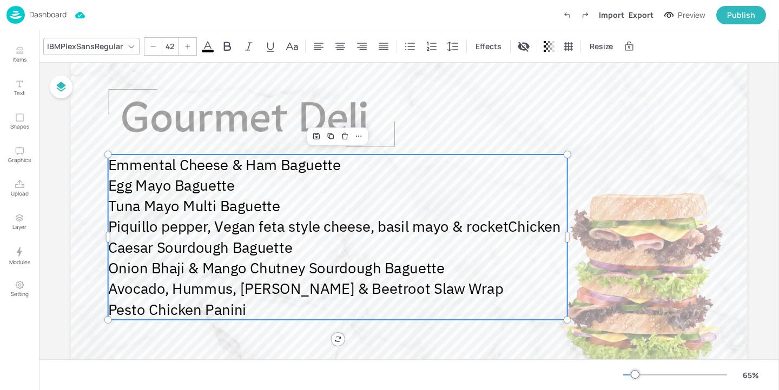
scroll to position [0, 0]
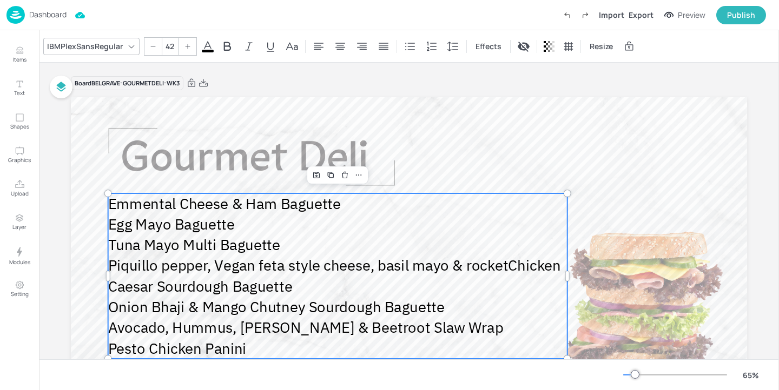
click at [163, 264] on span "Piquillo pepper, Vegan feta style cheese, basil mayo & rocketChicken Caesar Sou…" at bounding box center [334, 276] width 453 height 40
click at [165, 267] on span "Piquillo pepper, Vegan feta style cheese, basil mayo & rocketChicken Caesar Sou…" at bounding box center [334, 276] width 453 height 40
click at [112, 288] on span "Piquillo Pepper, Vegan Feta Style Cheese, Basil Mayo & rocketChicken Caesar Sou…" at bounding box center [337, 276] width 459 height 40
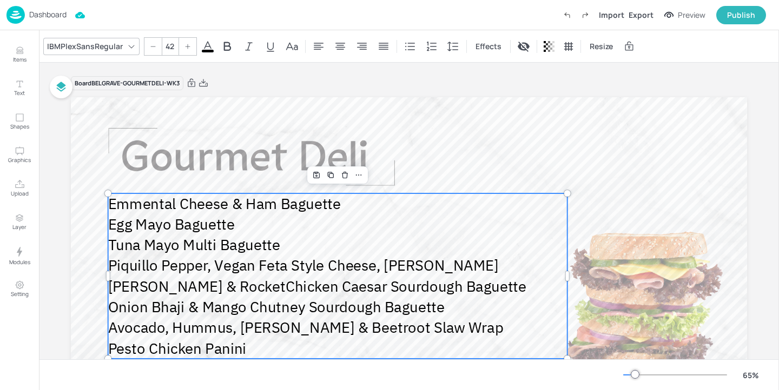
click at [153, 289] on span "Piquillo Pepper, Vegan Feta Style Cheese, [PERSON_NAME] [PERSON_NAME] & RocketC…" at bounding box center [317, 276] width 418 height 40
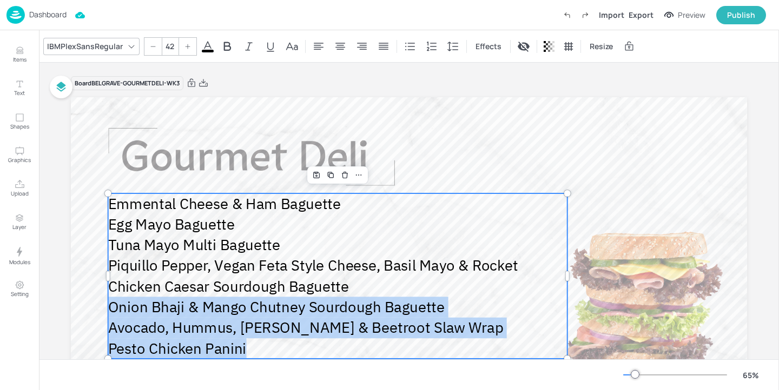
drag, startPoint x: 256, startPoint y: 349, endPoint x: 111, endPoint y: 302, distance: 152.5
click at [111, 302] on div "Emmental Cheese & Ham Baguette Egg Mayo Baguette Tuna Mayo Multi Baguette Piqui…" at bounding box center [337, 276] width 459 height 165
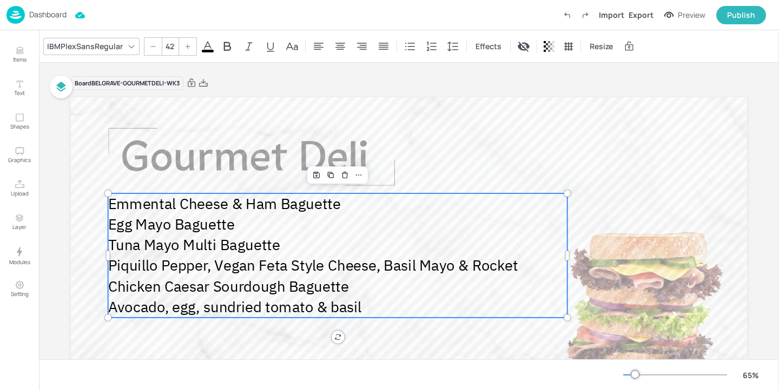
click at [178, 306] on span "Avocado, egg, sundried tomato & basil" at bounding box center [235, 306] width 254 height 19
click at [206, 308] on span "Avocado, Egg, sundried tomato & basil" at bounding box center [235, 306] width 254 height 19
click at [271, 309] on span "Avocado, Egg, [PERSON_NAME] tomato & basil" at bounding box center [263, 306] width 310 height 19
click at [337, 313] on span "Avocado, Egg, Sundried Tomato & basil" at bounding box center [236, 306] width 257 height 19
click at [388, 309] on p "Avocado, Egg, Sundried Tomato & Basil" at bounding box center [337, 307] width 459 height 21
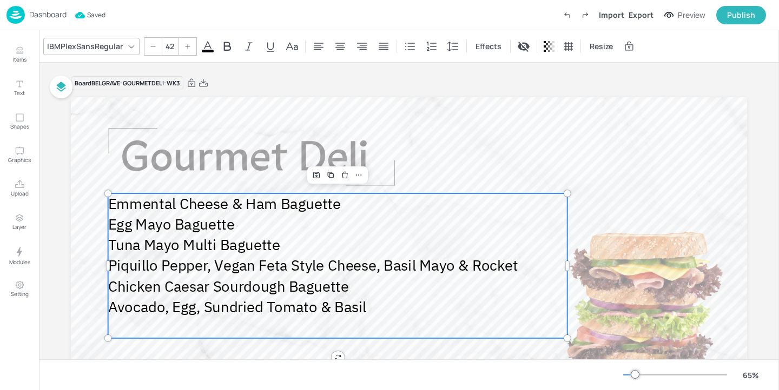
click at [317, 327] on p at bounding box center [337, 328] width 459 height 21
click at [203, 315] on span "Avocado, Egg, Sundried Tomato & Basil" at bounding box center [237, 306] width 259 height 19
click at [180, 324] on p at bounding box center [337, 328] width 459 height 21
click at [383, 311] on p "Avocado, Egg, Sundried Tomato & Basil" at bounding box center [337, 307] width 459 height 21
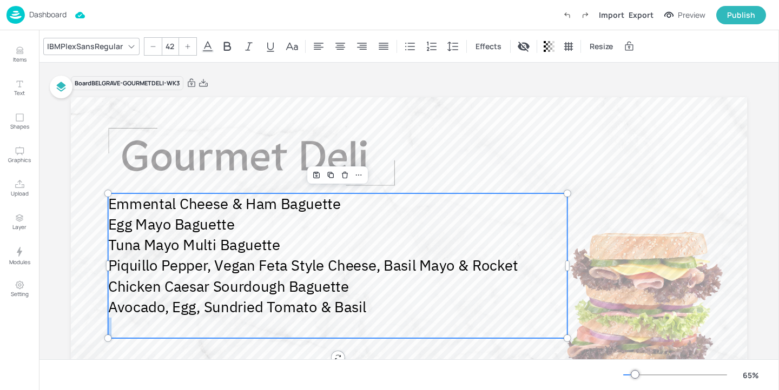
click at [383, 311] on p "Avocado, Egg, Sundried Tomato & Basil" at bounding box center [337, 307] width 459 height 21
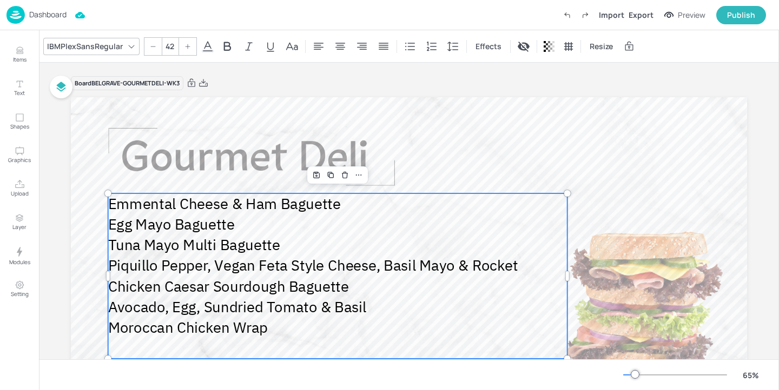
click at [184, 352] on p at bounding box center [337, 349] width 459 height 21
click at [187, 347] on p at bounding box center [337, 349] width 459 height 21
click at [195, 342] on p at bounding box center [337, 349] width 459 height 21
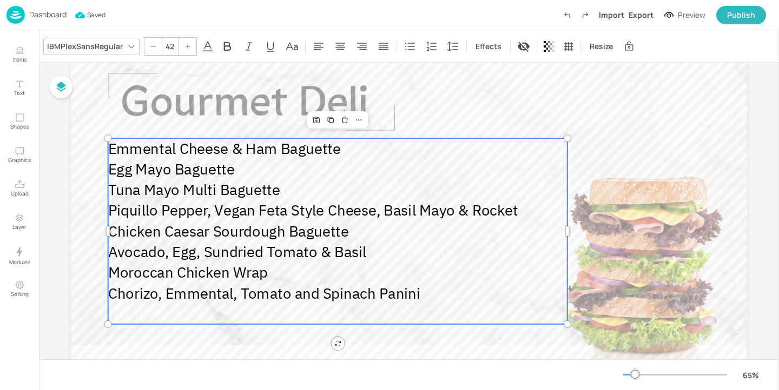
scroll to position [57, 0]
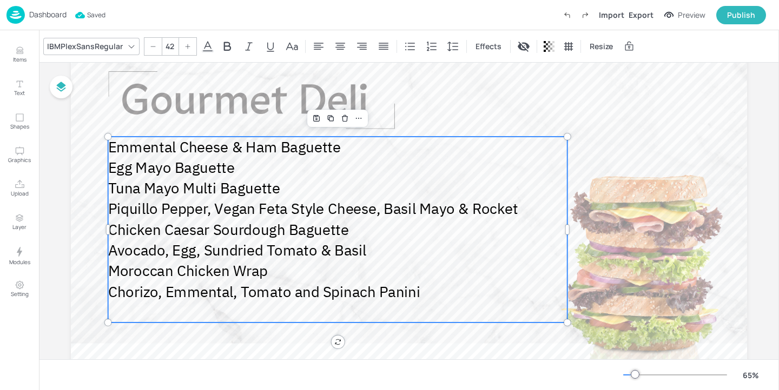
click at [249, 321] on p at bounding box center [337, 312] width 459 height 21
click at [253, 316] on p at bounding box center [337, 312] width 459 height 21
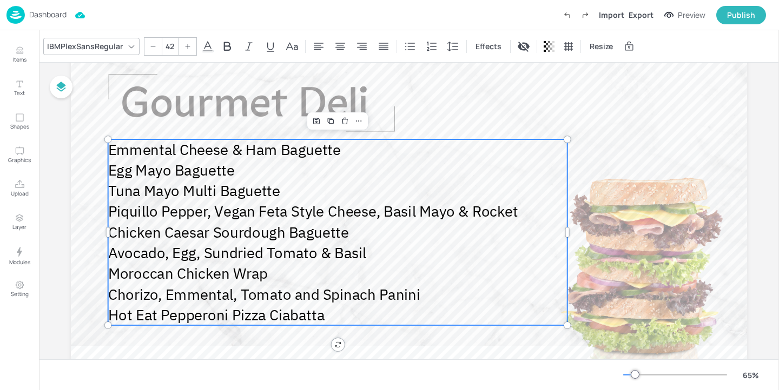
scroll to position [63, 0]
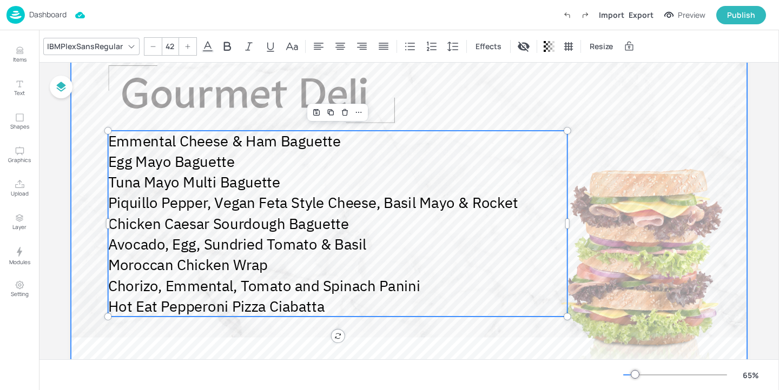
click at [511, 100] on div at bounding box center [409, 225] width 676 height 380
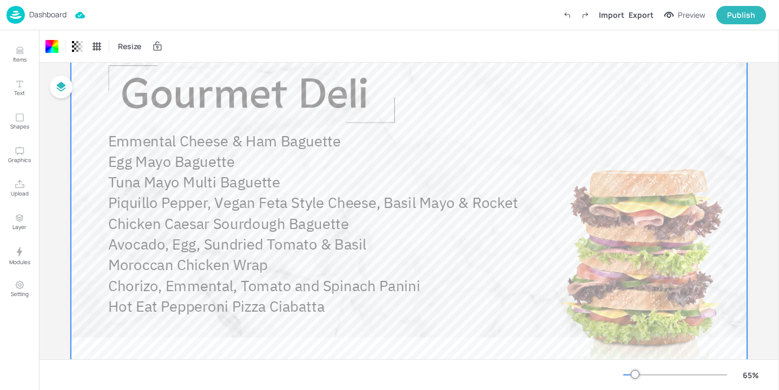
click at [480, 131] on p "Emmental Cheese & Ham Baguette" at bounding box center [337, 141] width 459 height 21
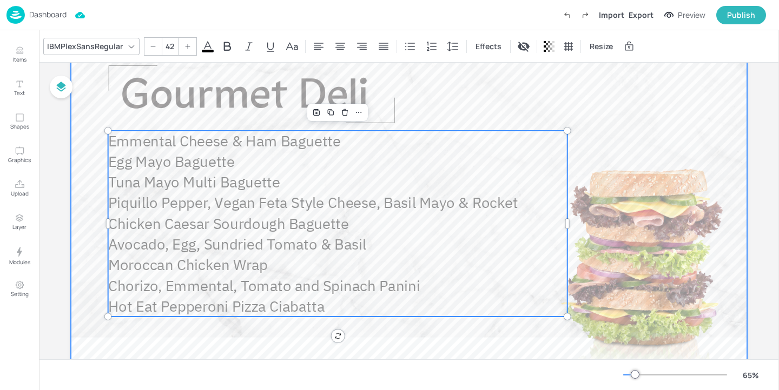
click at [502, 107] on div at bounding box center [409, 225] width 676 height 380
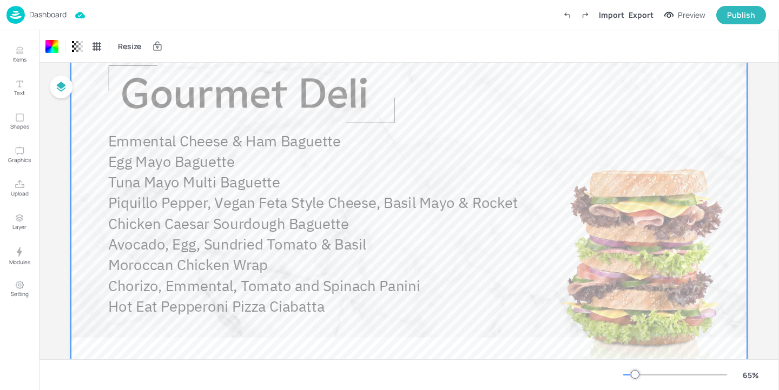
click at [33, 11] on p "Dashboard" at bounding box center [47, 15] width 37 height 8
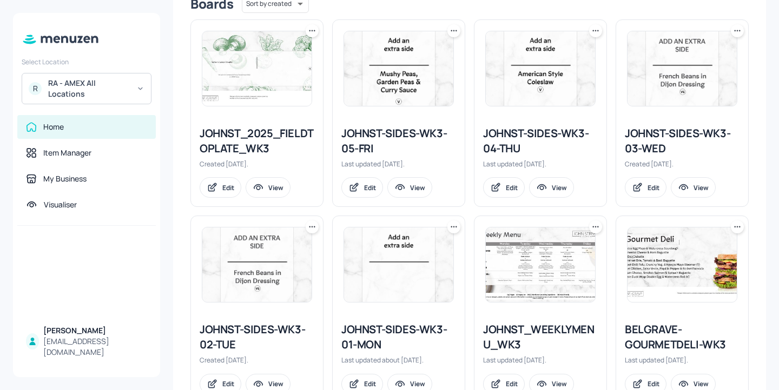
scroll to position [172, 0]
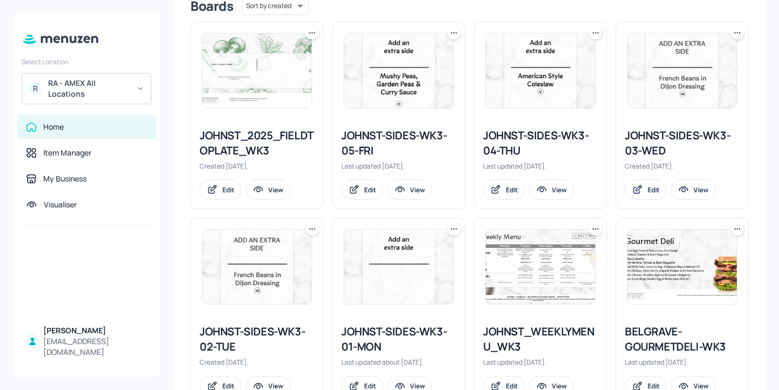
click at [250, 136] on div "JOHNST_2025_FIELDTOPLATE_WK3" at bounding box center [257, 143] width 115 height 30
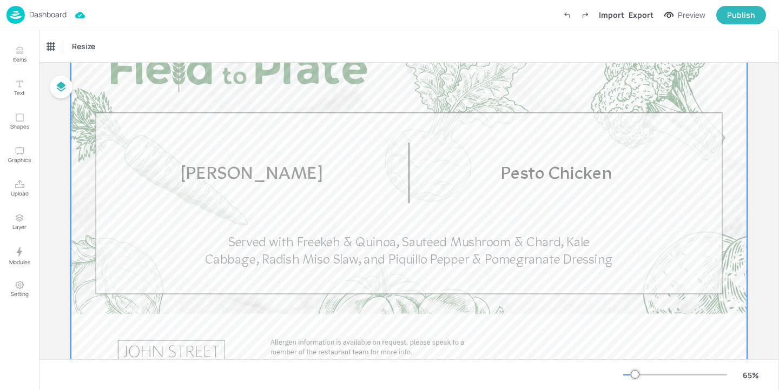
scroll to position [84, 0]
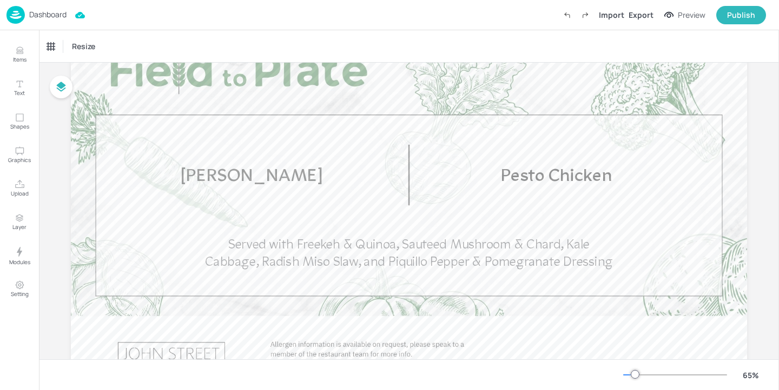
click at [61, 18] on p "Dashboard" at bounding box center [47, 15] width 37 height 8
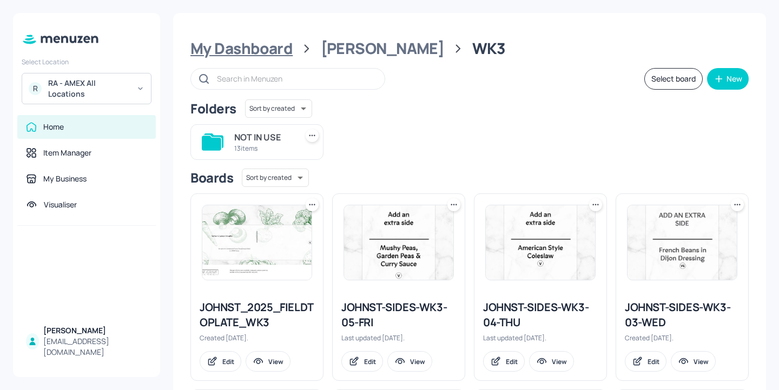
click at [271, 45] on div "My Dashboard" at bounding box center [241, 48] width 102 height 19
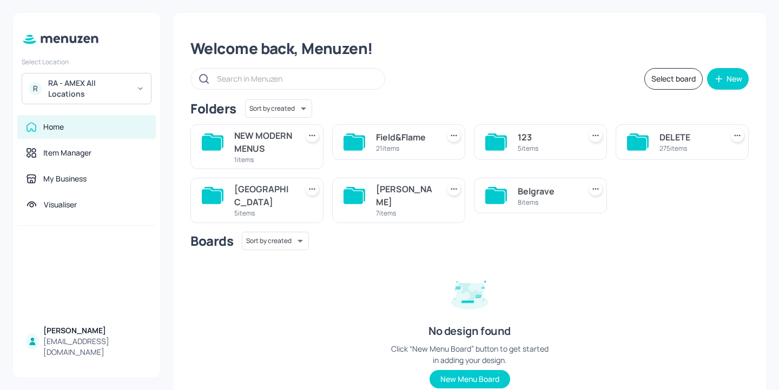
click at [548, 207] on div "8 items" at bounding box center [547, 202] width 58 height 9
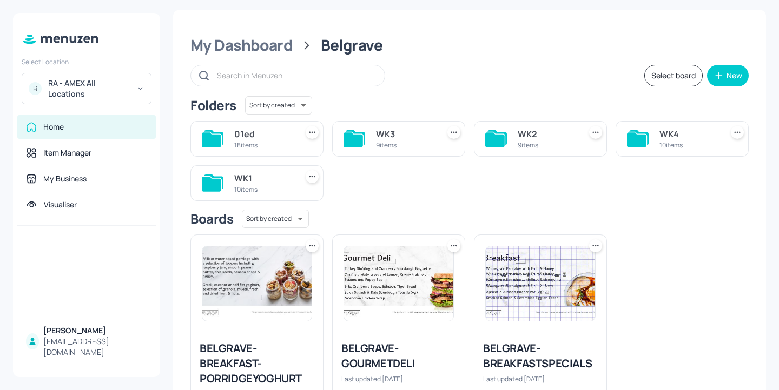
click at [391, 126] on div "WK3 9 items" at bounding box center [405, 139] width 58 height 26
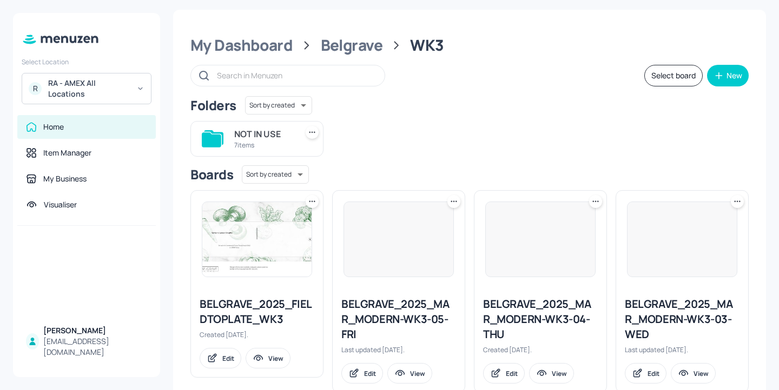
scroll to position [243, 0]
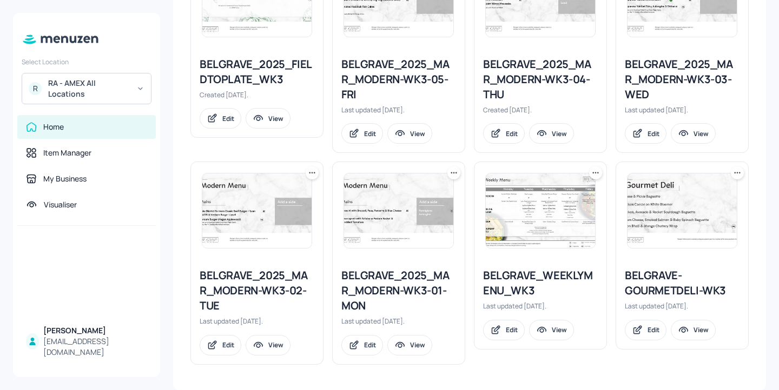
click at [417, 294] on div "BELGRAVE_2025_MAR_MODERN-WK3-01-MON" at bounding box center [398, 290] width 115 height 45
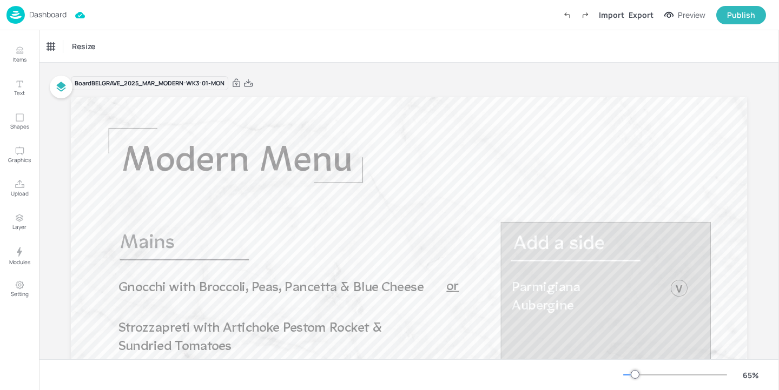
click at [52, 16] on p "Dashboard" at bounding box center [47, 15] width 37 height 8
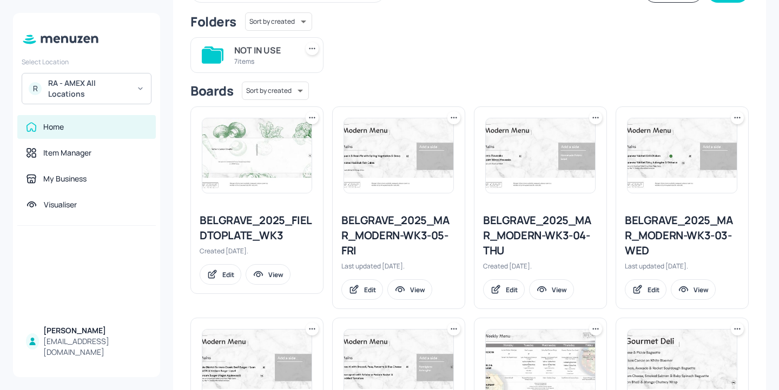
scroll to position [243, 0]
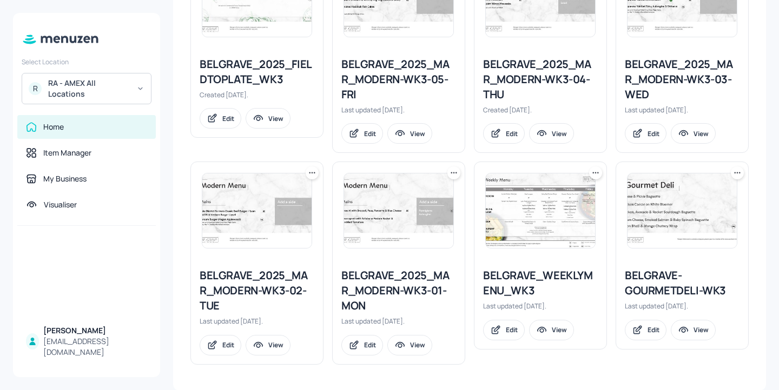
click at [284, 289] on div "BELGRAVE_2025_MAR_MODERN-WK3-02-TUE" at bounding box center [257, 290] width 115 height 45
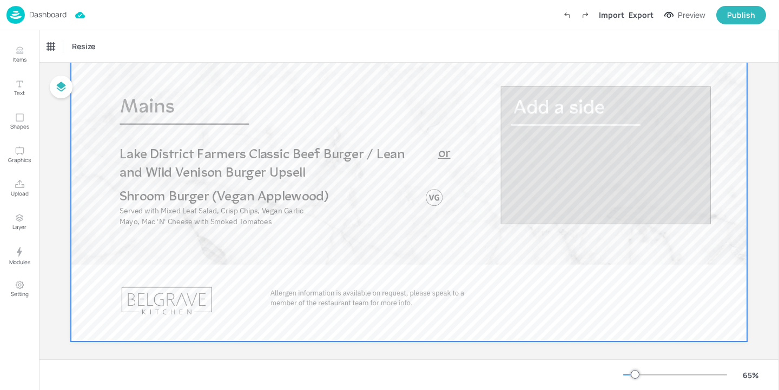
scroll to position [145, 0]
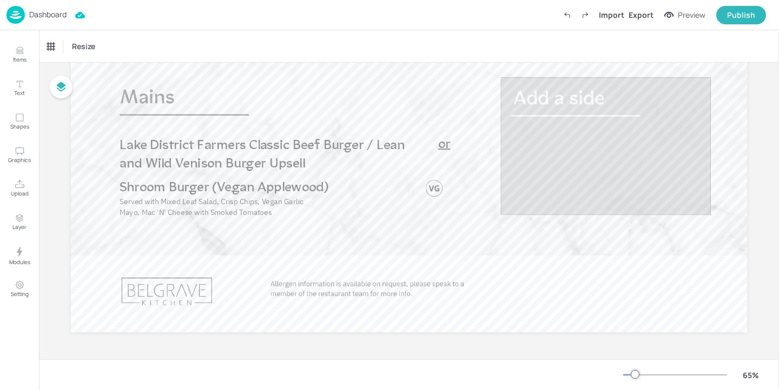
click at [51, 13] on p "Dashboard" at bounding box center [47, 15] width 37 height 8
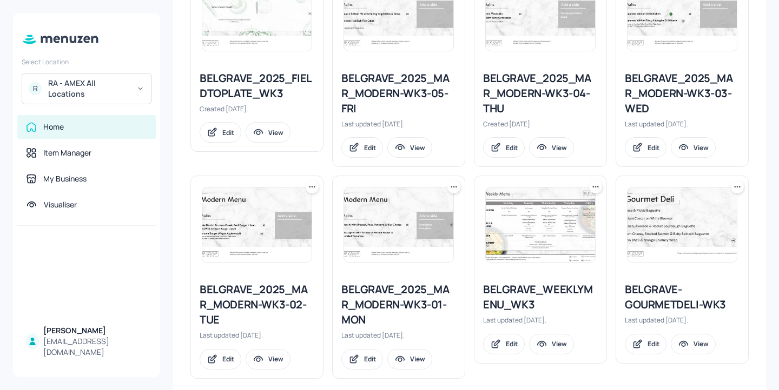
scroll to position [243, 0]
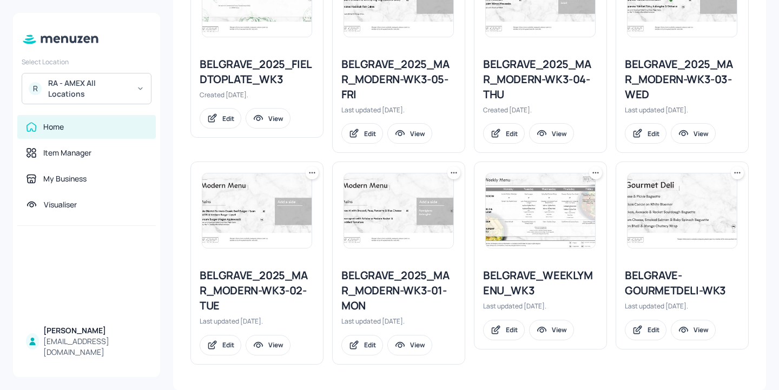
click at [642, 278] on div "BELGRAVE-GOURMETDELI-WK3" at bounding box center [682, 283] width 115 height 30
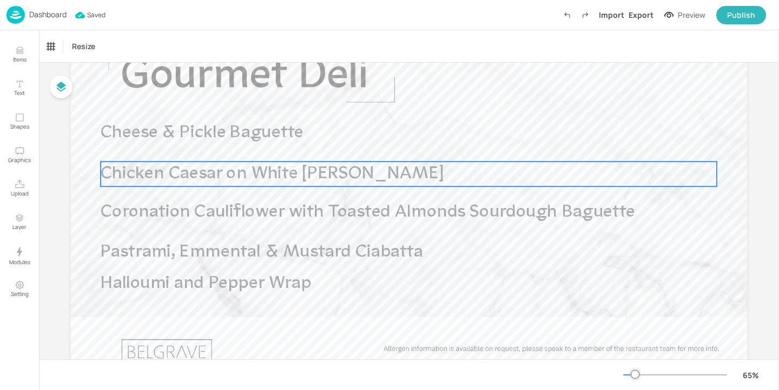
scroll to position [71, 0]
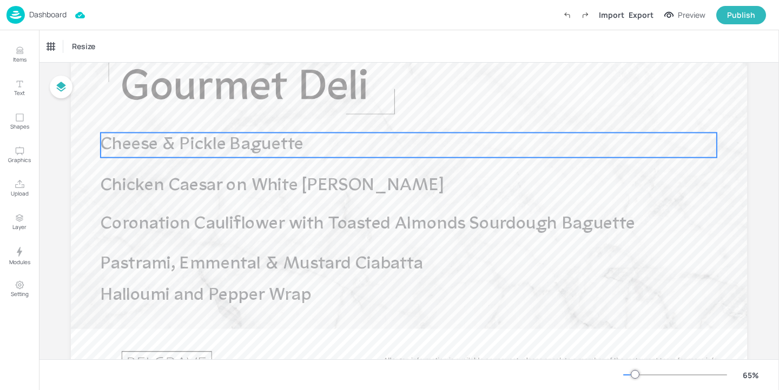
click at [244, 147] on span "Cheese & Pickle Baguette" at bounding box center [202, 145] width 203 height 18
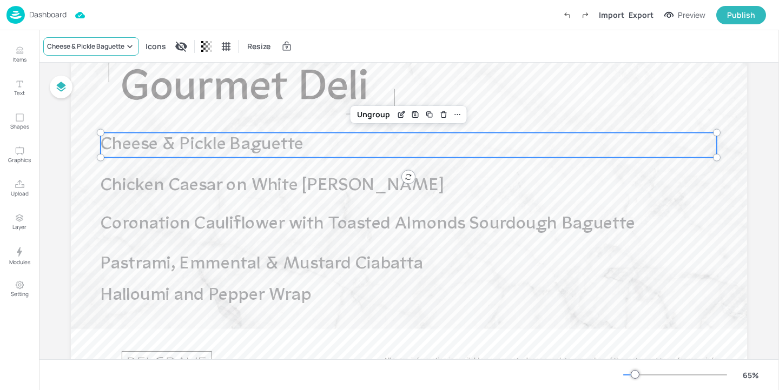
click at [114, 49] on div "Cheese & Pickle Baguette" at bounding box center [85, 47] width 77 height 10
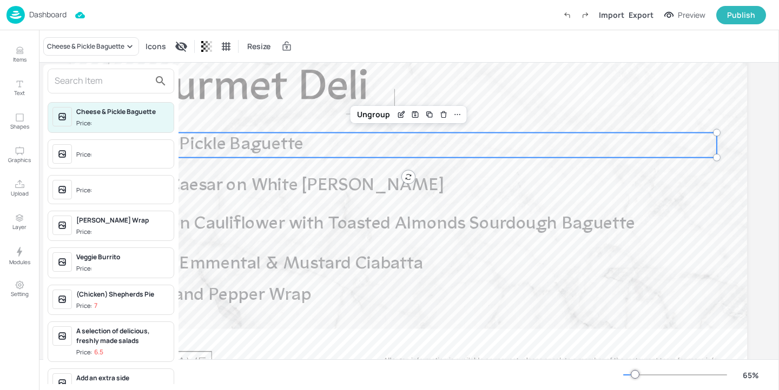
click at [114, 76] on input "text" at bounding box center [102, 80] width 95 height 17
paste input "Emmenthal Cheese & Ham Baguette"
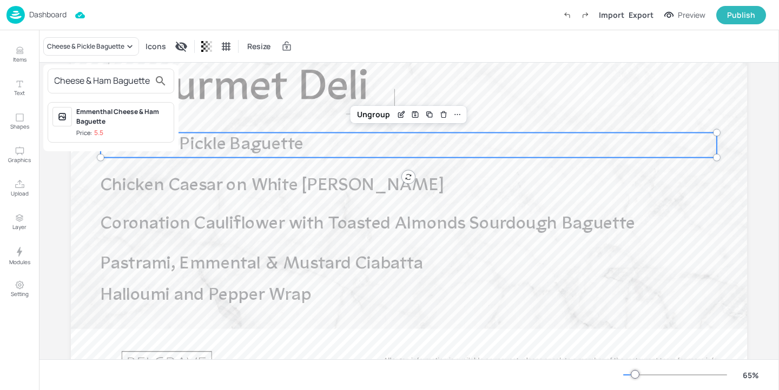
type input "Emmenthal Cheese & Ham Baguette"
click at [109, 121] on div "Emmenthal Cheese & Ham Baguette" at bounding box center [122, 116] width 93 height 19
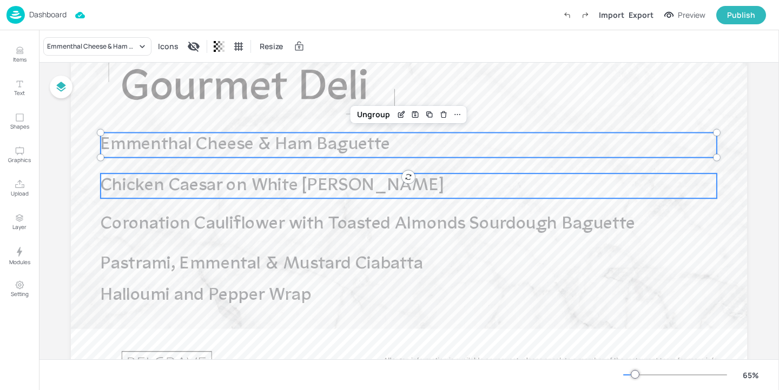
click at [234, 179] on span "Chicken Caesar on White [PERSON_NAME]" at bounding box center [272, 186] width 343 height 18
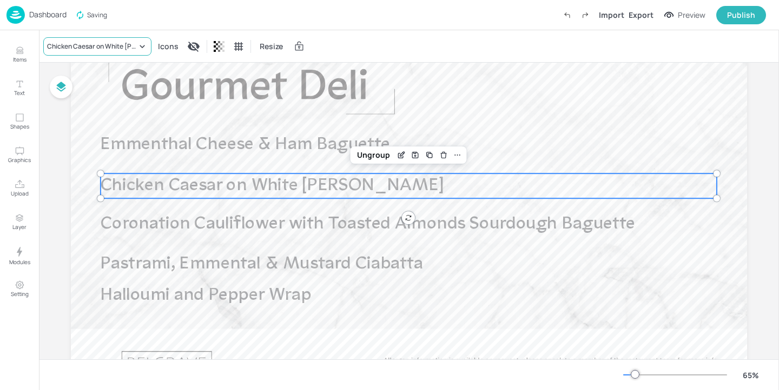
click at [106, 46] on div "Chicken Caesar on White [PERSON_NAME]" at bounding box center [92, 47] width 90 height 10
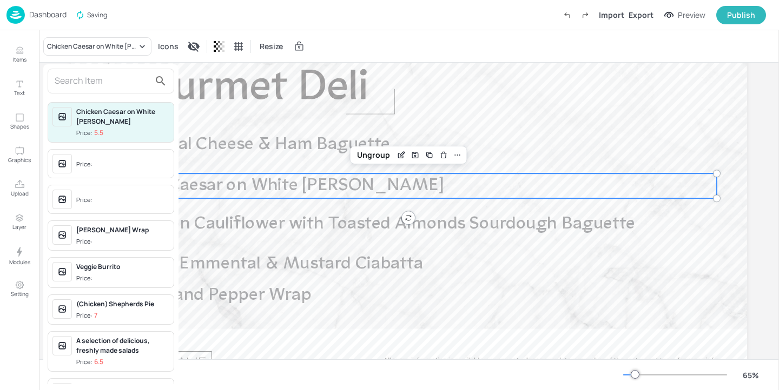
click at [105, 76] on input "text" at bounding box center [102, 80] width 95 height 17
paste input "Egg Mayo Baguette"
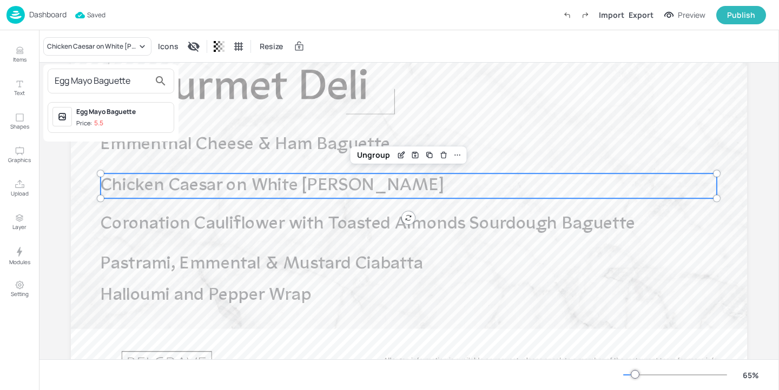
type input "Egg Mayo Baguette"
click at [136, 126] on span "Price: 5.5" at bounding box center [122, 123] width 93 height 9
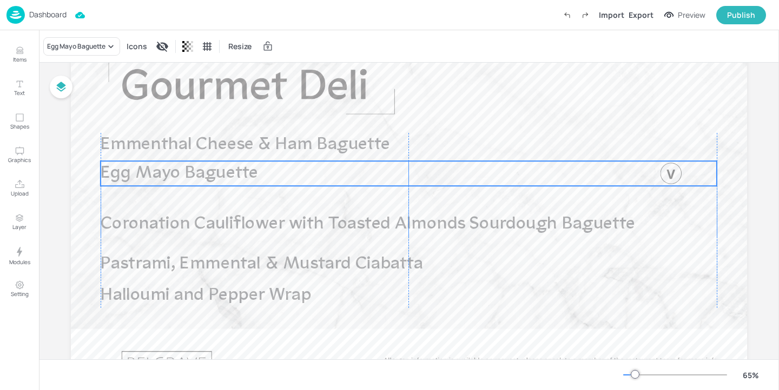
drag, startPoint x: 227, startPoint y: 185, endPoint x: 227, endPoint y: 173, distance: 12.4
click at [227, 173] on span "Egg Mayo Baguette" at bounding box center [179, 173] width 157 height 18
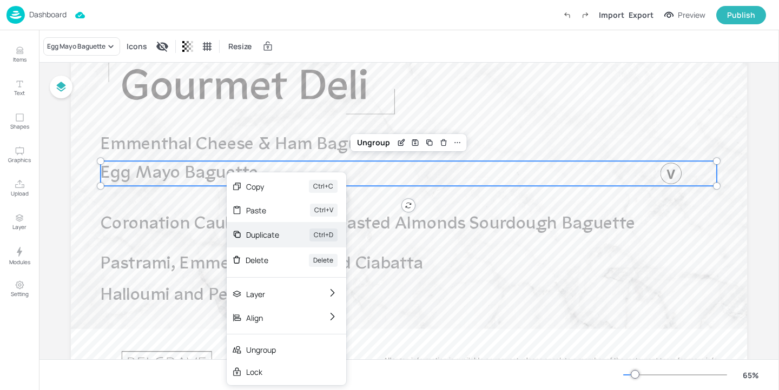
click at [277, 230] on div "Duplicate" at bounding box center [262, 234] width 33 height 11
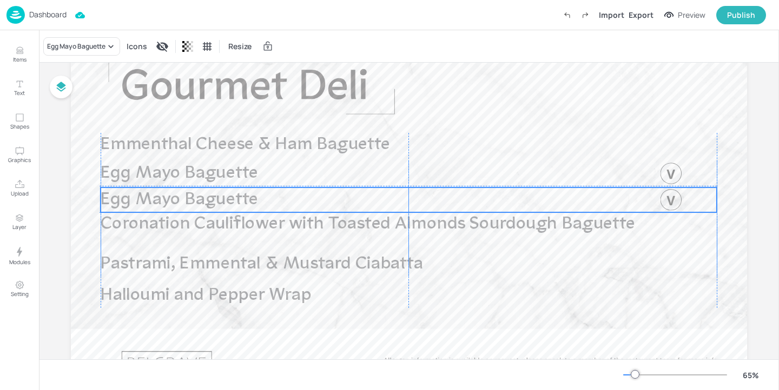
drag, startPoint x: 223, startPoint y: 172, endPoint x: 219, endPoint y: 194, distance: 22.1
click at [219, 194] on span "Egg Mayo Baguette" at bounding box center [179, 200] width 157 height 18
click at [100, 44] on div "Egg Mayo Baguette" at bounding box center [76, 47] width 58 height 10
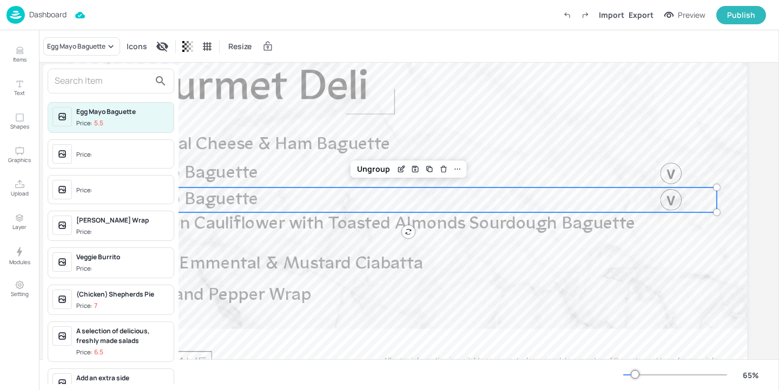
click at [100, 82] on input "text" at bounding box center [102, 80] width 95 height 17
paste input "Tuna Mayo Baguette"
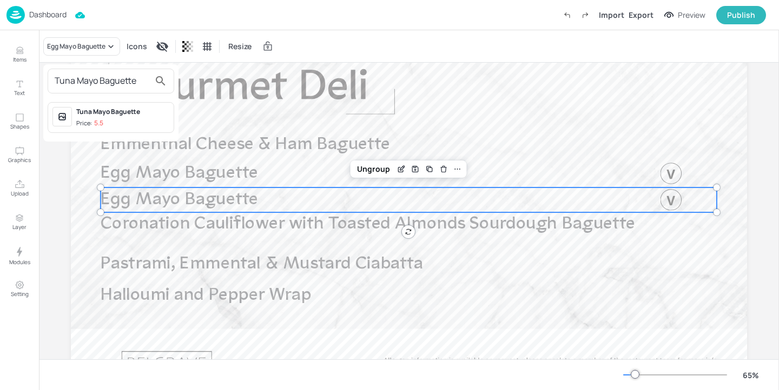
type input "Tuna Mayo Baguette"
click at [138, 122] on span "Price: 5.5" at bounding box center [122, 123] width 93 height 9
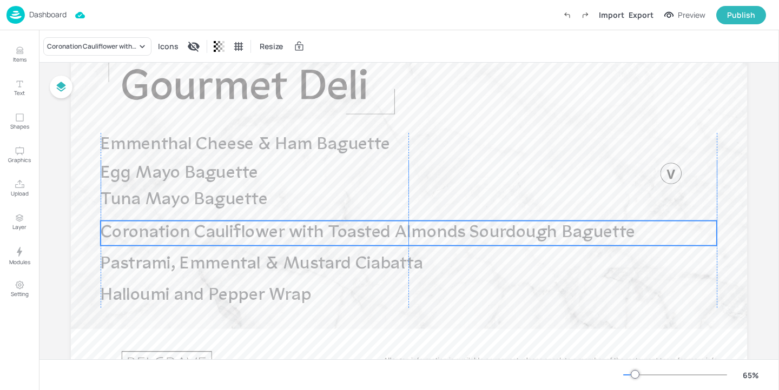
drag, startPoint x: 283, startPoint y: 219, endPoint x: 282, endPoint y: 228, distance: 8.7
click at [282, 228] on span "Coronation Cauliflower with Toasted Almonds Sourdough Baguette" at bounding box center [368, 233] width 534 height 18
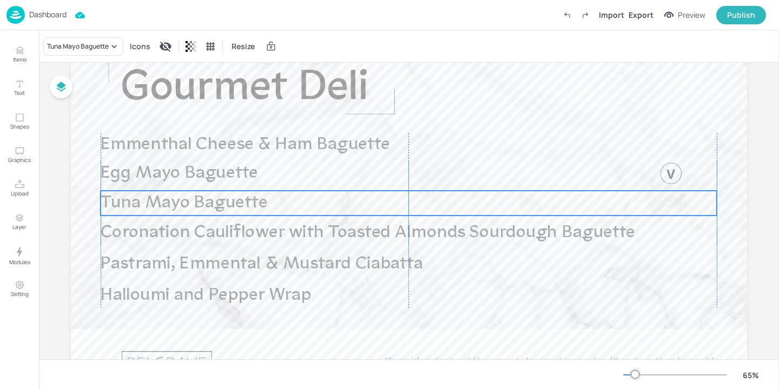
click at [272, 209] on p "Tuna Mayo Baguette" at bounding box center [374, 203] width 546 height 25
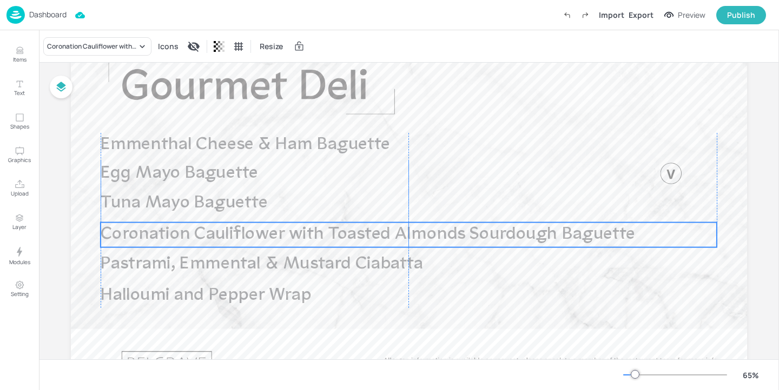
click at [274, 241] on span "Coronation Cauliflower with Toasted Almonds Sourdough Baguette" at bounding box center [368, 235] width 534 height 18
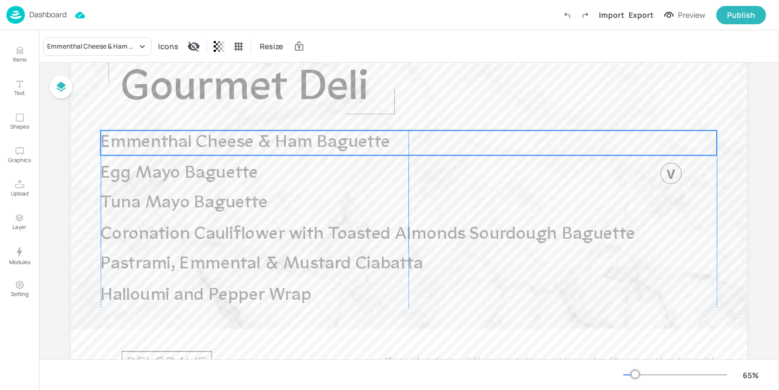
click at [252, 145] on span "Emmenthal Cheese & Ham Baguette" at bounding box center [245, 143] width 289 height 18
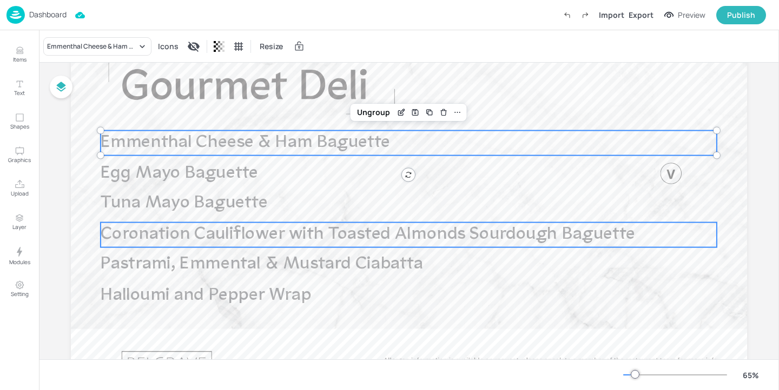
click at [294, 233] on span "Coronation Cauliflower with Toasted Almonds Sourdough Baguette" at bounding box center [368, 235] width 534 height 18
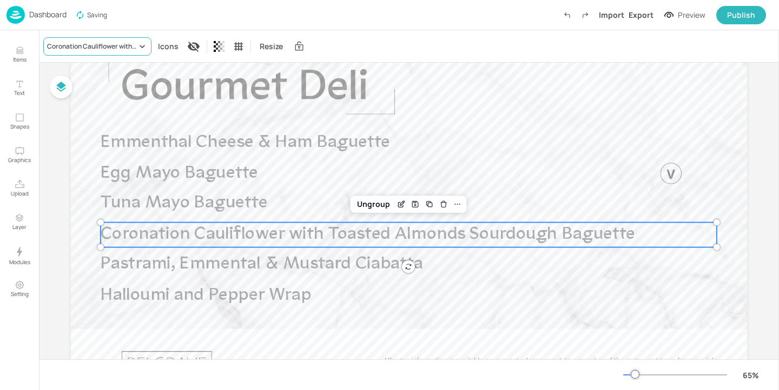
click at [114, 50] on div "Coronation Cauliflower with Toasted Almonds Sourdough Baguette" at bounding box center [92, 47] width 90 height 10
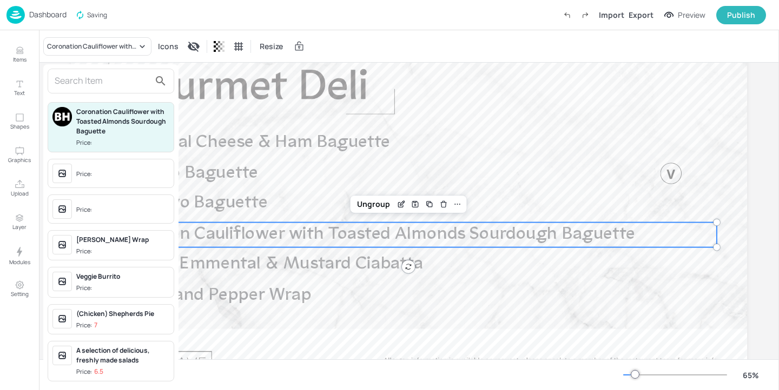
click at [109, 78] on input "text" at bounding box center [102, 80] width 95 height 17
paste input "Chicken Caesar sourdough baguette"
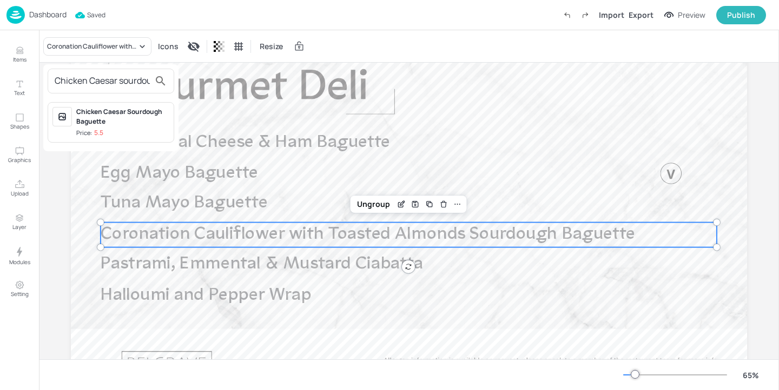
scroll to position [0, 51]
type input "Chicken Caesar sourdough baguette"
click at [111, 111] on div "Chicken Caesar Sourdough Baguette" at bounding box center [122, 116] width 93 height 19
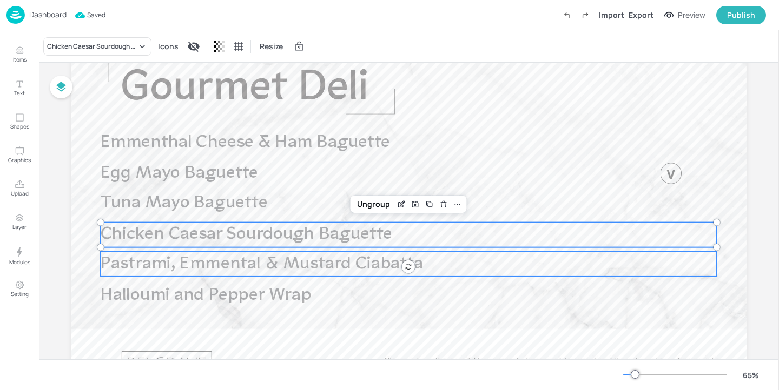
click at [260, 255] on span "Pastrami, Emmental & Mustard Ciabatta" at bounding box center [262, 264] width 322 height 18
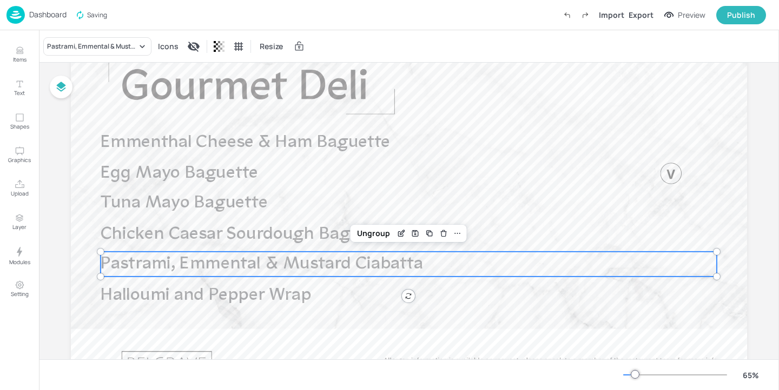
click at [97, 56] on div "Pastrami, Emmental & Mustard Ciabatta Icons Resize" at bounding box center [409, 46] width 740 height 32
click at [100, 52] on div "Pastrami, Emmental & Mustard Ciabatta" at bounding box center [97, 46] width 108 height 18
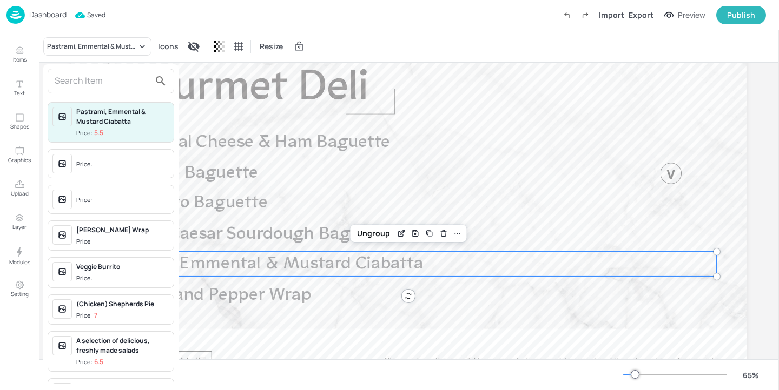
click at [100, 69] on div at bounding box center [111, 81] width 127 height 25
click at [95, 78] on input "text" at bounding box center [102, 80] width 95 height 17
click at [94, 77] on input "text" at bounding box center [102, 80] width 95 height 17
paste input "Piquillo pepper, Vegan feta style cheese, basil mayo & rocket"
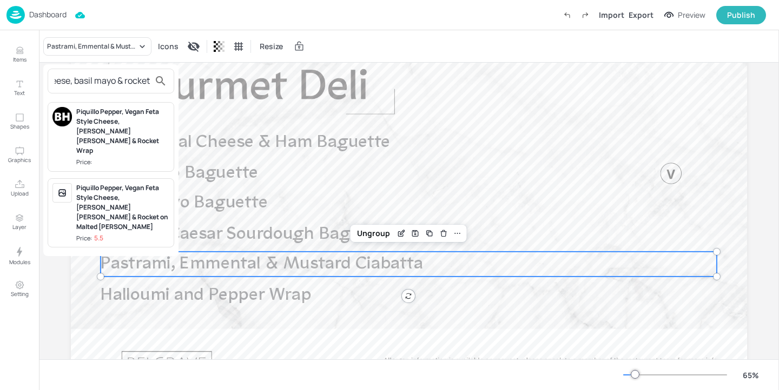
type input "Piquillo pepper, Vegan feta style cheese, basil mayo & rocket"
click at [143, 123] on div "Piquillo Pepper, Vegan Feta Style Cheese, [PERSON_NAME] [PERSON_NAME] & Rocket …" at bounding box center [122, 131] width 93 height 49
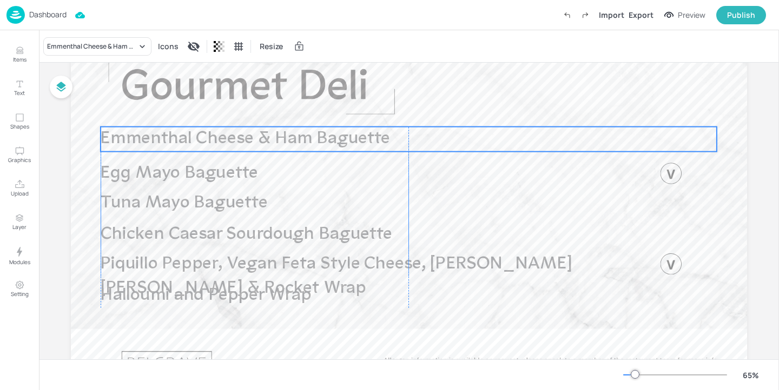
click at [223, 138] on span "Emmenthal Cheese & Ham Baguette" at bounding box center [245, 139] width 289 height 18
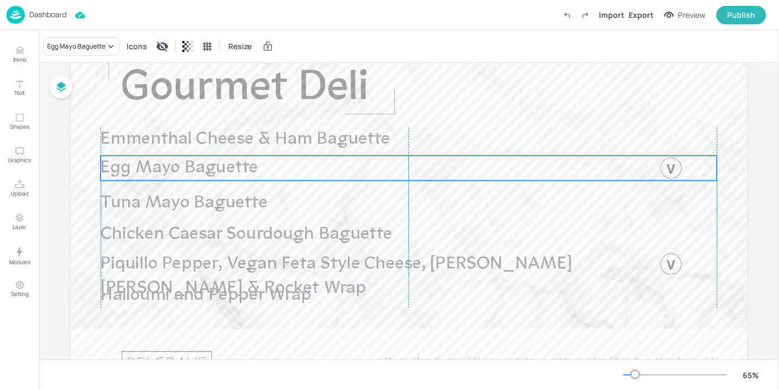
drag, startPoint x: 220, startPoint y: 177, endPoint x: 220, endPoint y: 171, distance: 6.5
click at [220, 171] on span "Egg Mayo Baguette" at bounding box center [179, 168] width 157 height 18
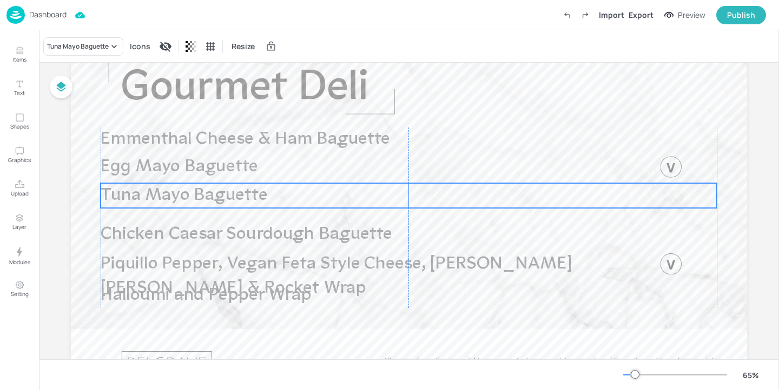
drag, startPoint x: 210, startPoint y: 200, endPoint x: 210, endPoint y: 193, distance: 7.6
click at [210, 193] on span "Tuna Mayo Baguette" at bounding box center [184, 196] width 167 height 18
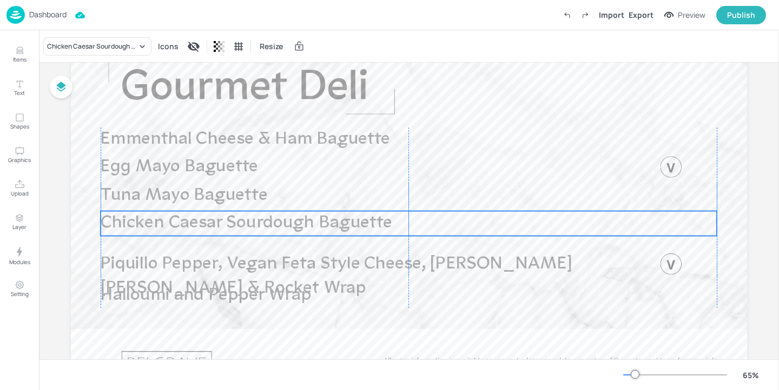
drag, startPoint x: 210, startPoint y: 229, endPoint x: 210, endPoint y: 217, distance: 11.9
click at [210, 217] on span "Chicken Caesar Sourdough Baguette" at bounding box center [246, 223] width 291 height 18
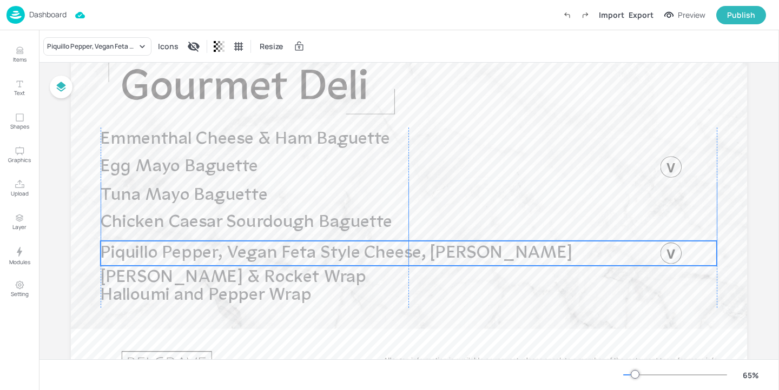
drag, startPoint x: 209, startPoint y: 259, endPoint x: 209, endPoint y: 248, distance: 10.8
click at [209, 248] on span "Piquillo Pepper, Vegan Feta Style Cheese, [PERSON_NAME] [PERSON_NAME] & Rocket …" at bounding box center [337, 265] width 472 height 43
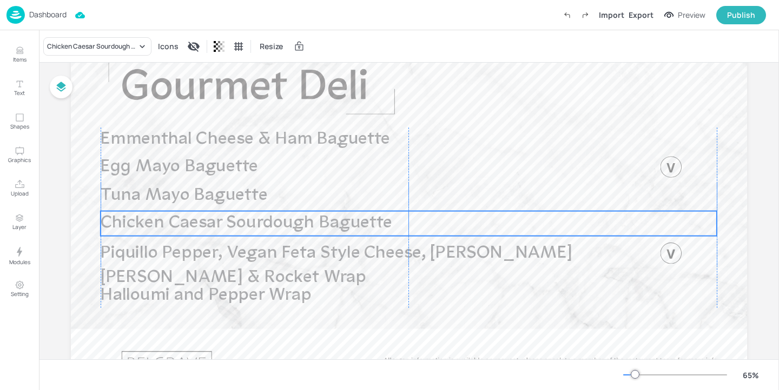
click at [189, 221] on span "Chicken Caesar Sourdough Baguette" at bounding box center [246, 223] width 291 height 18
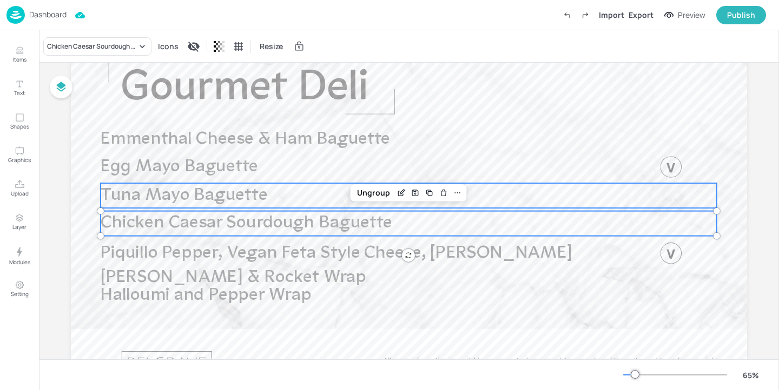
click at [188, 201] on span "Tuna Mayo Baguette" at bounding box center [184, 196] width 167 height 18
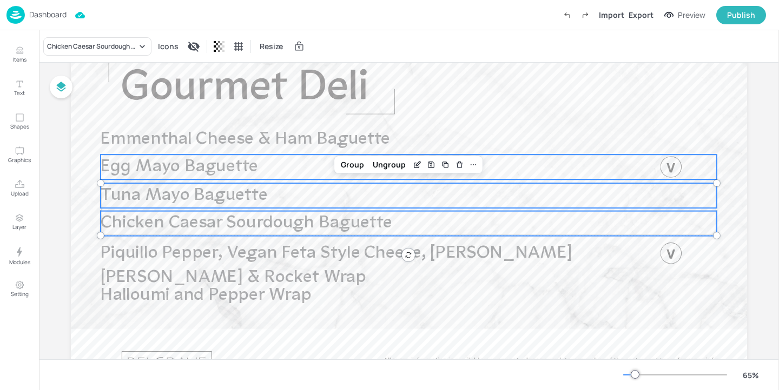
click at [175, 176] on p "Egg Mayo Baguette" at bounding box center [374, 167] width 546 height 25
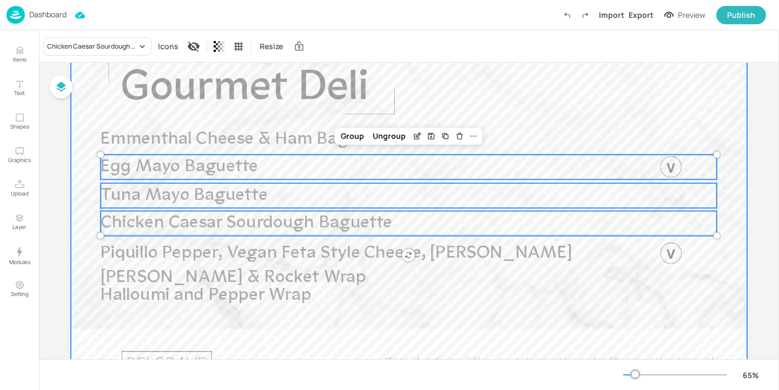
click at [167, 151] on p "Emmenthal Cheese & Ham Baguette" at bounding box center [374, 140] width 546 height 25
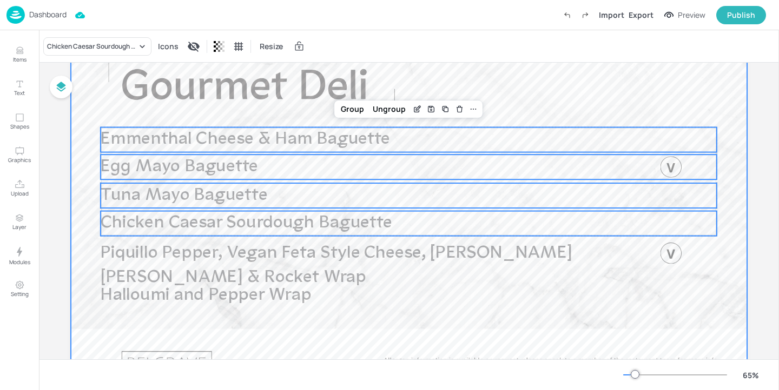
click at [185, 278] on div at bounding box center [409, 216] width 676 height 380
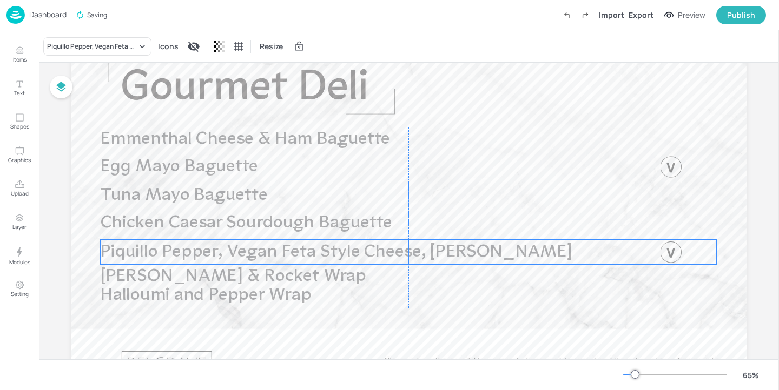
click at [178, 259] on span "Piquillo Pepper, Vegan Feta Style Cheese, [PERSON_NAME] [PERSON_NAME] & Rocket …" at bounding box center [337, 264] width 472 height 43
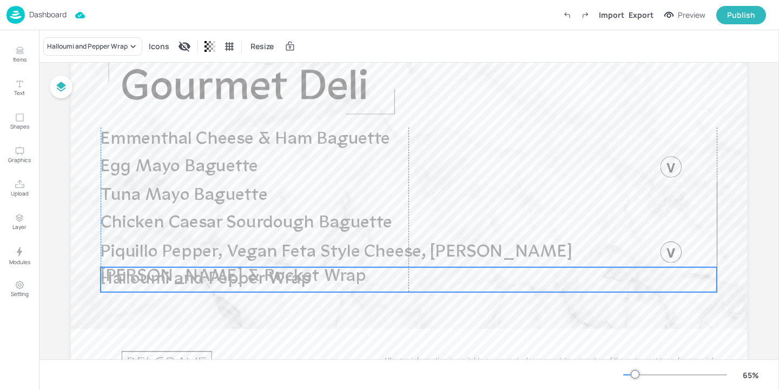
drag, startPoint x: 172, startPoint y: 291, endPoint x: 173, endPoint y: 275, distance: 16.3
click at [173, 275] on span "Halloumi and Pepper Wrap" at bounding box center [206, 280] width 210 height 18
click at [98, 44] on div "Halloumi and Pepper Wrap" at bounding box center [87, 47] width 81 height 10
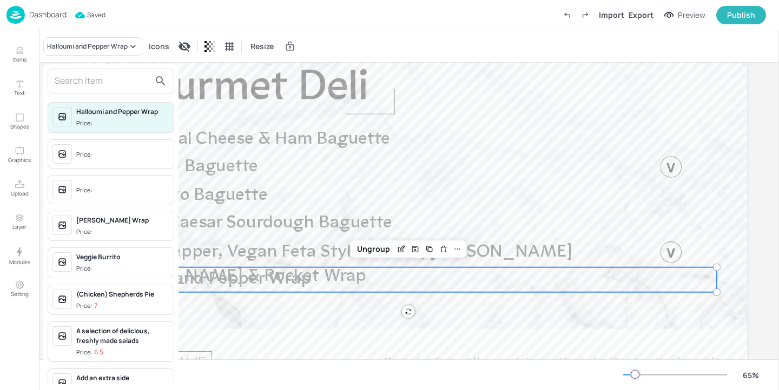
click at [111, 81] on input "text" at bounding box center [102, 80] width 95 height 17
paste input "Avocado, egg, sundried tomato & basil"
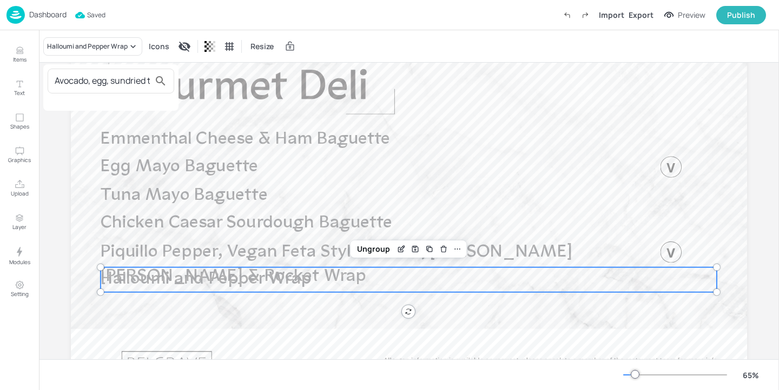
scroll to position [0, 56]
click at [94, 85] on input "Avocado, egg, sundried tomato & basil" at bounding box center [102, 80] width 95 height 17
drag, startPoint x: 76, startPoint y: 85, endPoint x: 230, endPoint y: 88, distance: 154.2
click at [230, 88] on div "Avocado, egg, sundried tomato & basil" at bounding box center [389, 197] width 779 height 386
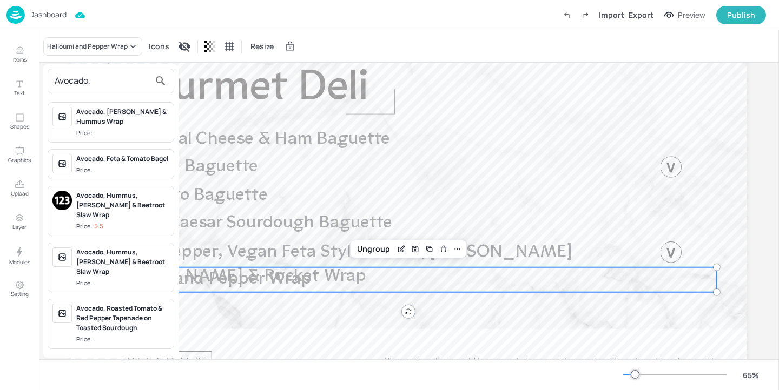
type input "Avocado,"
click at [401, 184] on div at bounding box center [389, 195] width 779 height 390
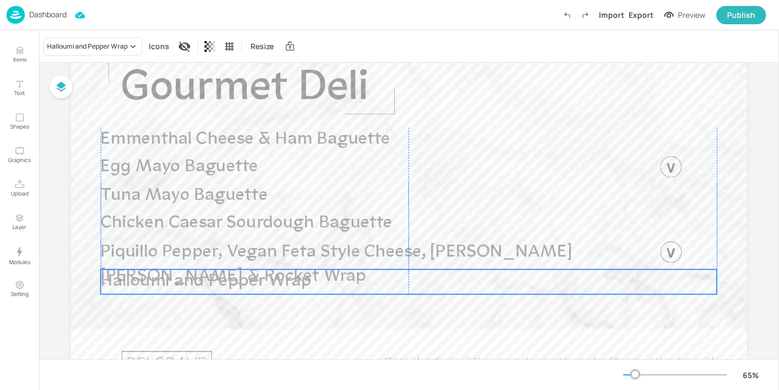
click at [219, 281] on span "Halloumi and Pepper Wrap" at bounding box center [206, 282] width 210 height 18
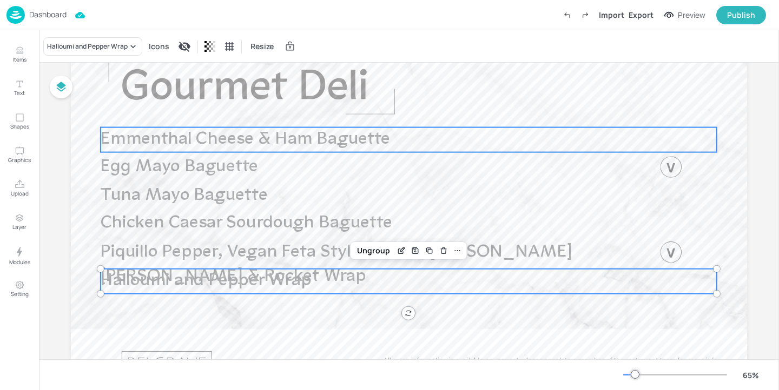
click at [196, 140] on span "Emmenthal Cheese & Ham Baguette" at bounding box center [245, 139] width 289 height 18
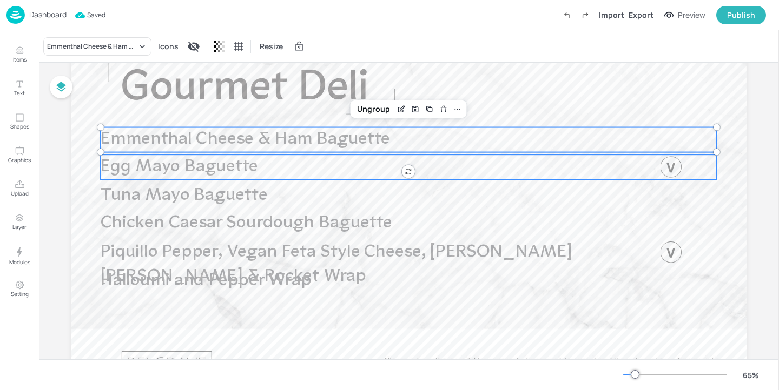
click at [188, 168] on span "Egg Mayo Baguette" at bounding box center [179, 167] width 157 height 18
click at [188, 187] on span "Tuna Mayo Baguette" at bounding box center [184, 196] width 167 height 18
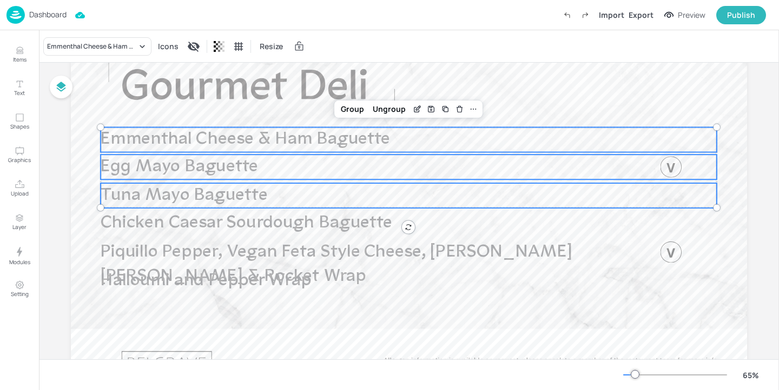
click at [190, 227] on span "Chicken Caesar Sourdough Baguette" at bounding box center [246, 223] width 291 height 18
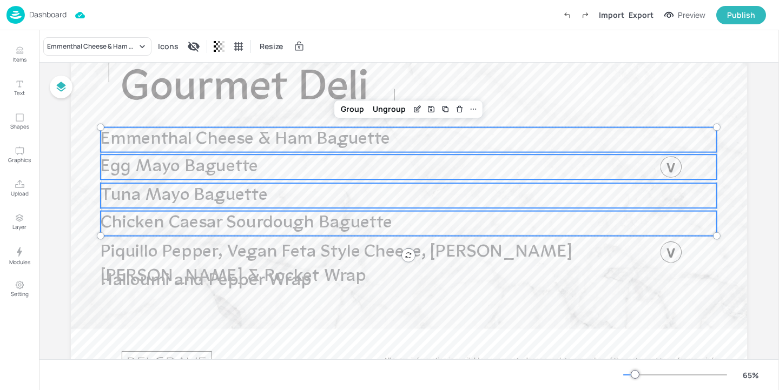
click at [190, 244] on span "Piquillo Pepper, Vegan Feta Style Cheese, [PERSON_NAME] [PERSON_NAME] & Rocket …" at bounding box center [337, 264] width 472 height 43
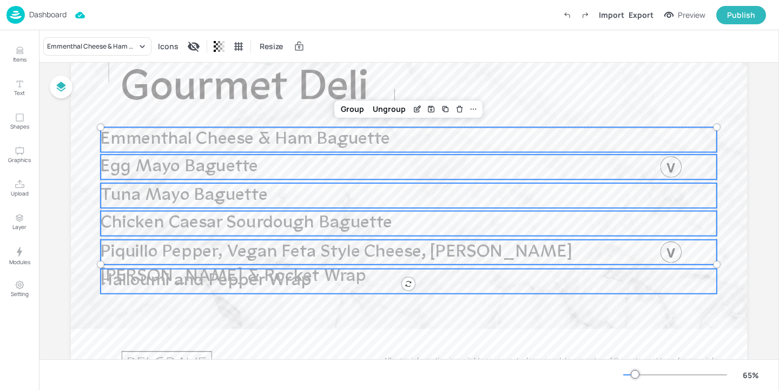
click at [197, 284] on span "Halloumi and Pepper Wrap" at bounding box center [206, 282] width 210 height 18
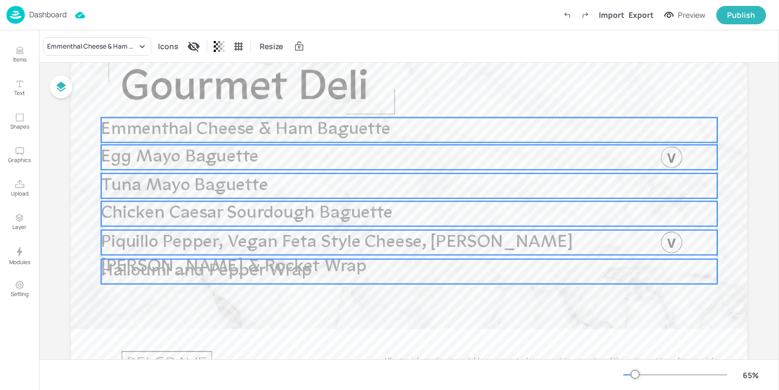
drag, startPoint x: 197, startPoint y: 284, endPoint x: 197, endPoint y: 275, distance: 9.7
click at [197, 275] on span "Halloumi and Pepper Wrap" at bounding box center [206, 272] width 210 height 18
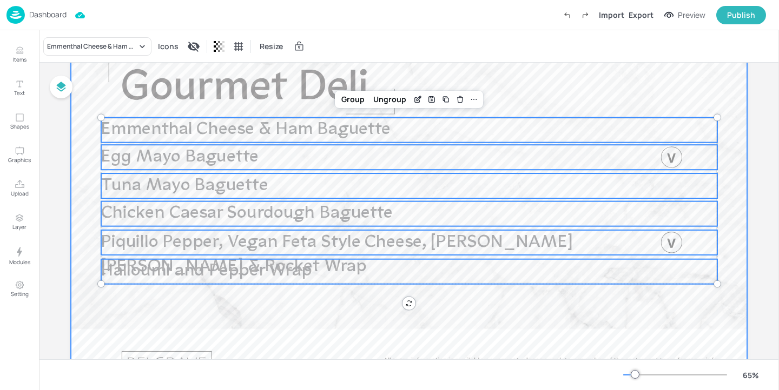
click at [209, 314] on div at bounding box center [409, 216] width 676 height 380
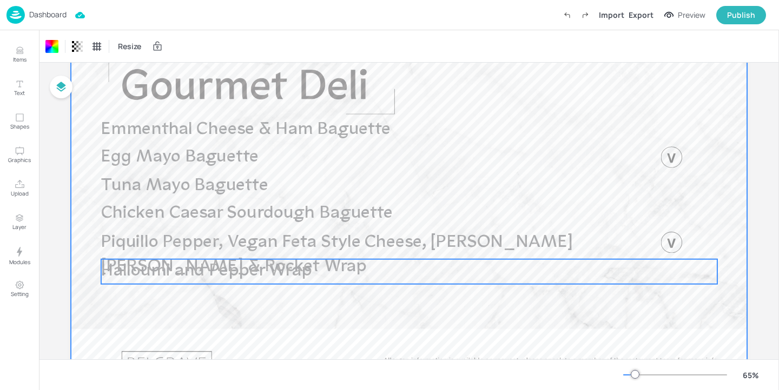
click at [197, 275] on span "Halloumi and Pepper Wrap" at bounding box center [206, 272] width 210 height 18
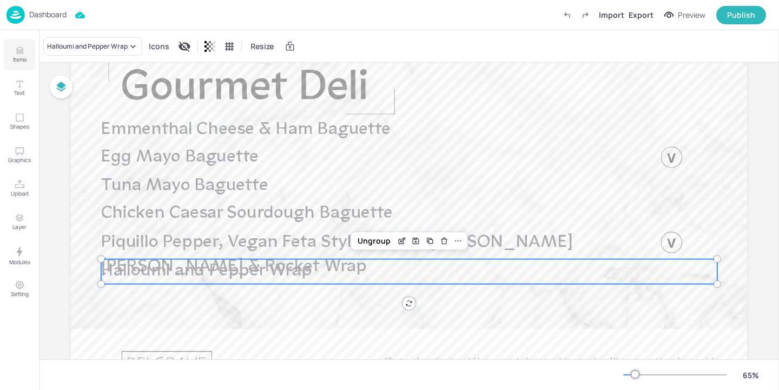
click at [17, 53] on icon "Items" at bounding box center [20, 50] width 10 height 10
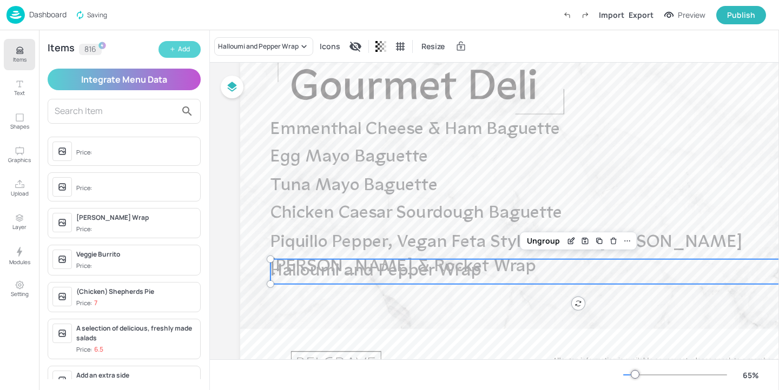
click at [178, 49] on div "Add" at bounding box center [184, 49] width 12 height 10
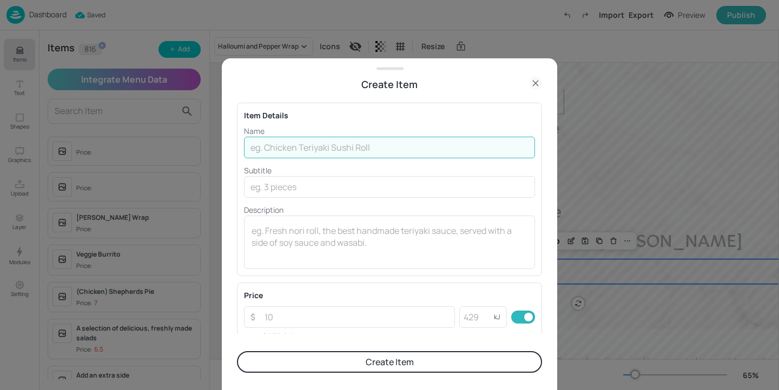
click at [262, 152] on input "text" at bounding box center [389, 148] width 291 height 22
paste input "Avocado, egg, sundried tomato & basil"
click at [290, 148] on input "Avocado, egg, sundried tomato & basil" at bounding box center [389, 148] width 291 height 22
click at [313, 149] on input "Avocado, Egg, sundried tomato & basil" at bounding box center [389, 148] width 291 height 22
click at [390, 152] on input "Avocado, Egg, Sundried Tomato & basil" at bounding box center [389, 148] width 291 height 22
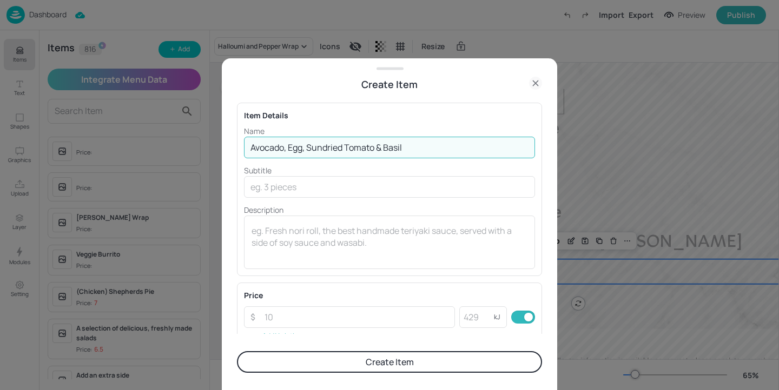
type input "Avocado, Egg, Sundried Tomato & Basil"
click at [417, 354] on button "Create Item" at bounding box center [389, 363] width 305 height 22
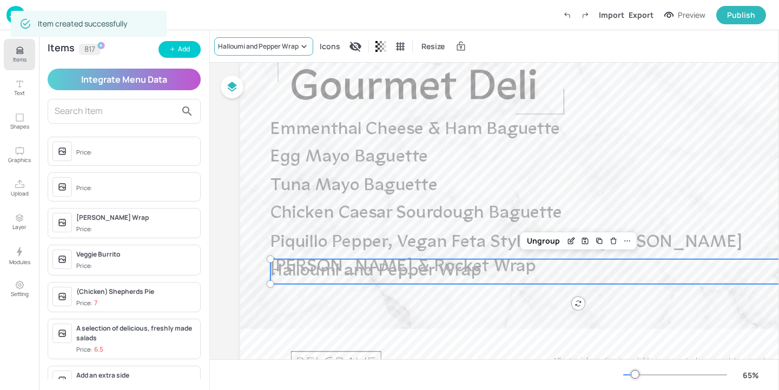
click at [267, 48] on div "Halloumi and Pepper Wrap" at bounding box center [258, 47] width 81 height 10
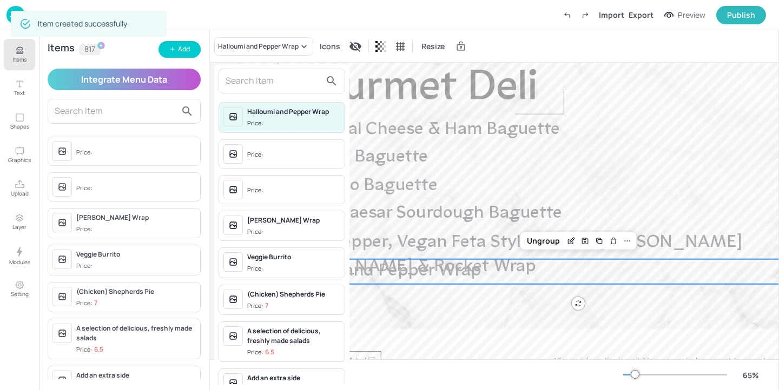
click at [248, 78] on input "text" at bounding box center [273, 80] width 95 height 17
paste input "Avocado, egg, sundried tomato & basil"
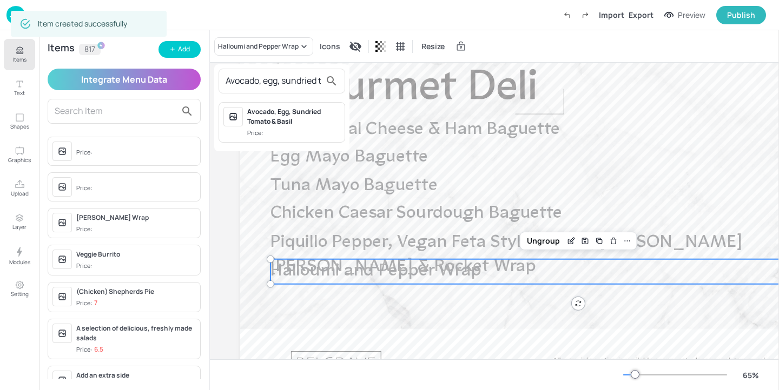
scroll to position [0, 56]
type input "Avocado, egg, sundried tomato & basil"
click at [270, 110] on div "Avocado, Egg, Sundried Tomato & Basil" at bounding box center [293, 116] width 93 height 19
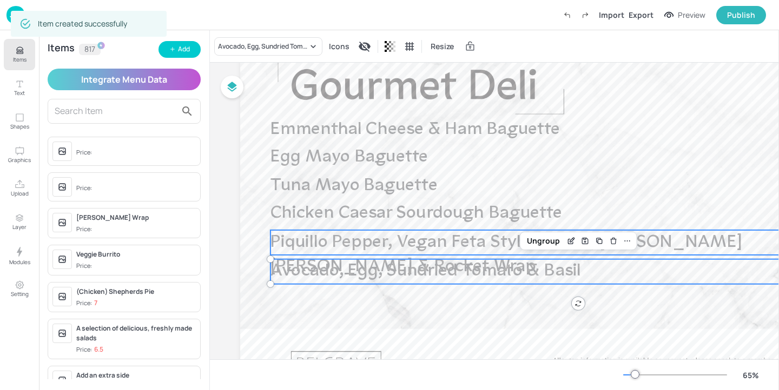
scroll to position [148, 0]
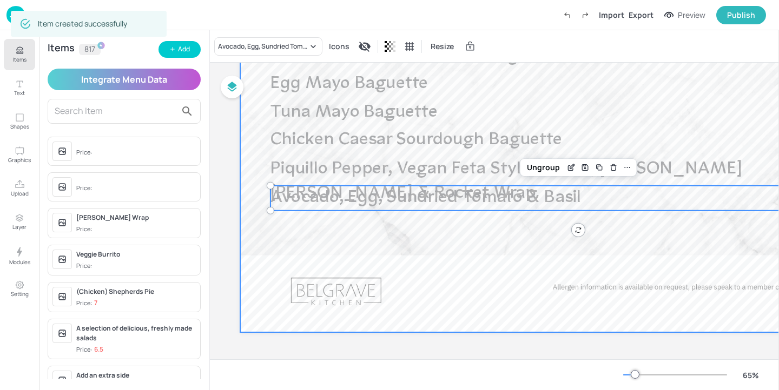
click at [366, 178] on div at bounding box center [578, 142] width 676 height 380
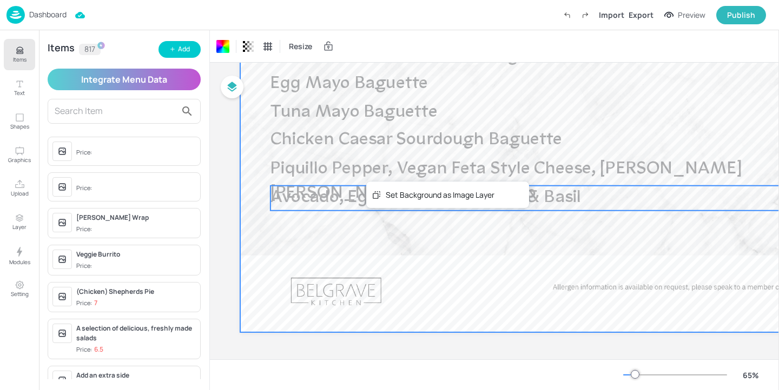
click at [332, 194] on span "Avocado, Egg, Sundried Tomato & Basil" at bounding box center [425, 198] width 310 height 18
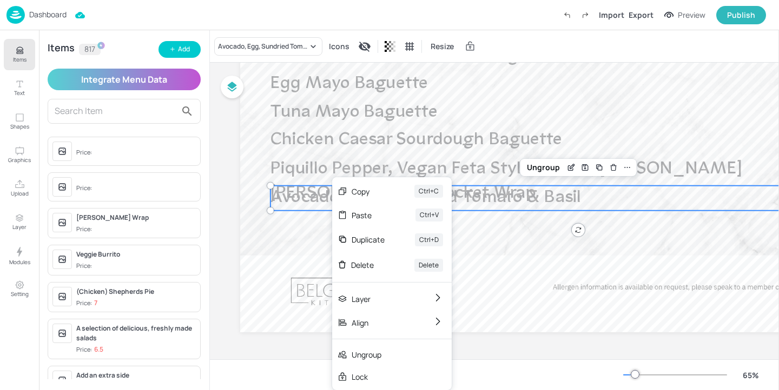
click at [373, 237] on div "Duplicate" at bounding box center [368, 239] width 33 height 11
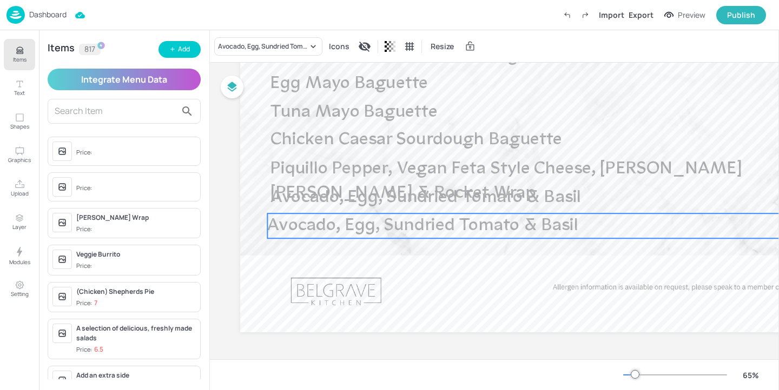
drag, startPoint x: 342, startPoint y: 207, endPoint x: 336, endPoint y: 214, distance: 9.6
click at [336, 217] on span "Avocado, Egg, Sundried Tomato & Basil" at bounding box center [422, 226] width 310 height 18
click at [339, 217] on span "Avocado, Egg, Sundried Tomato & Basil" at bounding box center [425, 226] width 310 height 18
click at [238, 54] on div "Avocado, Egg, Sundried Tomato & Basil" at bounding box center [268, 46] width 108 height 18
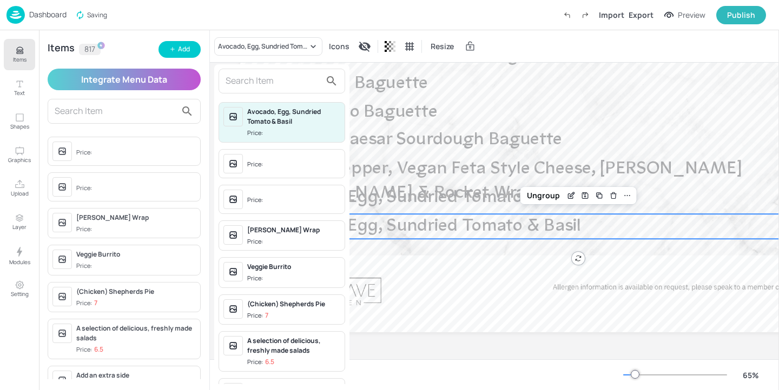
click at [280, 90] on div at bounding box center [281, 81] width 127 height 25
click at [280, 83] on input "text" at bounding box center [273, 80] width 95 height 17
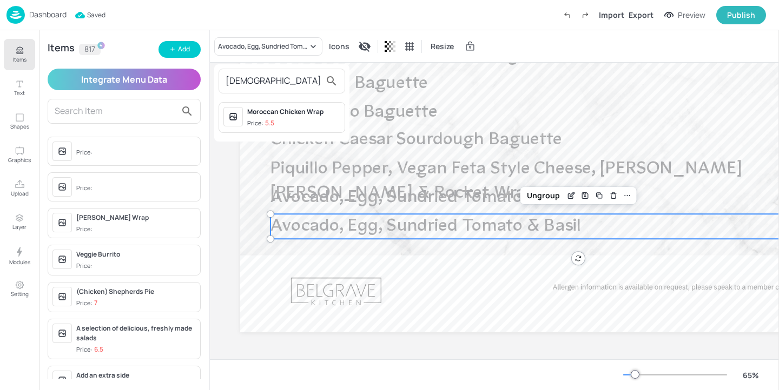
type input "[DEMOGRAPHIC_DATA]"
click at [326, 112] on div "Moroccan Chicken Wrap" at bounding box center [293, 112] width 93 height 10
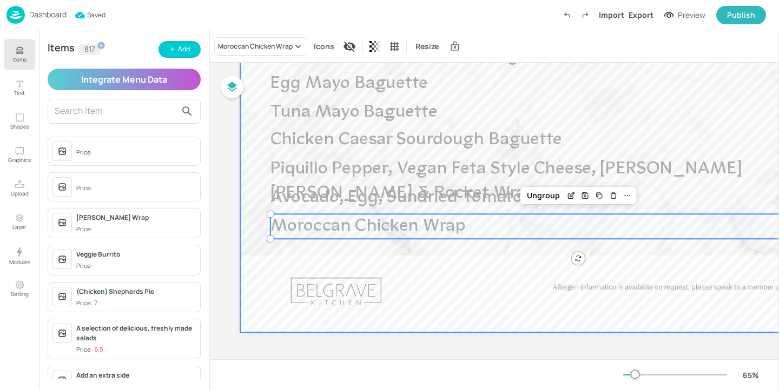
click at [456, 252] on div at bounding box center [578, 142] width 676 height 380
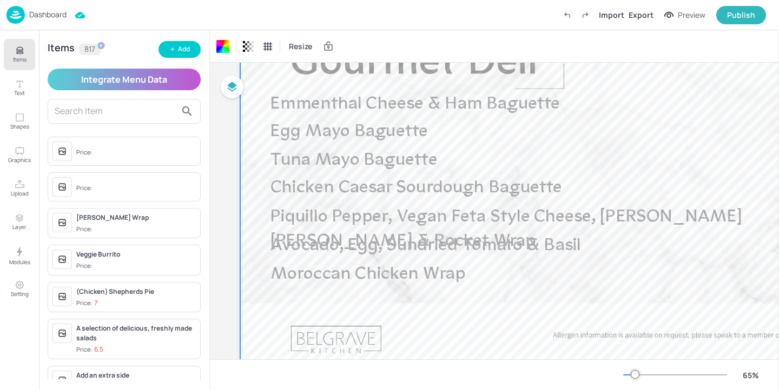
scroll to position [90, 0]
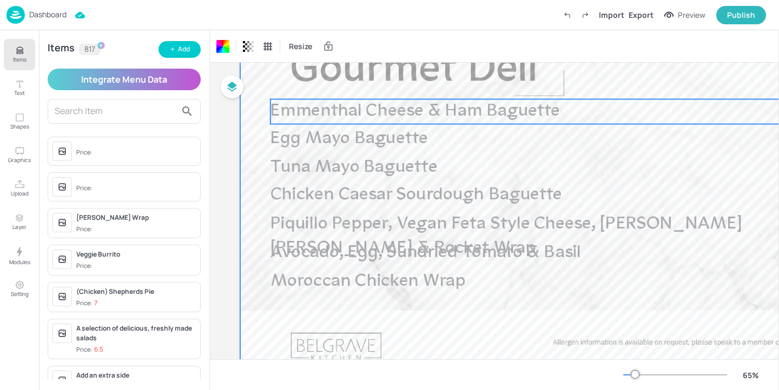
click at [406, 116] on span "Emmenthal Cheese & Ham Baguette" at bounding box center [414, 111] width 289 height 18
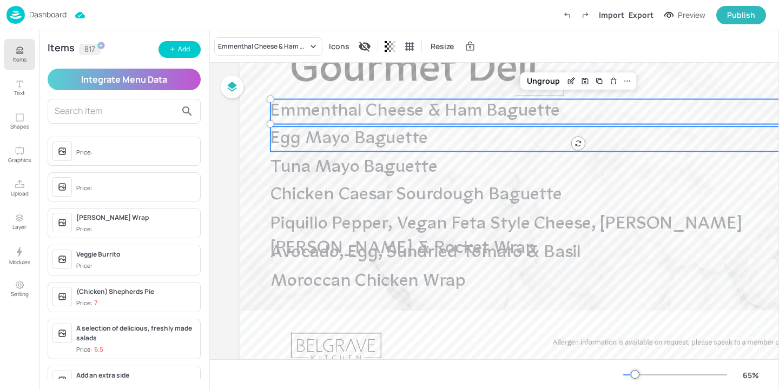
click at [404, 137] on span "Egg Mayo Baguette" at bounding box center [348, 139] width 157 height 18
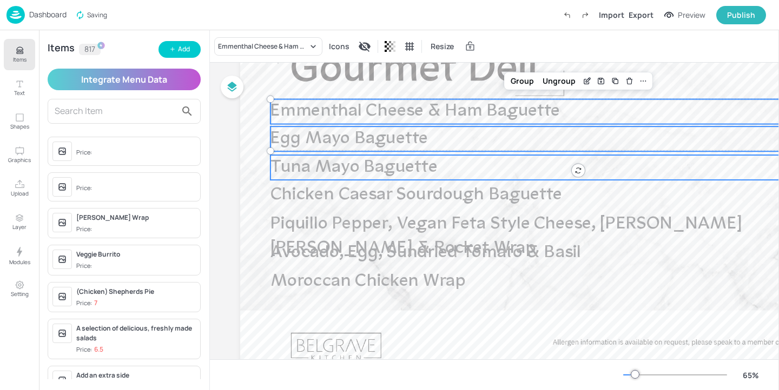
click at [404, 177] on p "Tuna Mayo Baguette" at bounding box center [543, 167] width 546 height 25
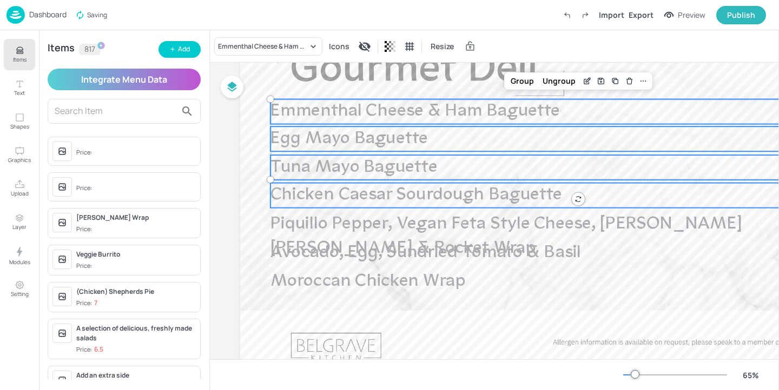
click at [404, 203] on span "Chicken Caesar Sourdough Baguette" at bounding box center [415, 195] width 291 height 18
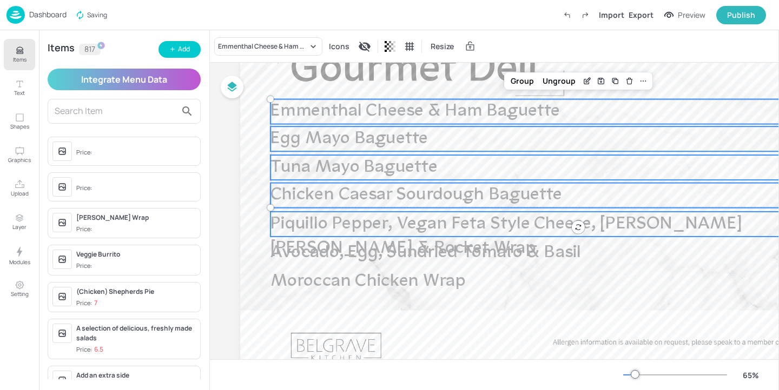
click at [401, 220] on span "Piquillo Pepper, Vegan Feta Style Cheese, [PERSON_NAME] [PERSON_NAME] & Rocket …" at bounding box center [506, 236] width 472 height 43
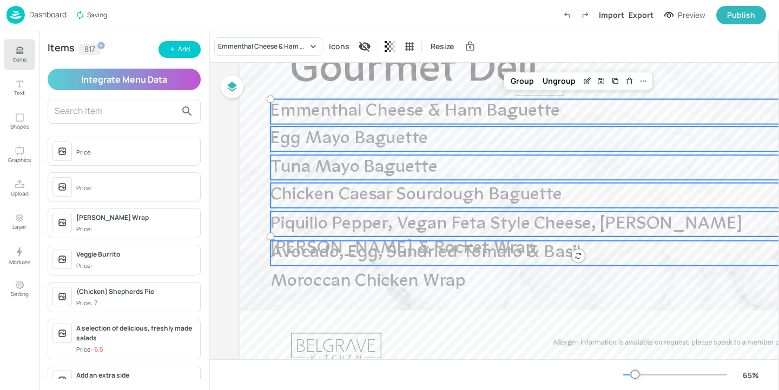
click at [405, 249] on span "Avocado, Egg, Sundried Tomato & Basil" at bounding box center [425, 253] width 310 height 18
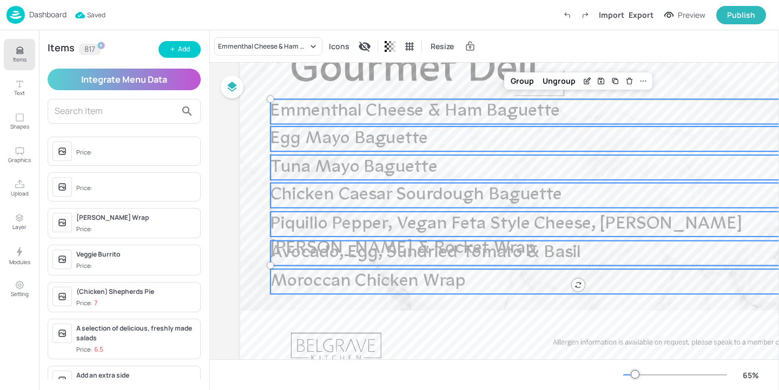
click at [406, 283] on span "Moroccan Chicken Wrap" at bounding box center [367, 282] width 195 height 18
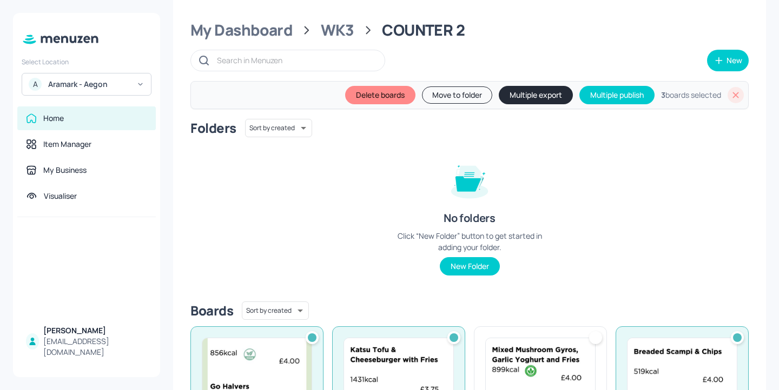
scroll to position [19, 0]
